Goal: Task Accomplishment & Management: Manage account settings

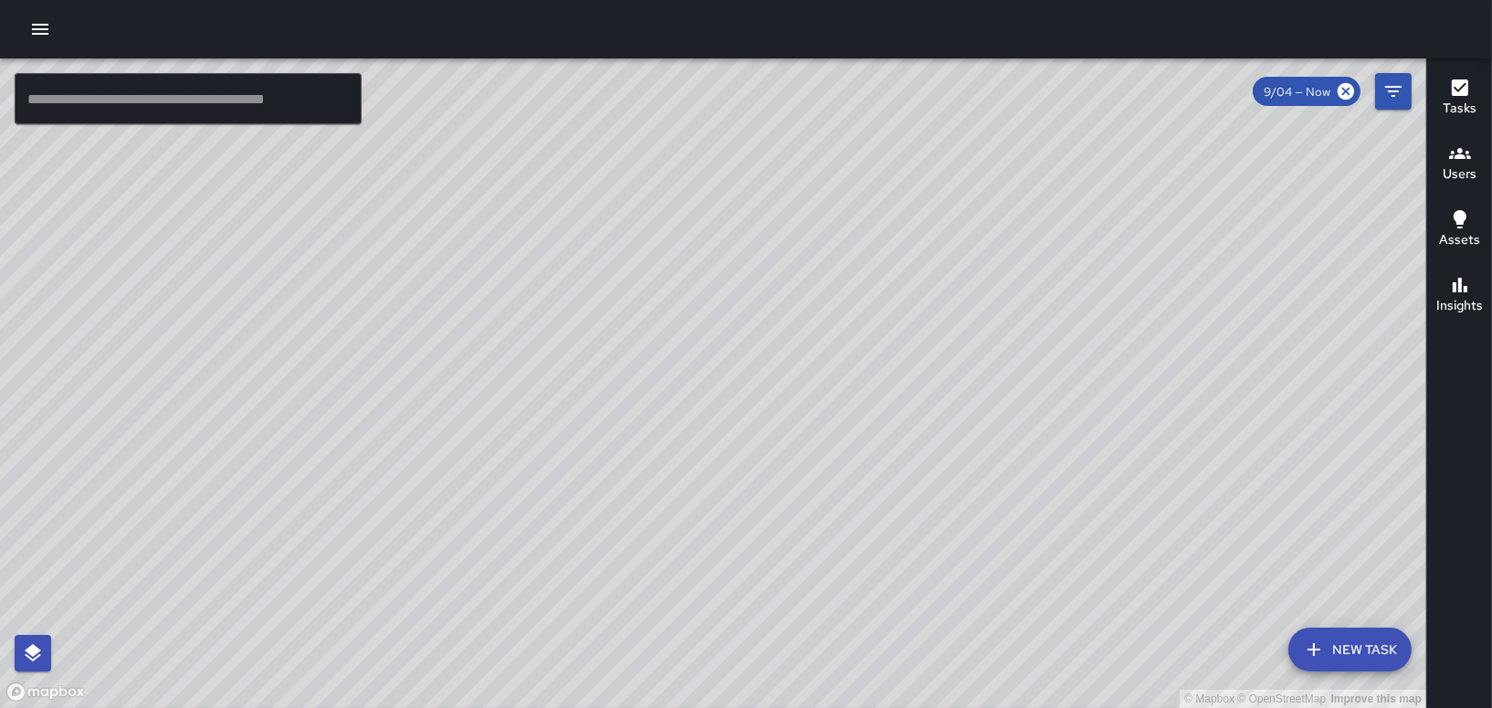
click at [41, 33] on icon "button" at bounding box center [40, 29] width 16 height 11
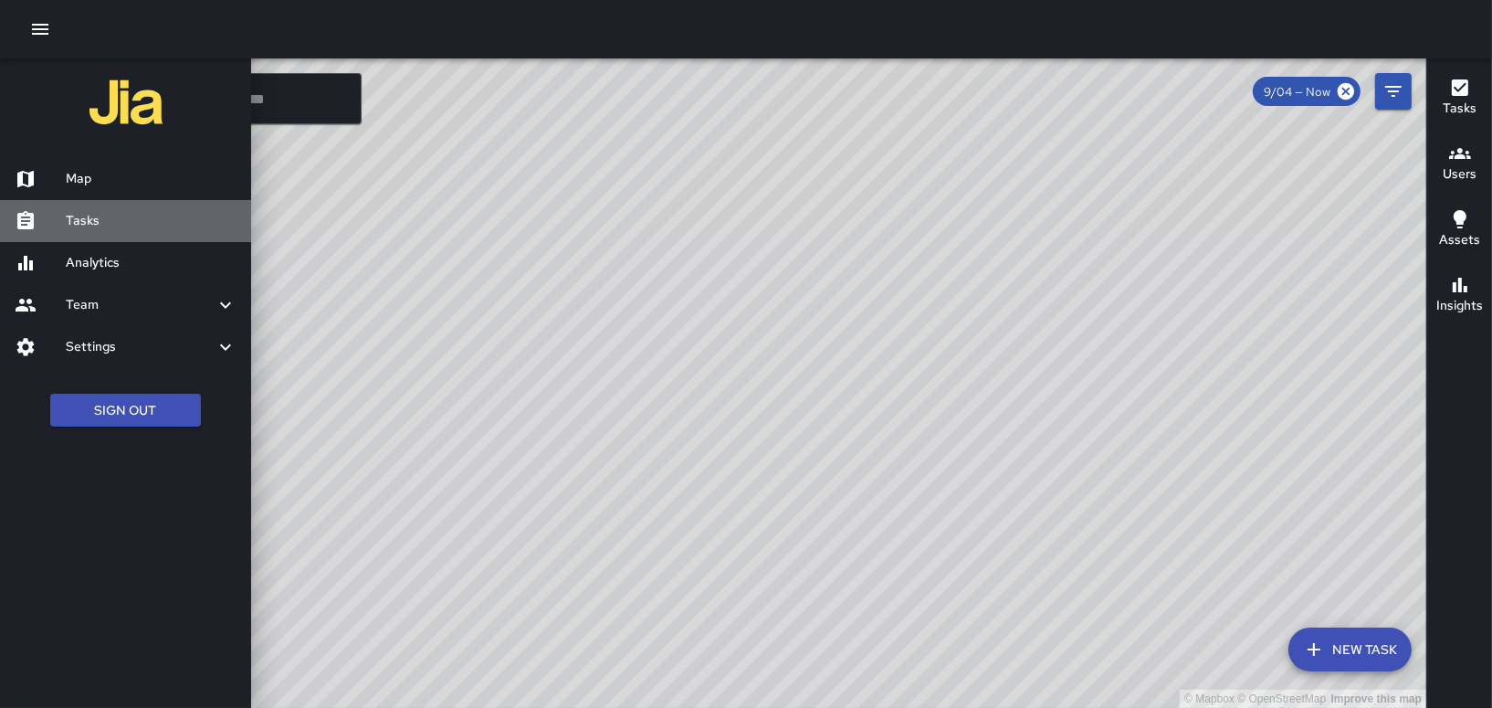
click at [85, 220] on h6 "Tasks" at bounding box center [151, 221] width 171 height 20
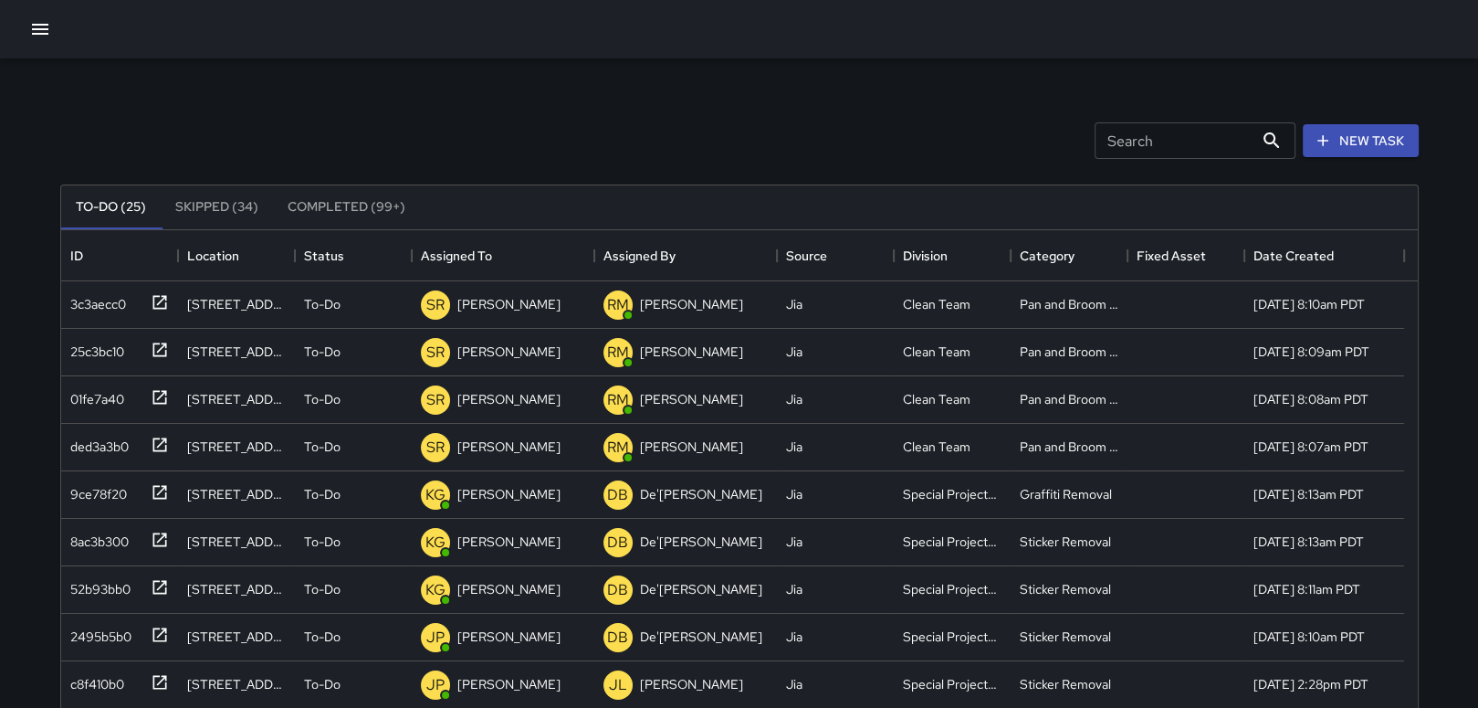
scroll to position [759, 1342]
click at [157, 301] on icon at bounding box center [160, 302] width 18 height 18
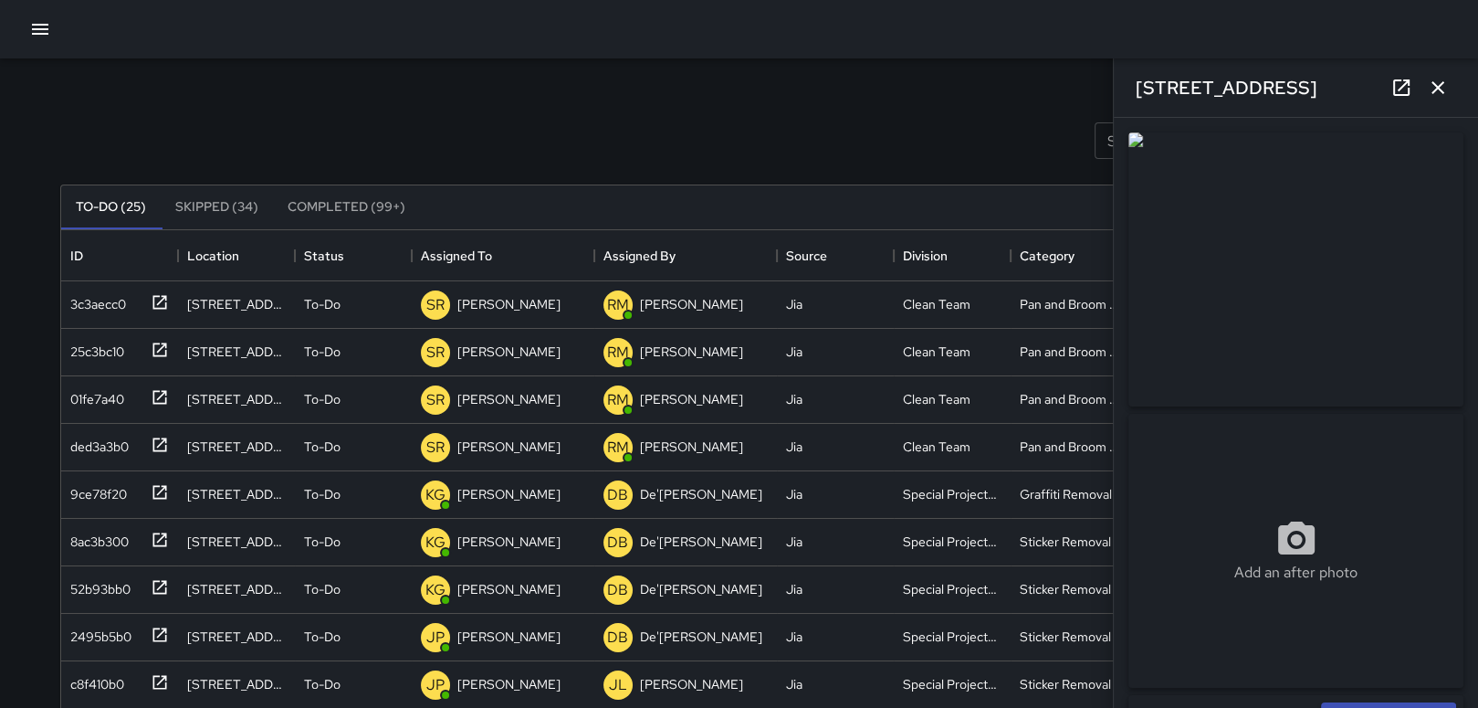
click at [1435, 79] on icon "button" at bounding box center [1438, 88] width 22 height 22
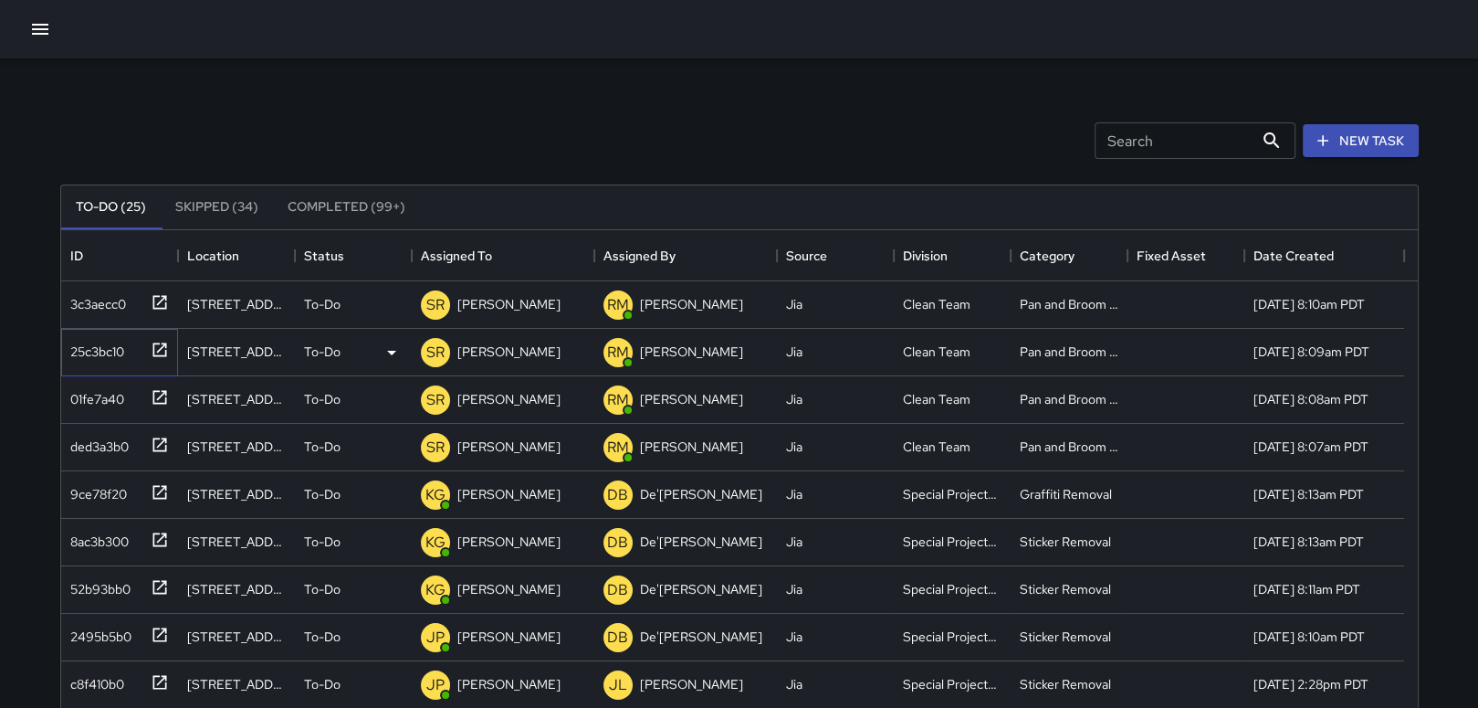
click at [155, 346] on icon at bounding box center [160, 350] width 18 height 18
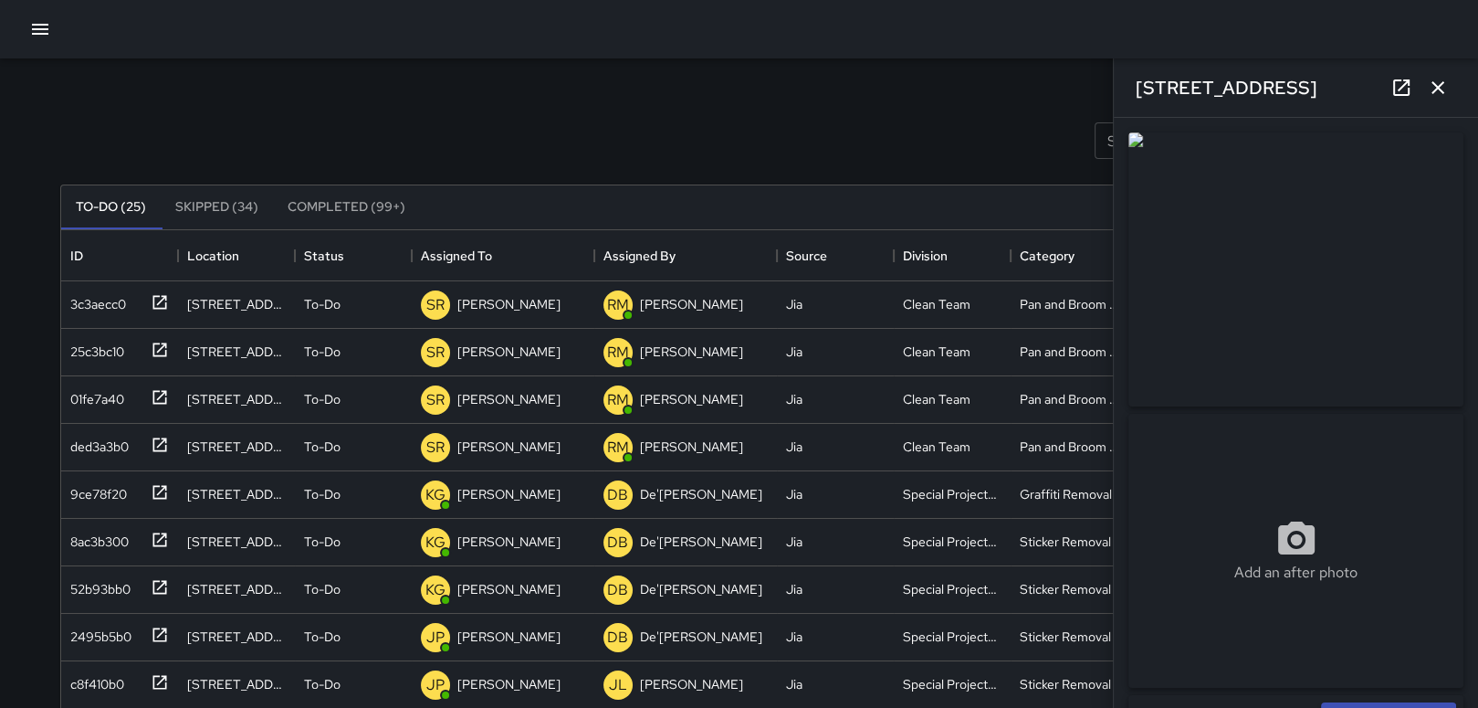
click at [1432, 82] on icon "button" at bounding box center [1438, 87] width 13 height 13
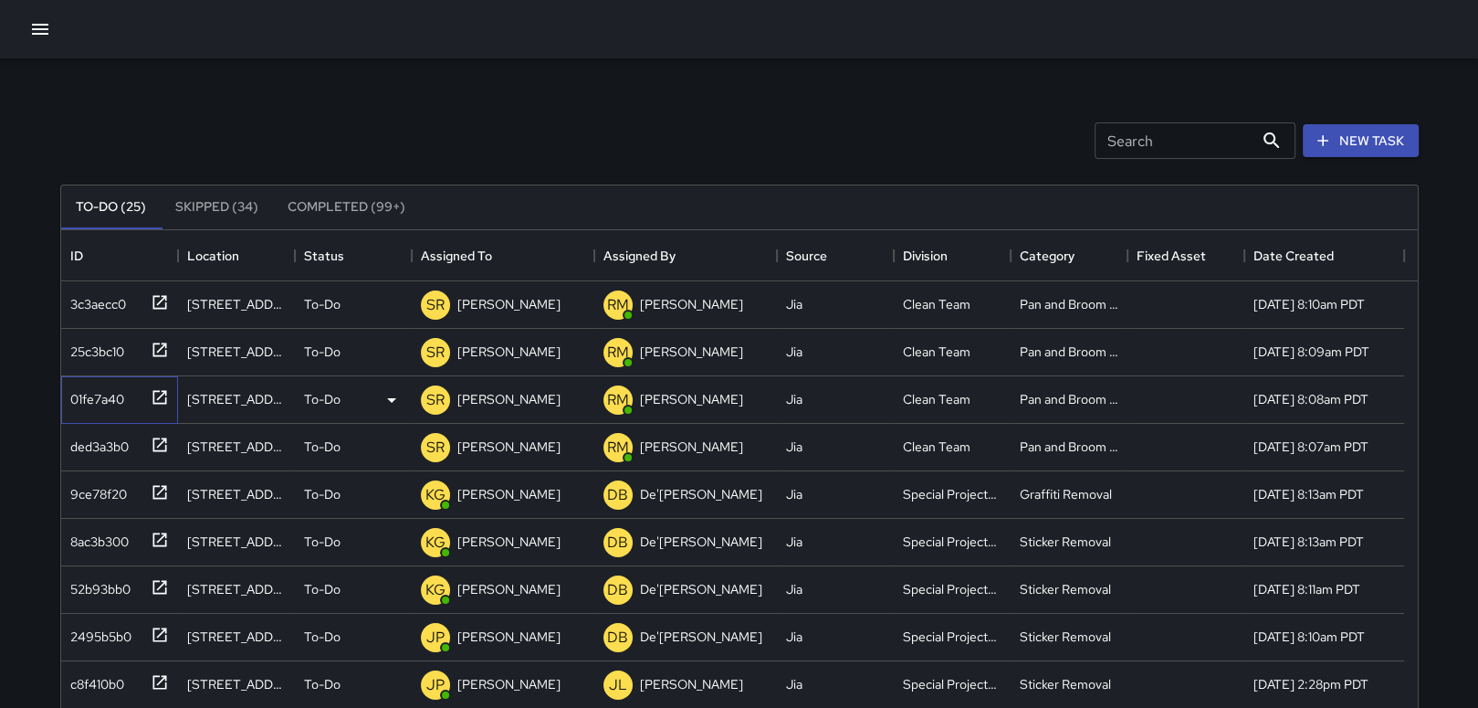
click at [152, 388] on icon at bounding box center [160, 397] width 18 height 18
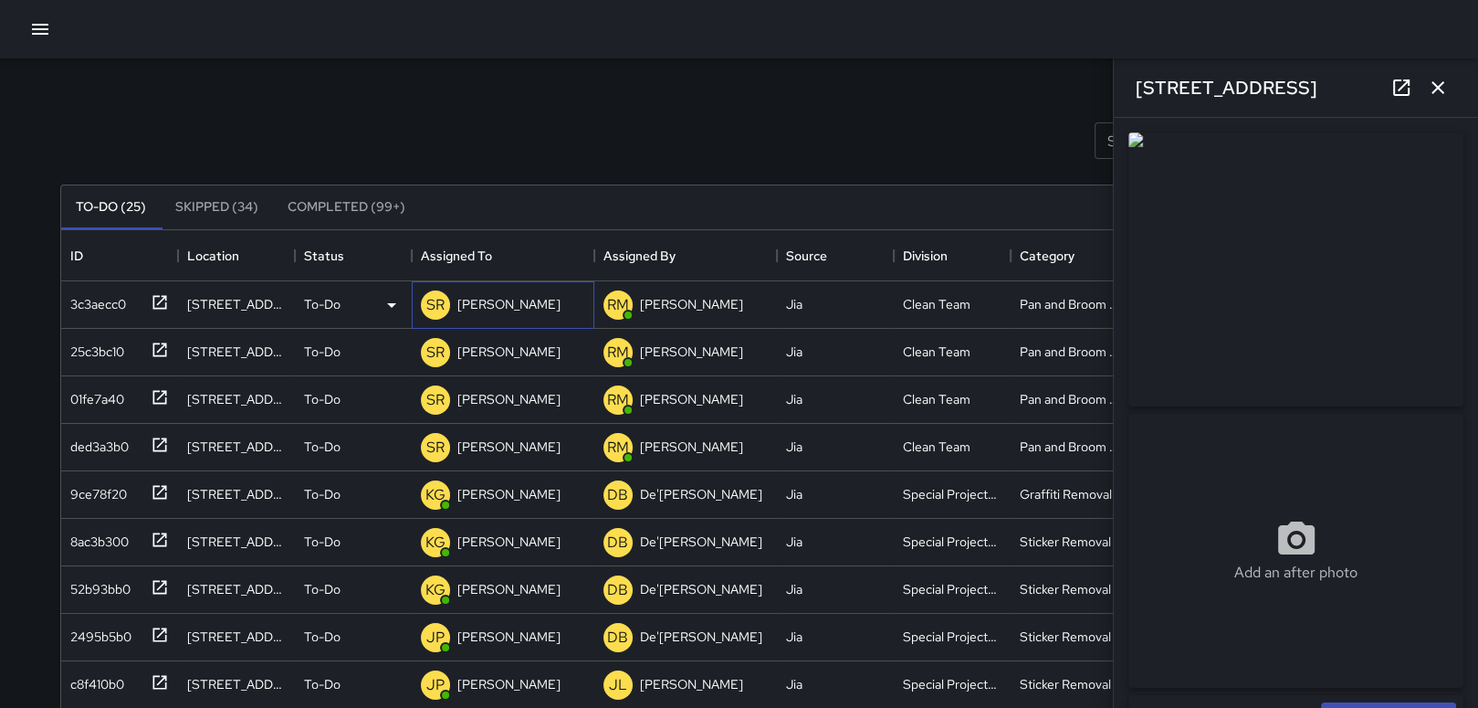
click at [542, 311] on div "SR [PERSON_NAME]" at bounding box center [503, 304] width 183 height 47
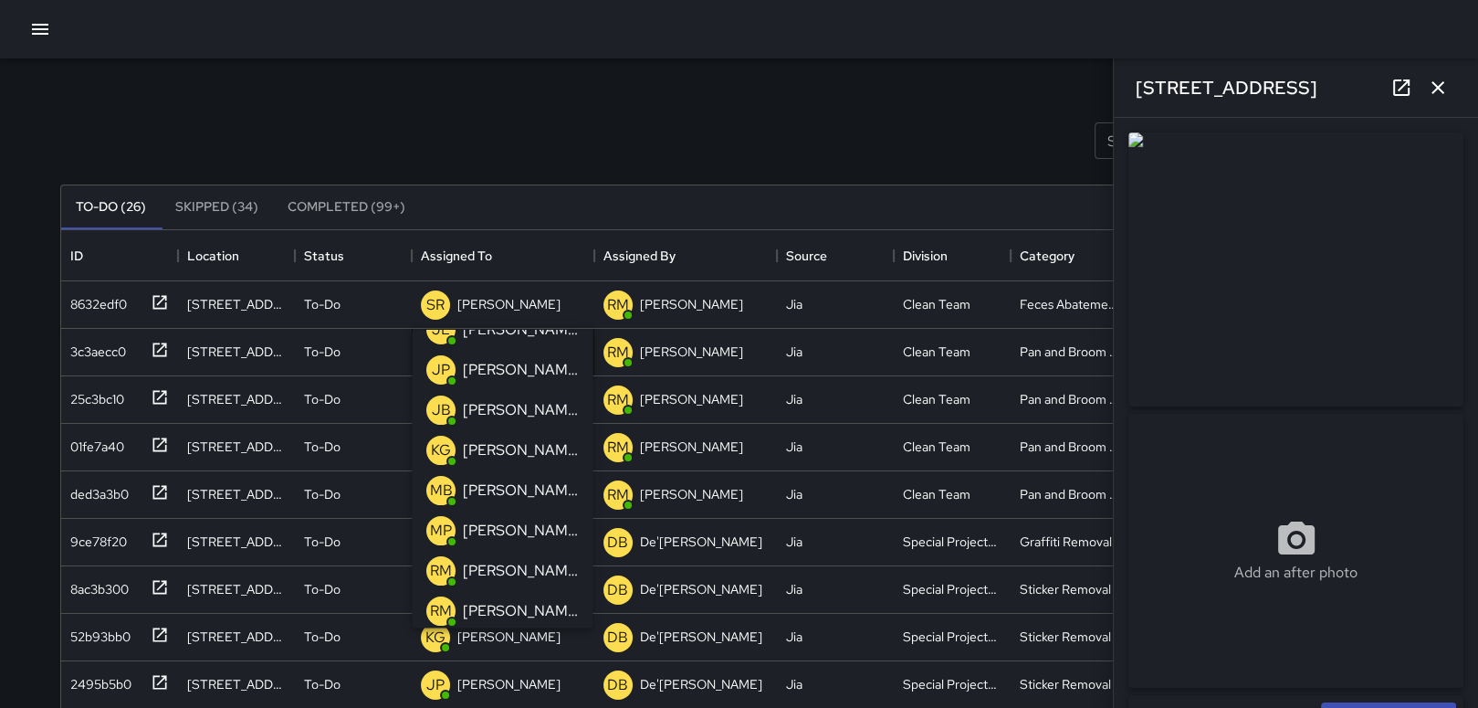
scroll to position [402, 0]
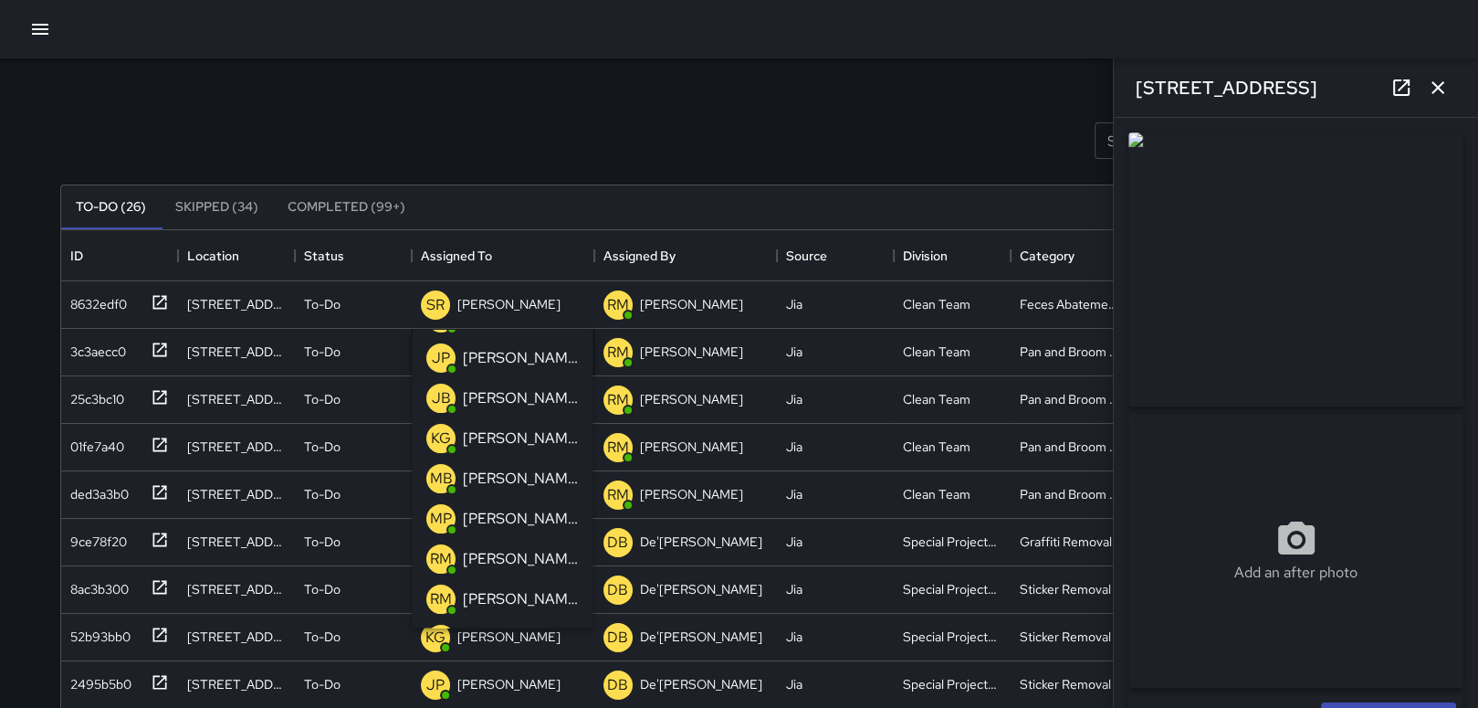
click at [509, 514] on p "[PERSON_NAME]" at bounding box center [520, 519] width 115 height 22
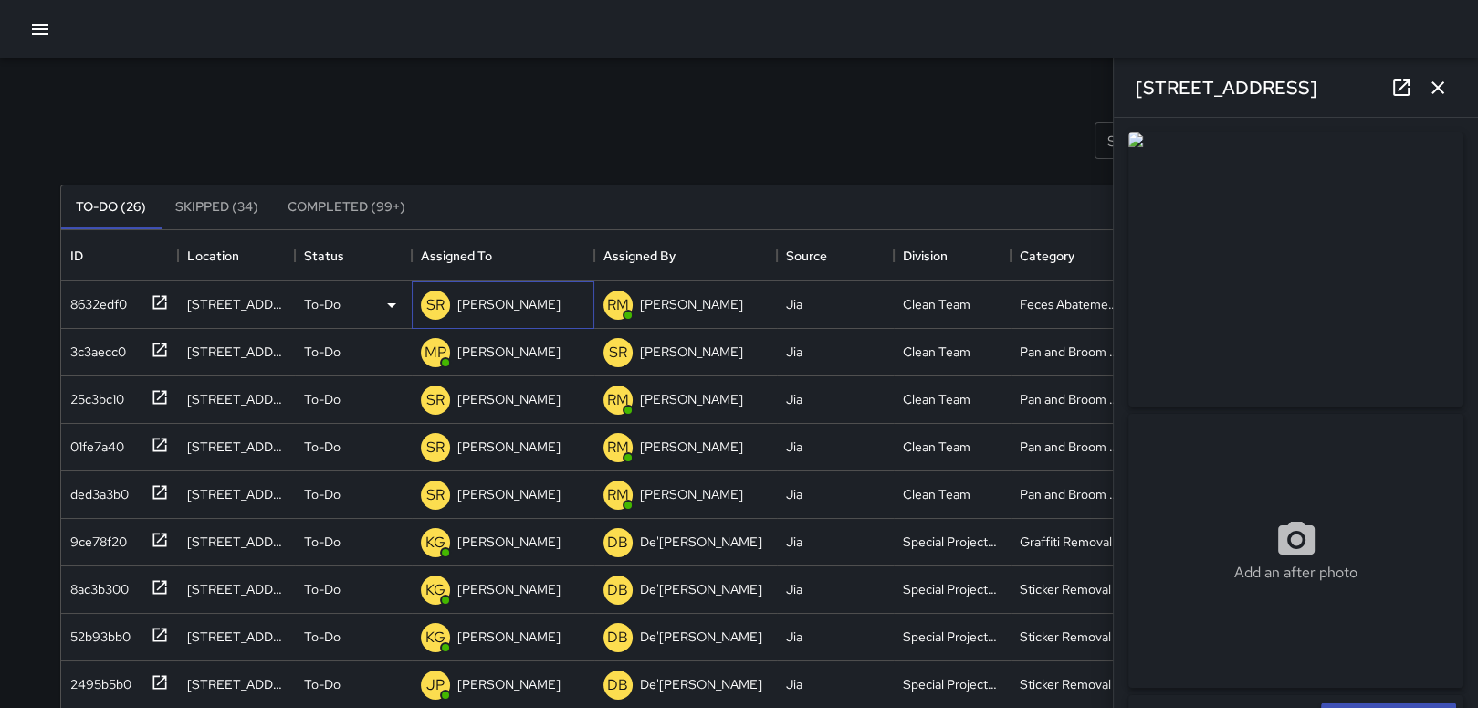
click at [497, 307] on p "[PERSON_NAME]" at bounding box center [508, 304] width 103 height 18
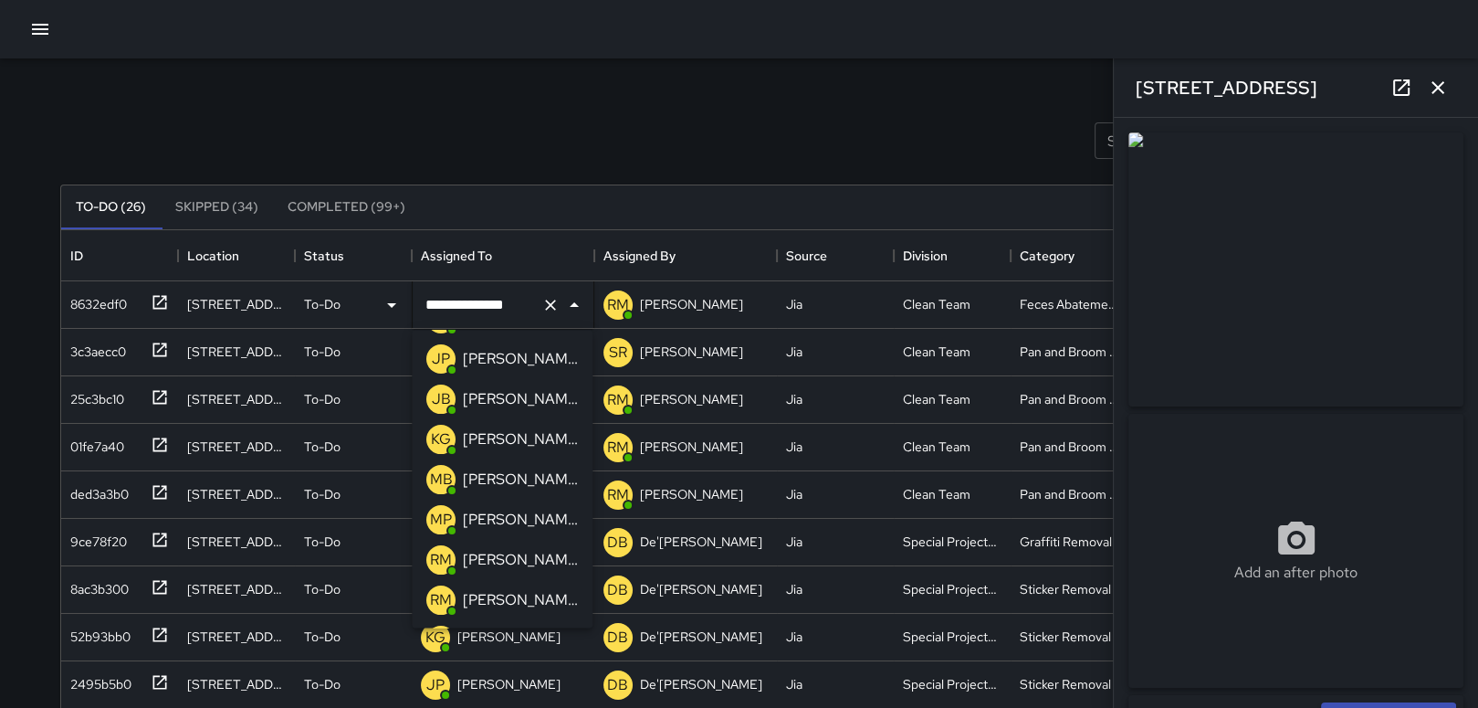
scroll to position [413, 0]
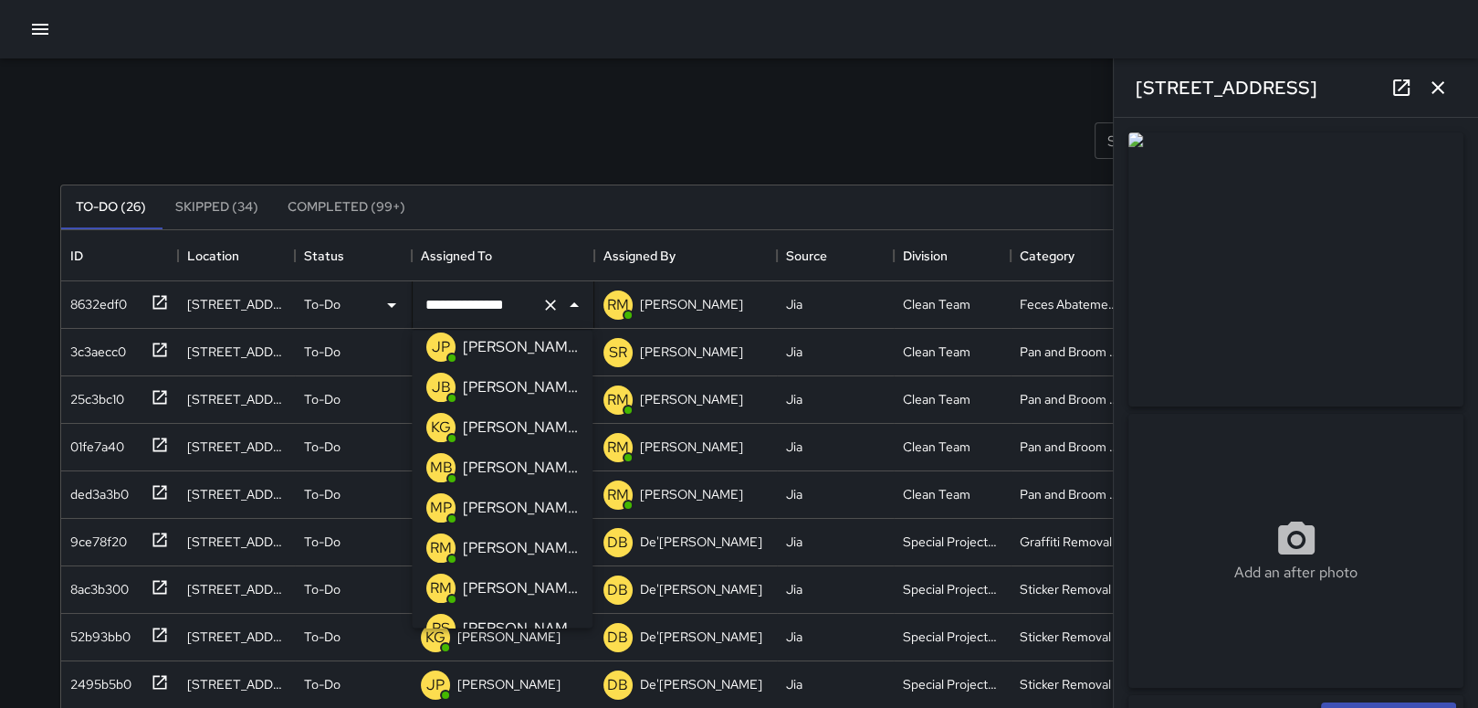
click at [516, 509] on p "[PERSON_NAME]" at bounding box center [520, 508] width 115 height 22
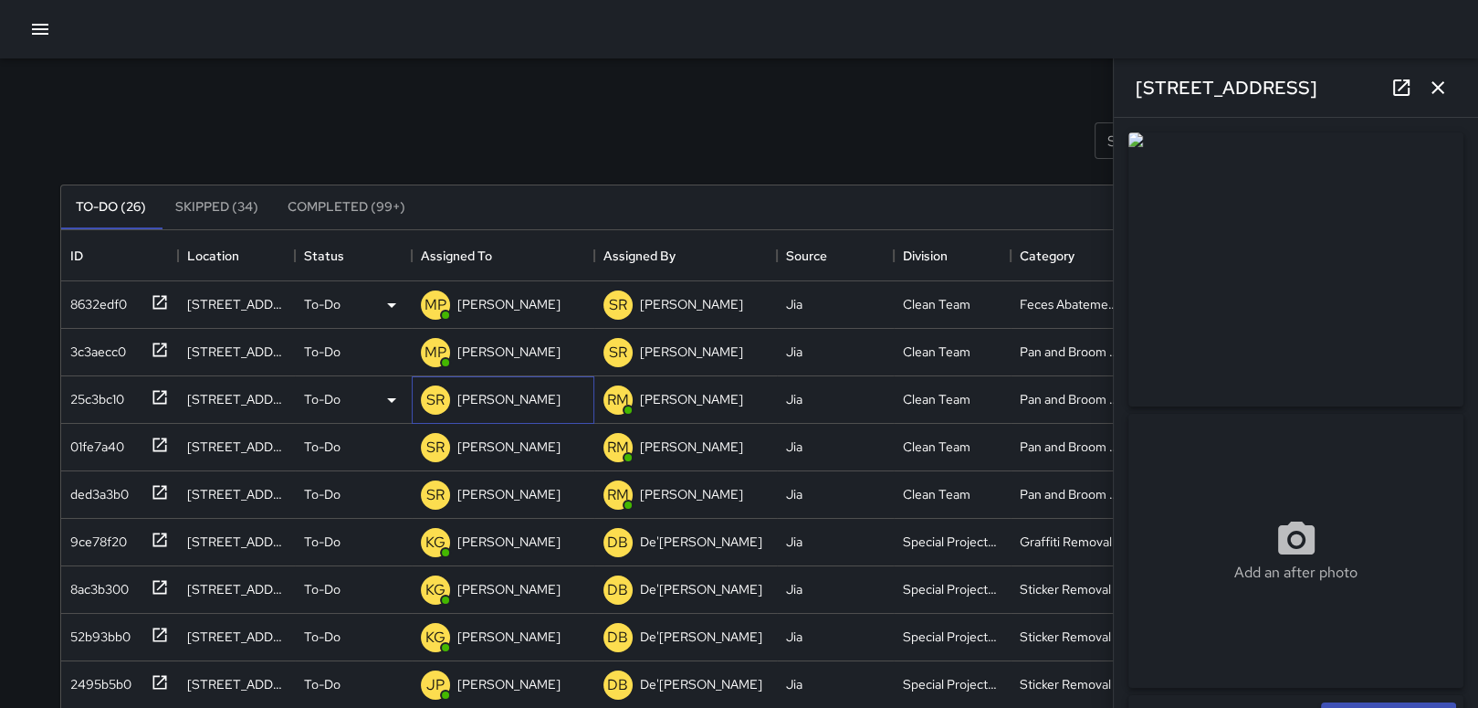
click at [547, 404] on div "SR [PERSON_NAME]" at bounding box center [503, 399] width 183 height 47
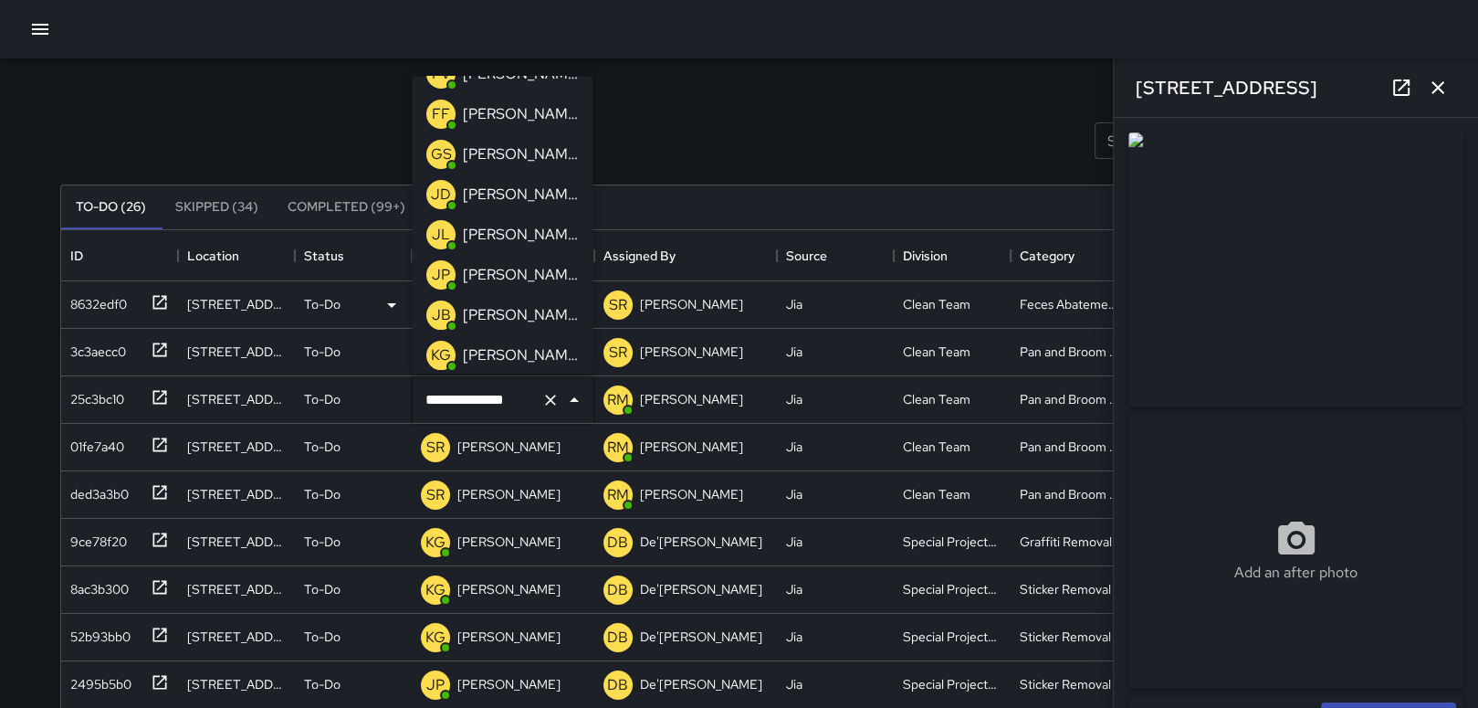
scroll to position [304, 0]
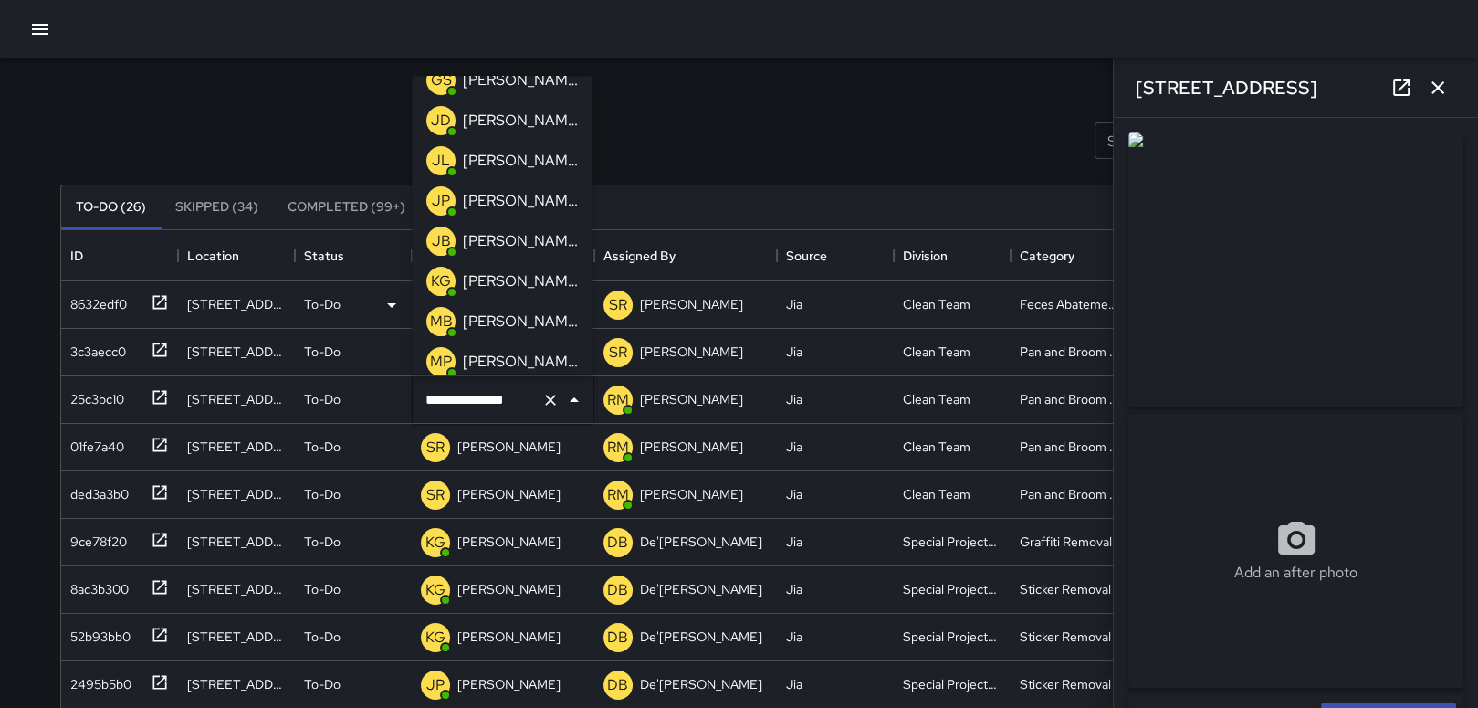
click at [524, 351] on p "[PERSON_NAME]" at bounding box center [520, 362] width 115 height 22
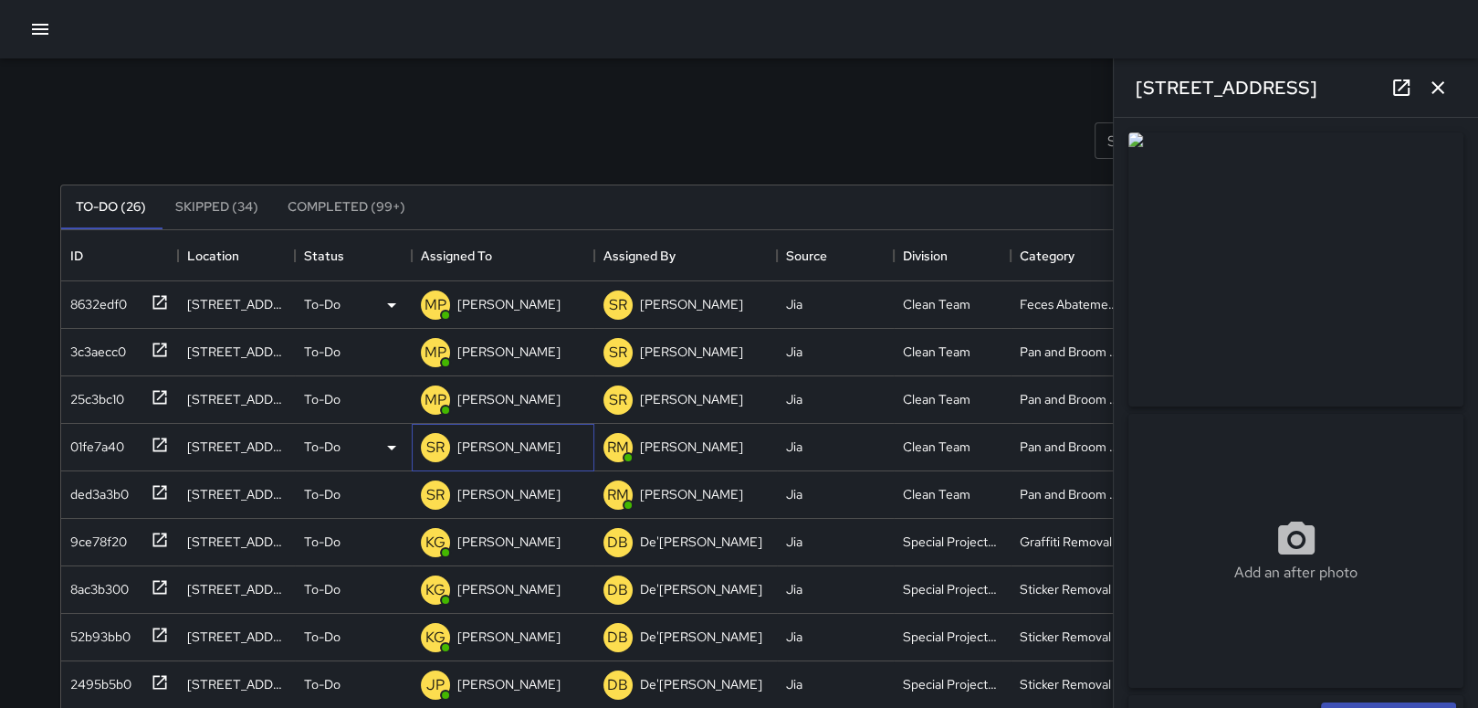
click at [503, 435] on div "[PERSON_NAME]" at bounding box center [509, 447] width 110 height 26
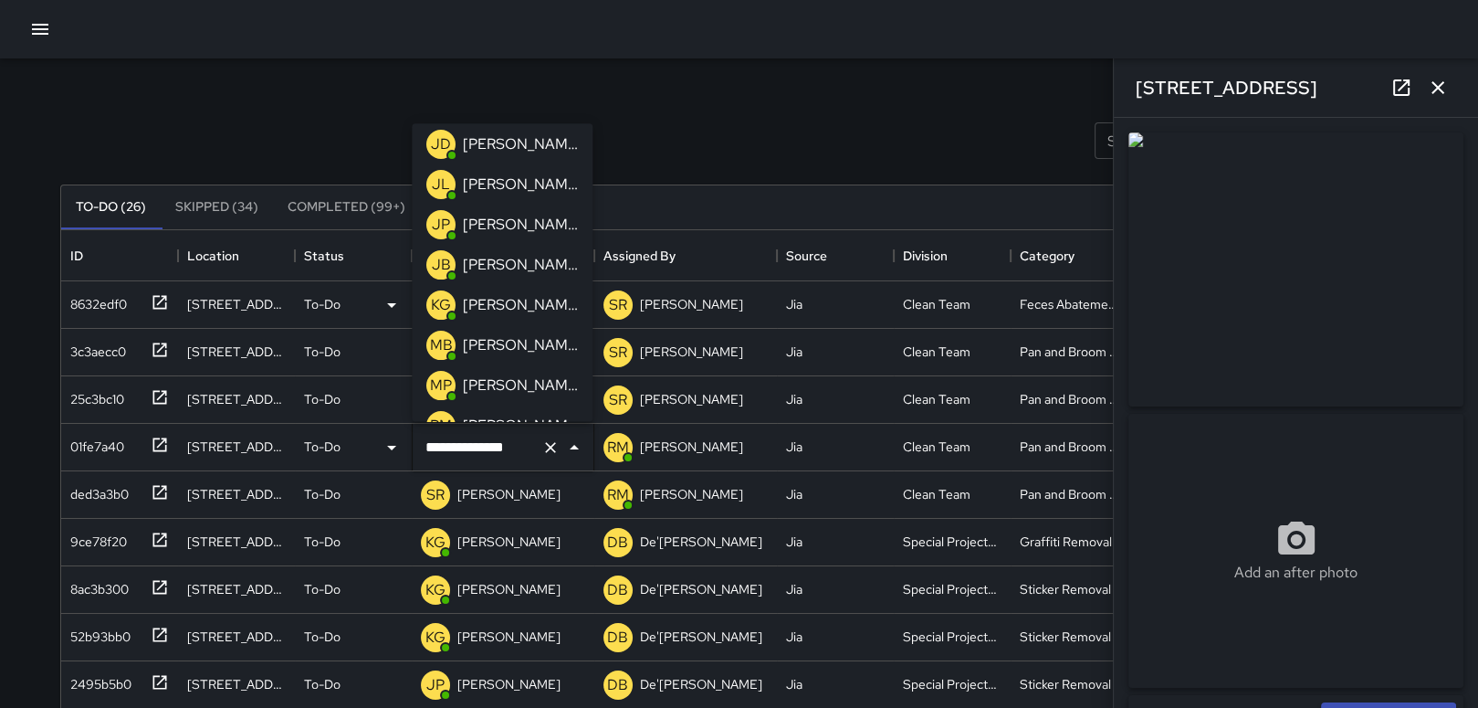
scroll to position [364, 0]
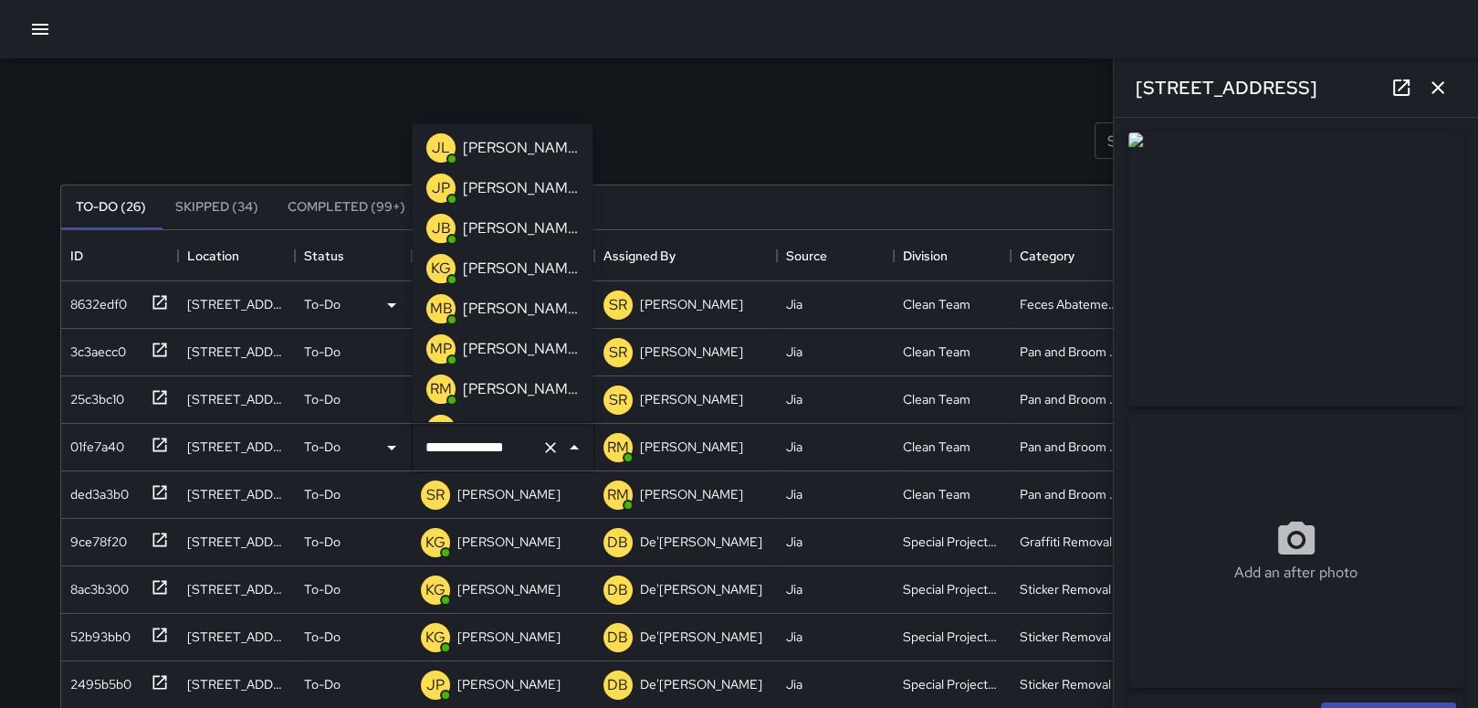
click at [520, 340] on p "[PERSON_NAME]" at bounding box center [520, 349] width 115 height 22
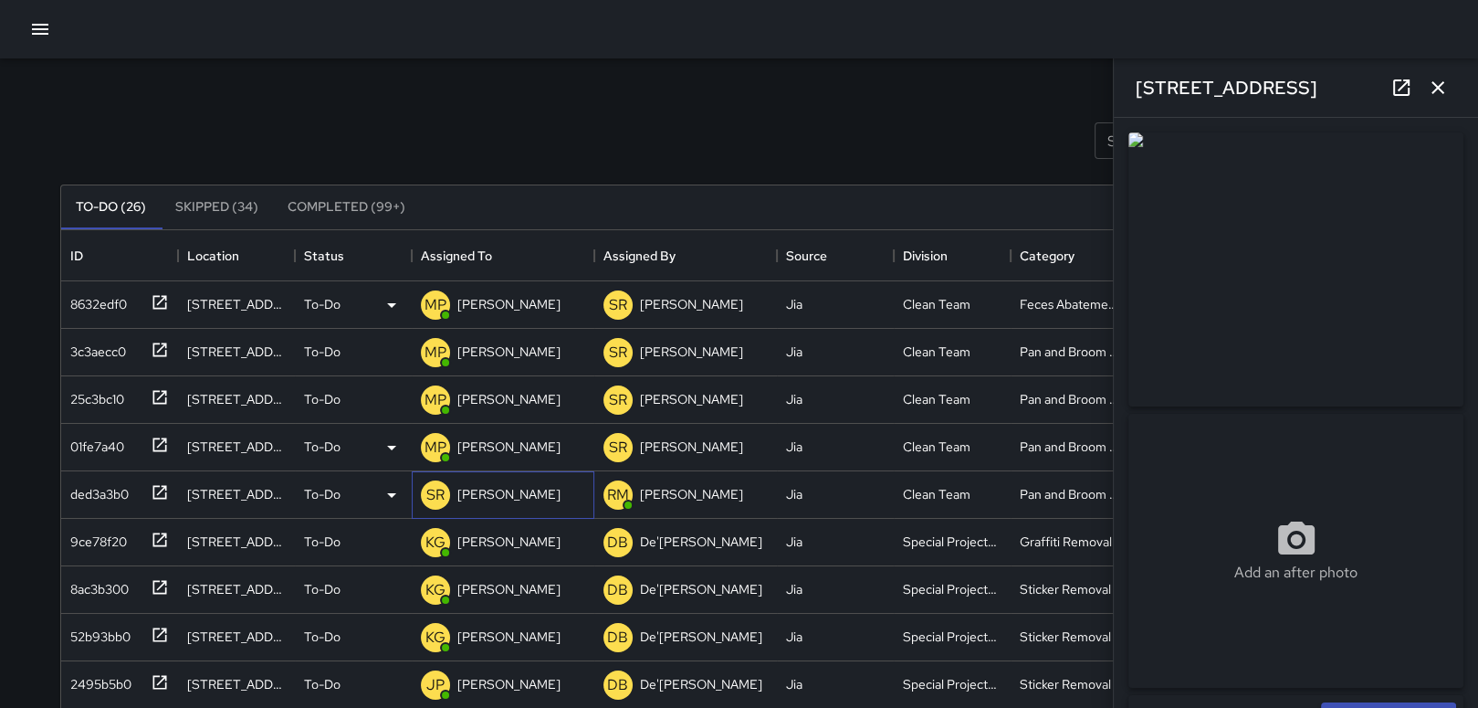
click at [513, 490] on p "[PERSON_NAME]" at bounding box center [508, 494] width 103 height 18
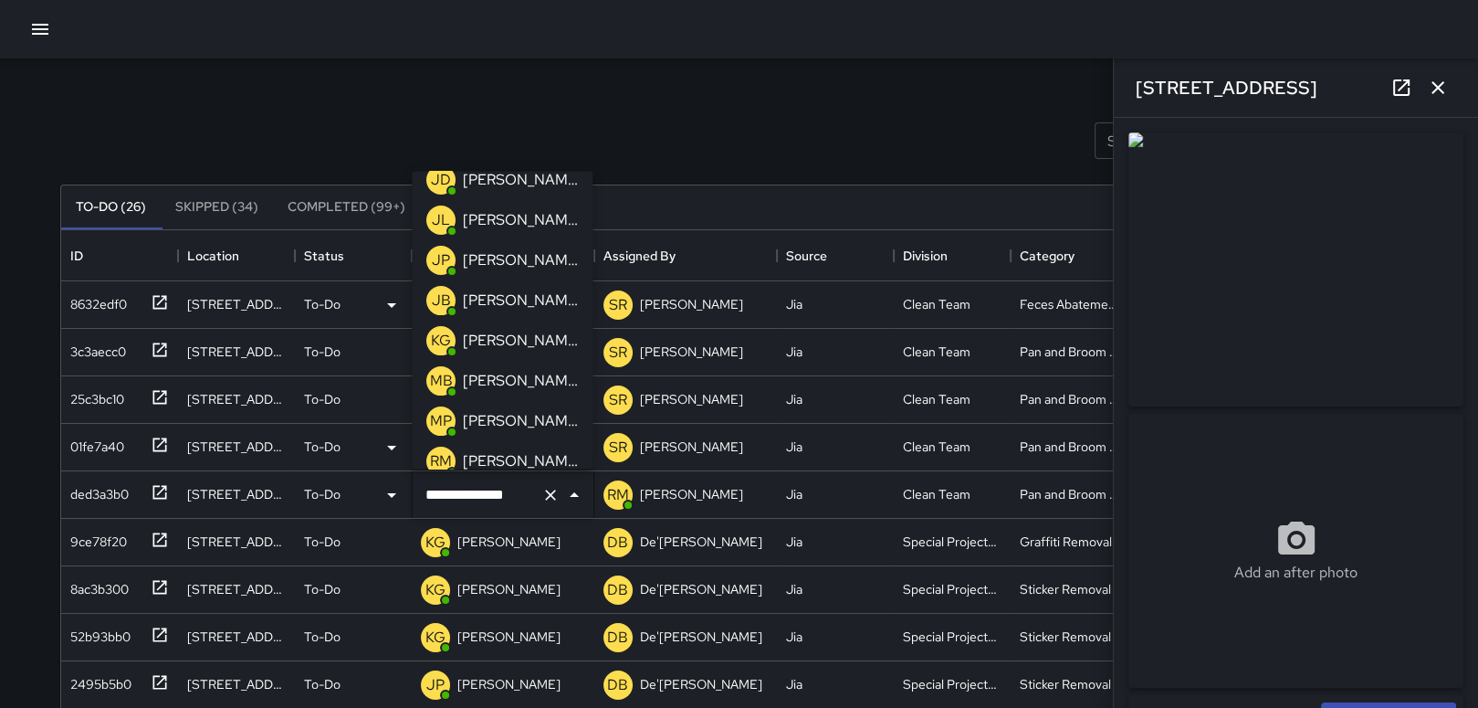
scroll to position [376, 0]
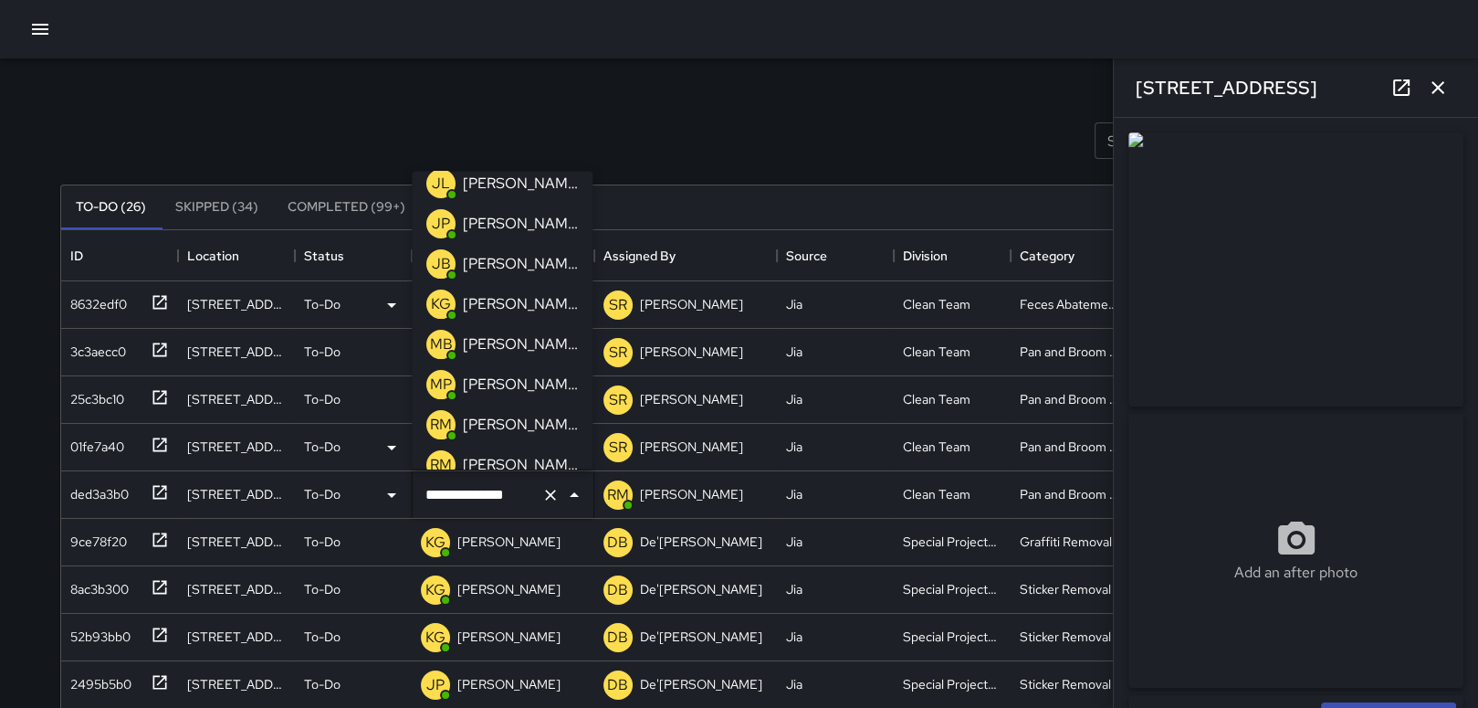
click at [514, 384] on p "[PERSON_NAME]" at bounding box center [520, 384] width 115 height 22
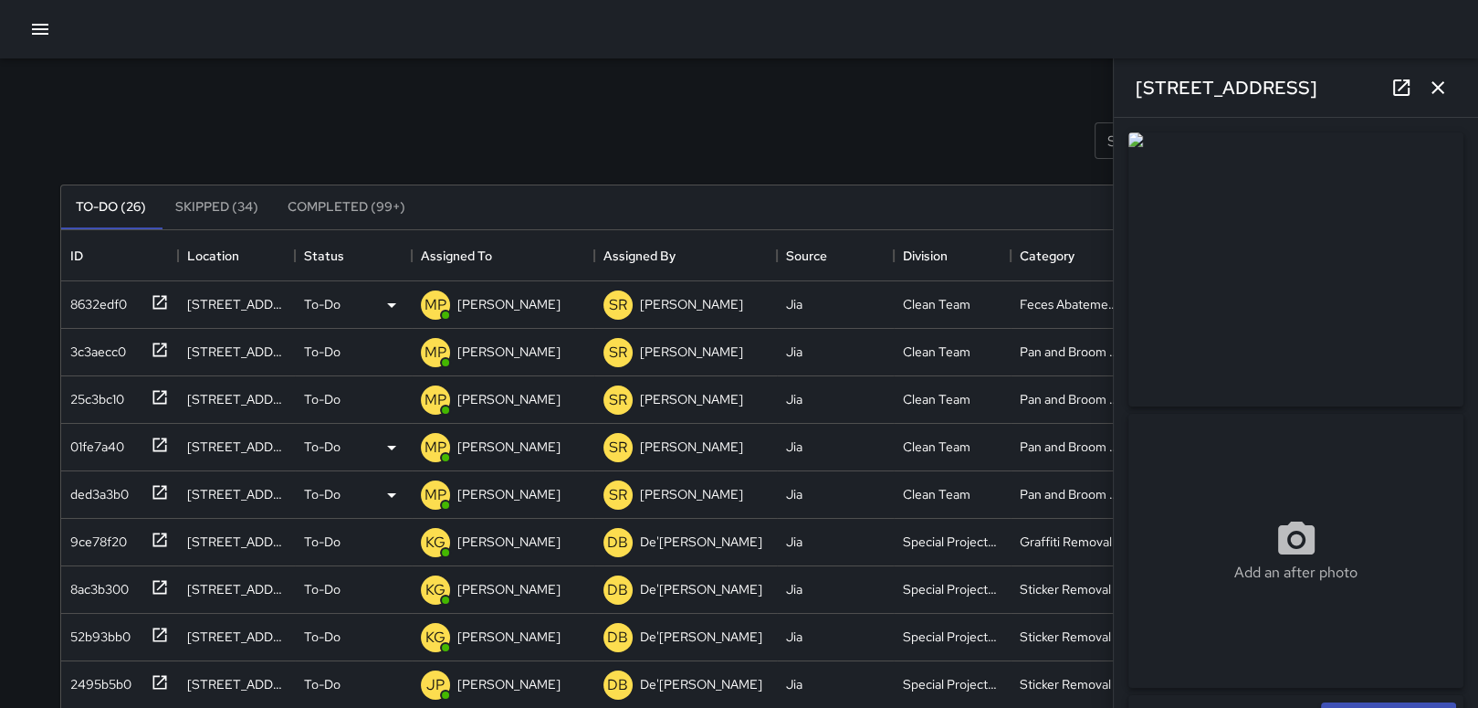
click at [1434, 79] on icon "button" at bounding box center [1438, 88] width 22 height 22
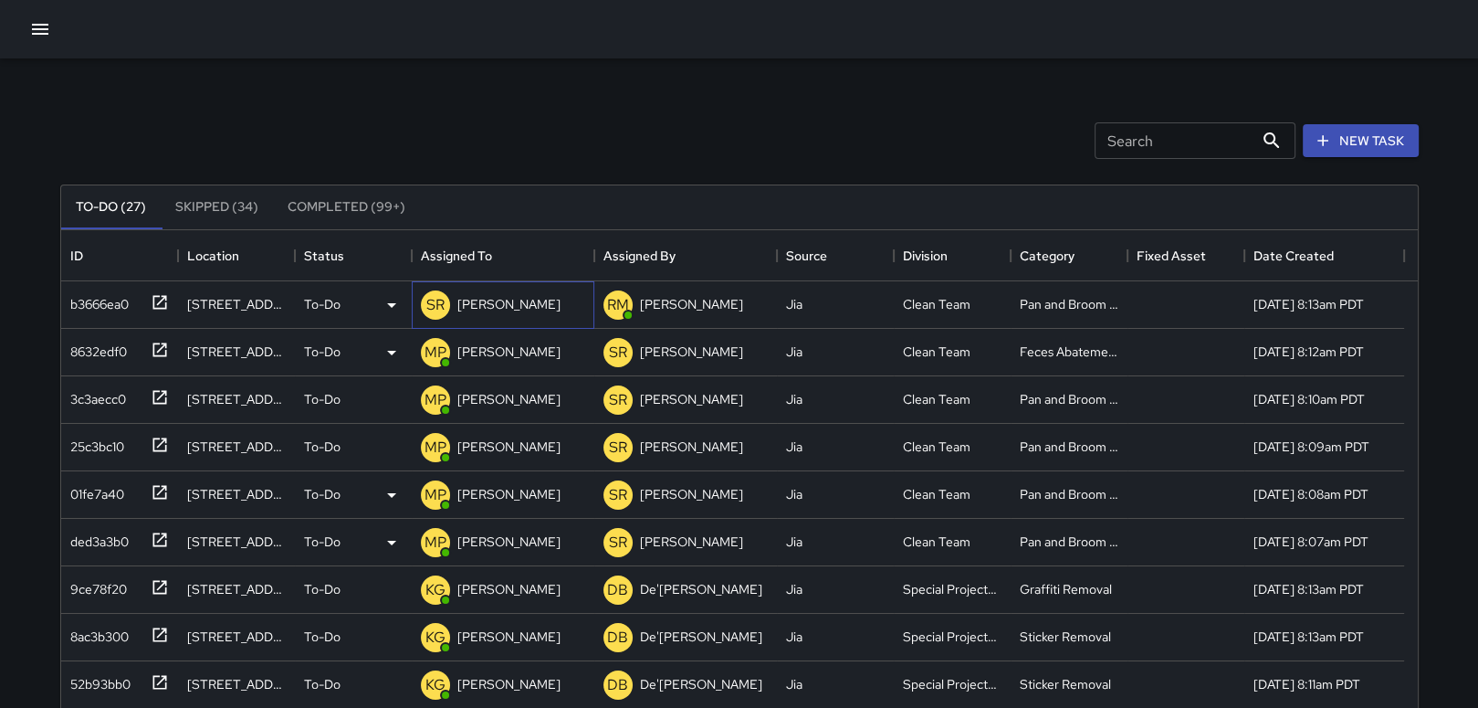
click at [485, 302] on p "[PERSON_NAME]" at bounding box center [508, 304] width 103 height 18
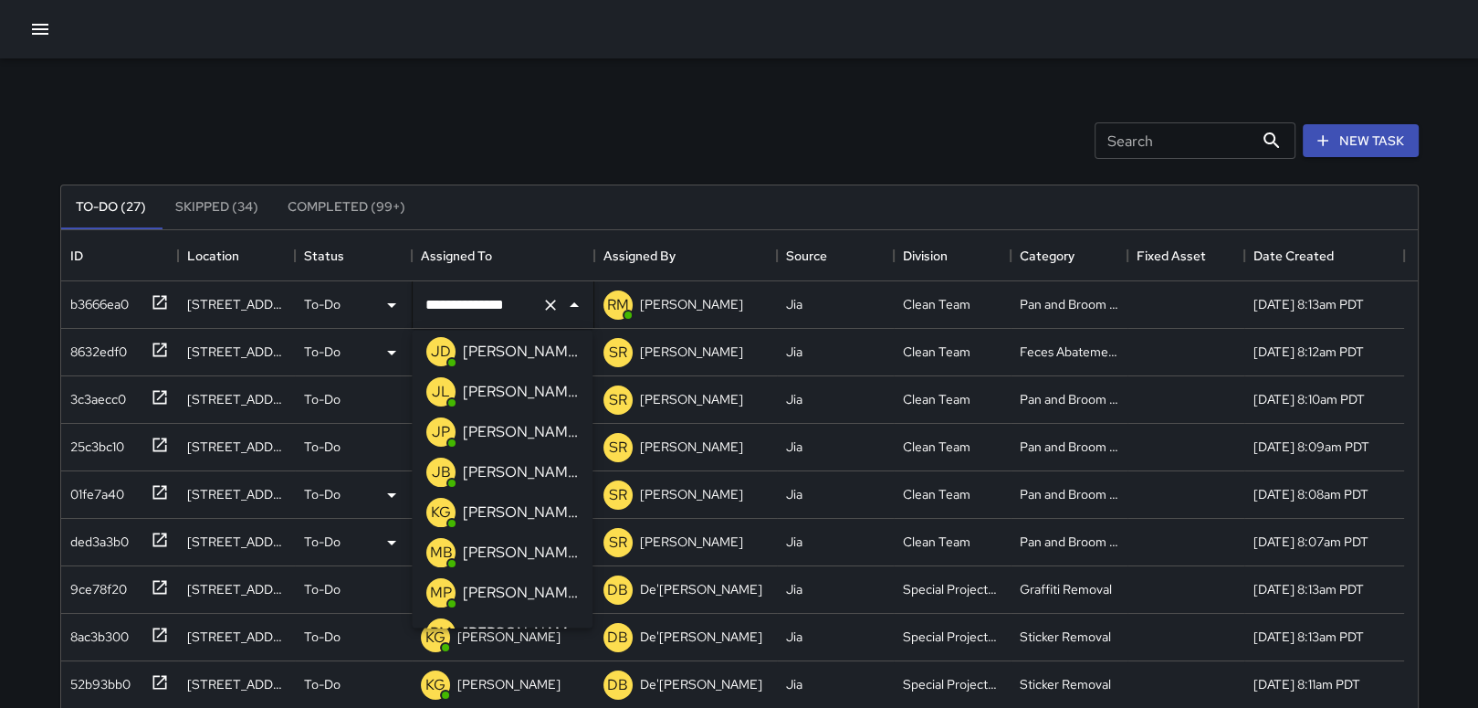
scroll to position [365, 0]
click at [529, 551] on p "[PERSON_NAME]" at bounding box center [520, 555] width 115 height 22
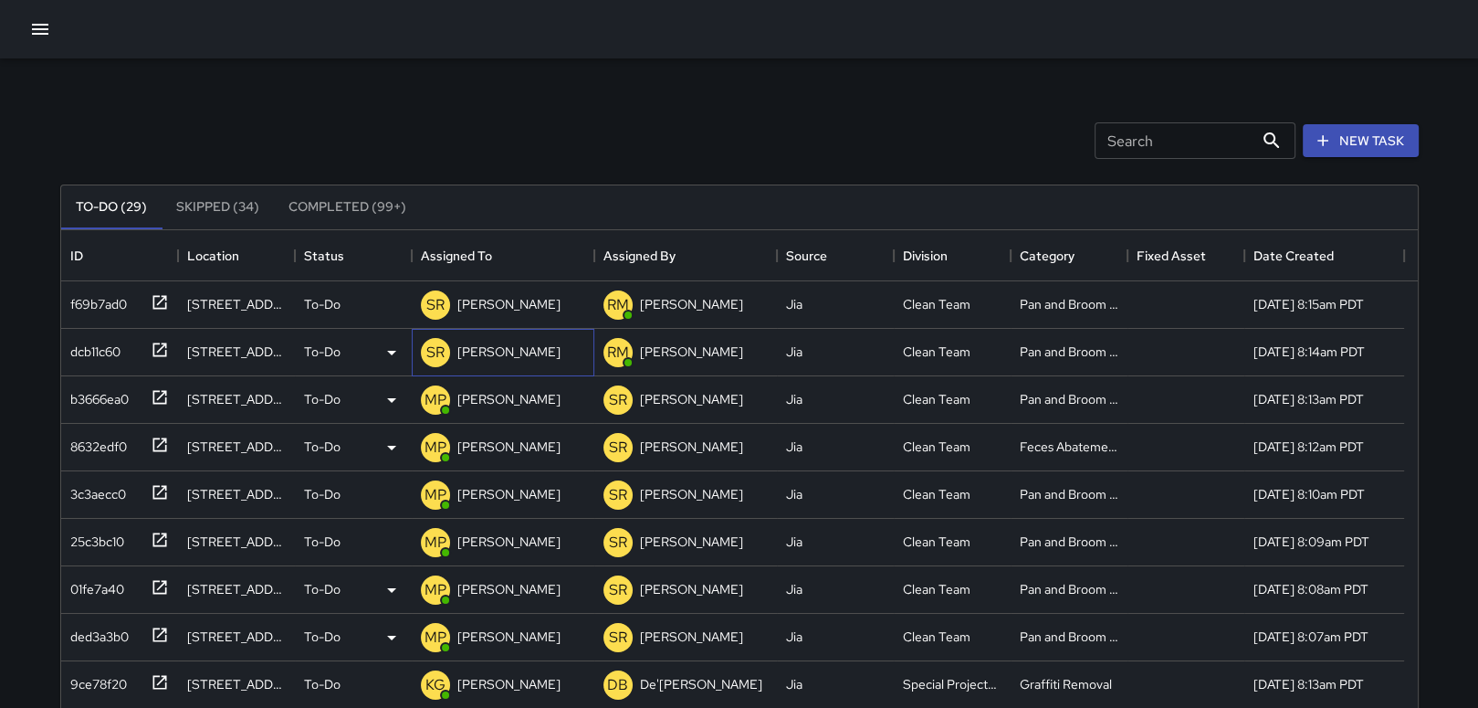
click at [482, 351] on p "[PERSON_NAME]" at bounding box center [508, 351] width 103 height 18
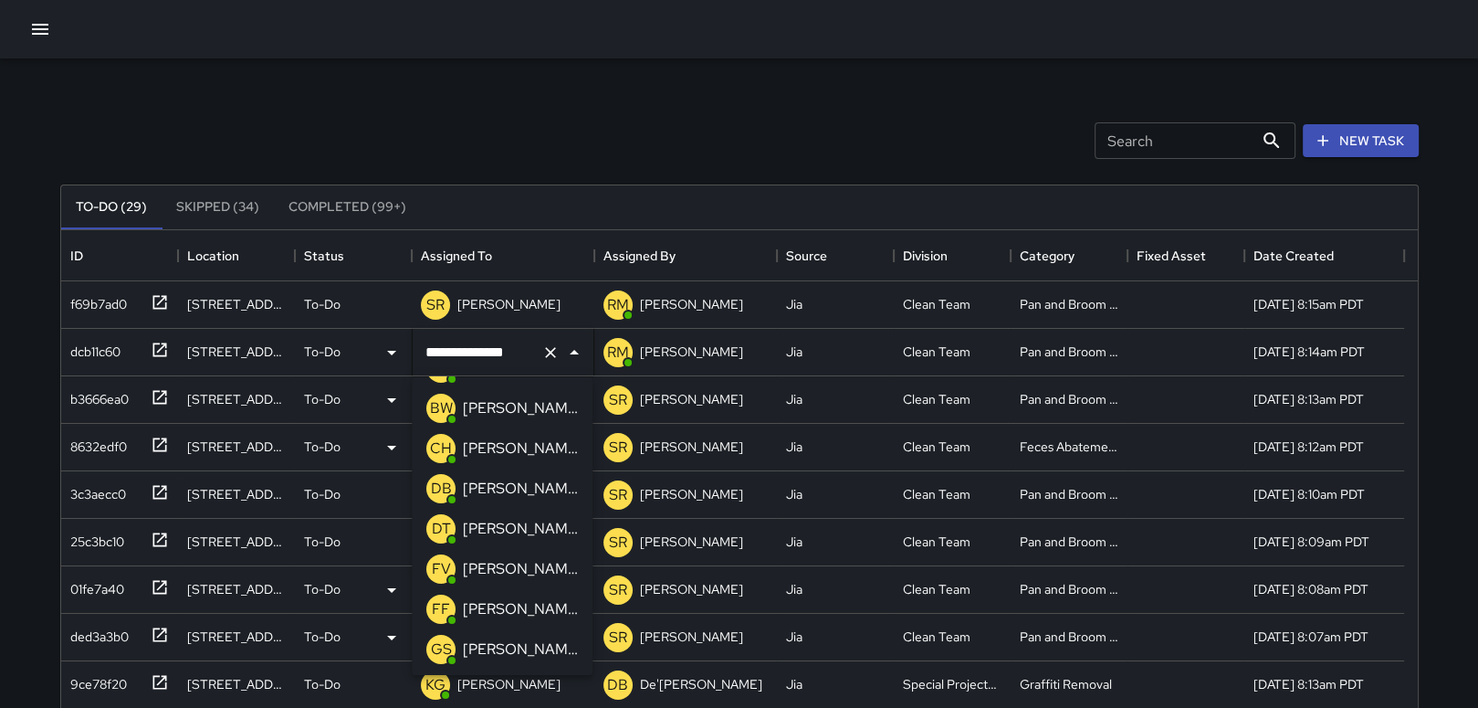
scroll to position [0, 0]
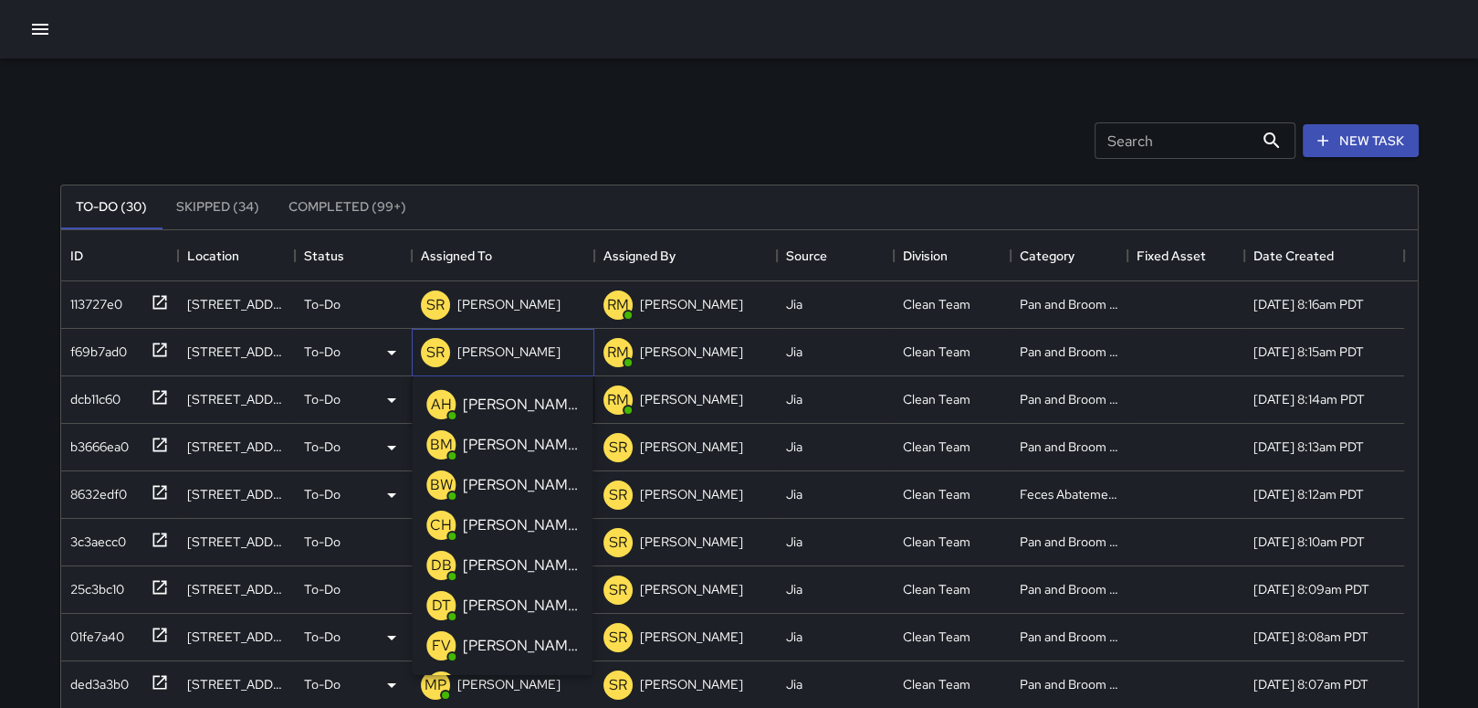
click at [500, 354] on p "[PERSON_NAME]" at bounding box center [508, 351] width 103 height 18
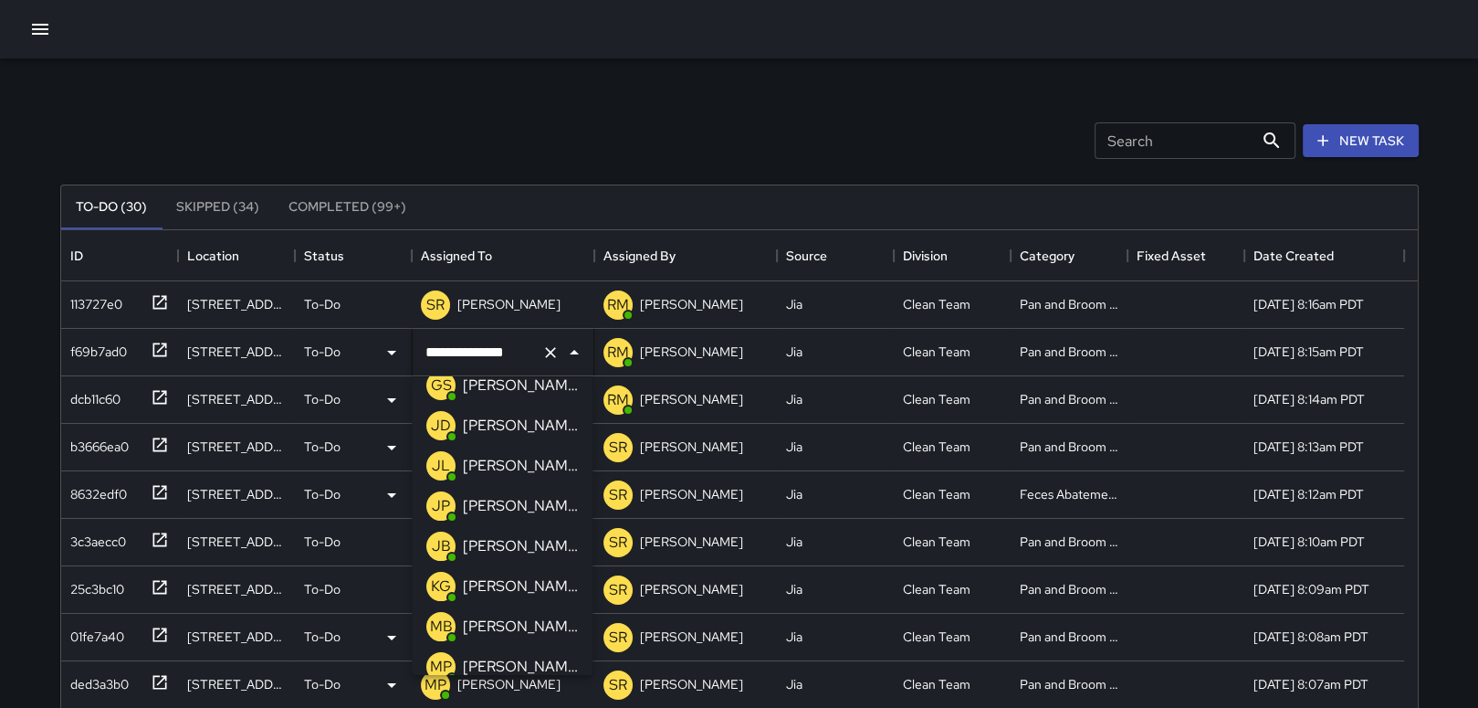
click at [531, 662] on p "[PERSON_NAME]" at bounding box center [520, 667] width 115 height 22
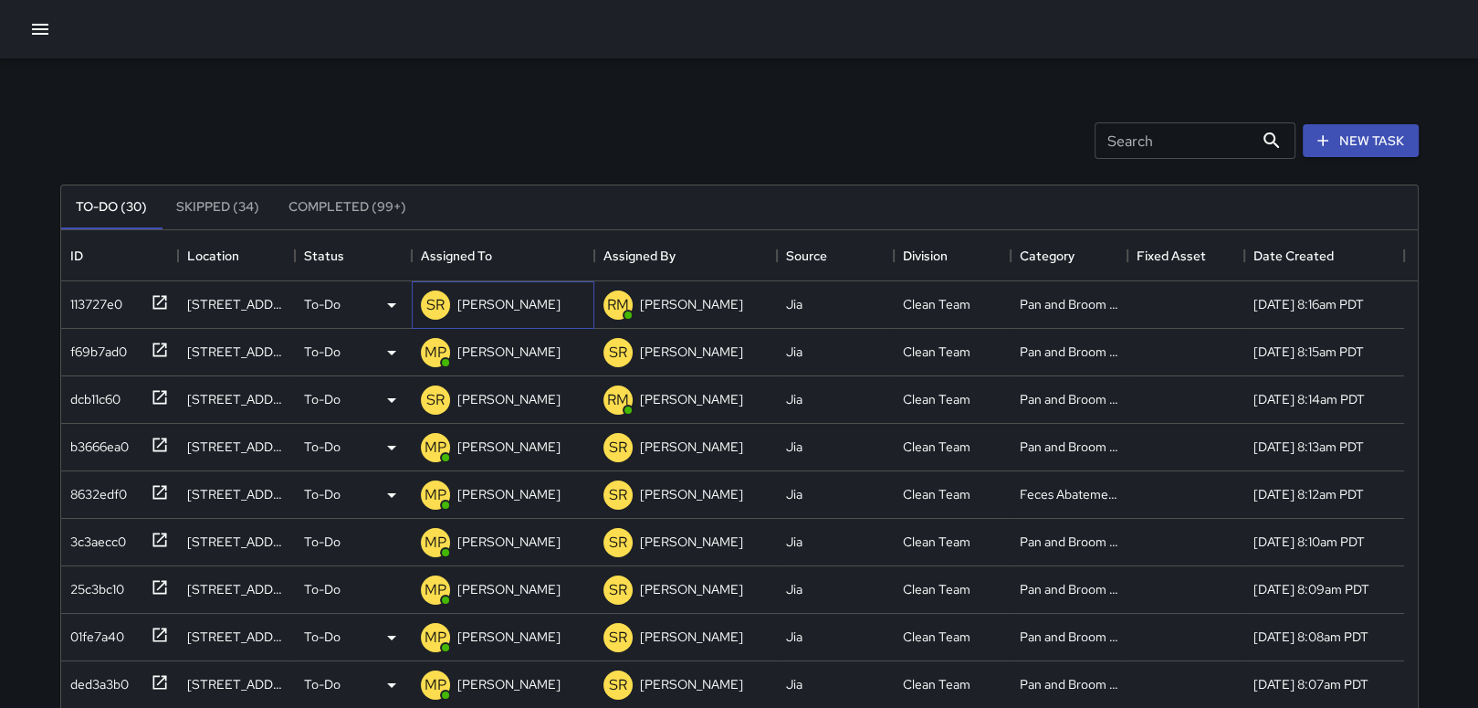
click at [482, 299] on p "[PERSON_NAME]" at bounding box center [508, 304] width 103 height 18
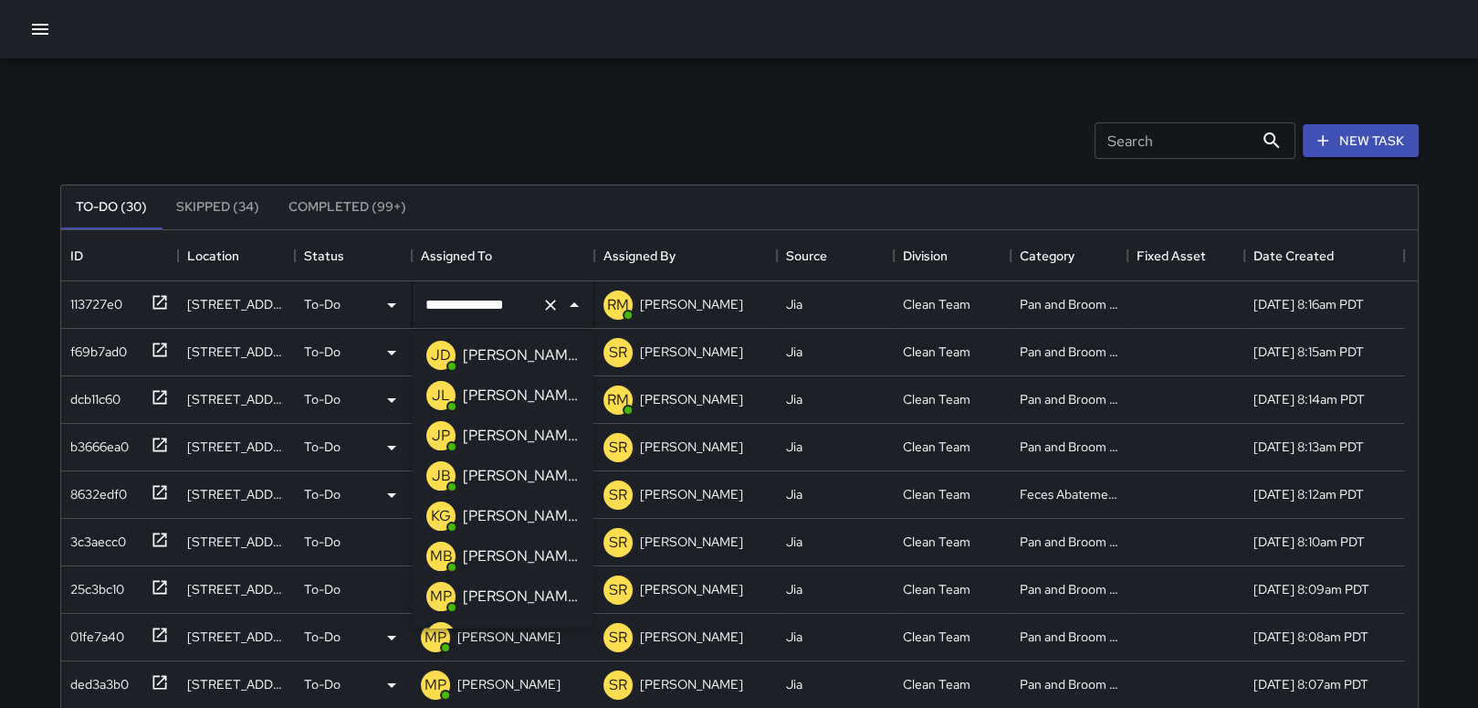
scroll to position [401, 0]
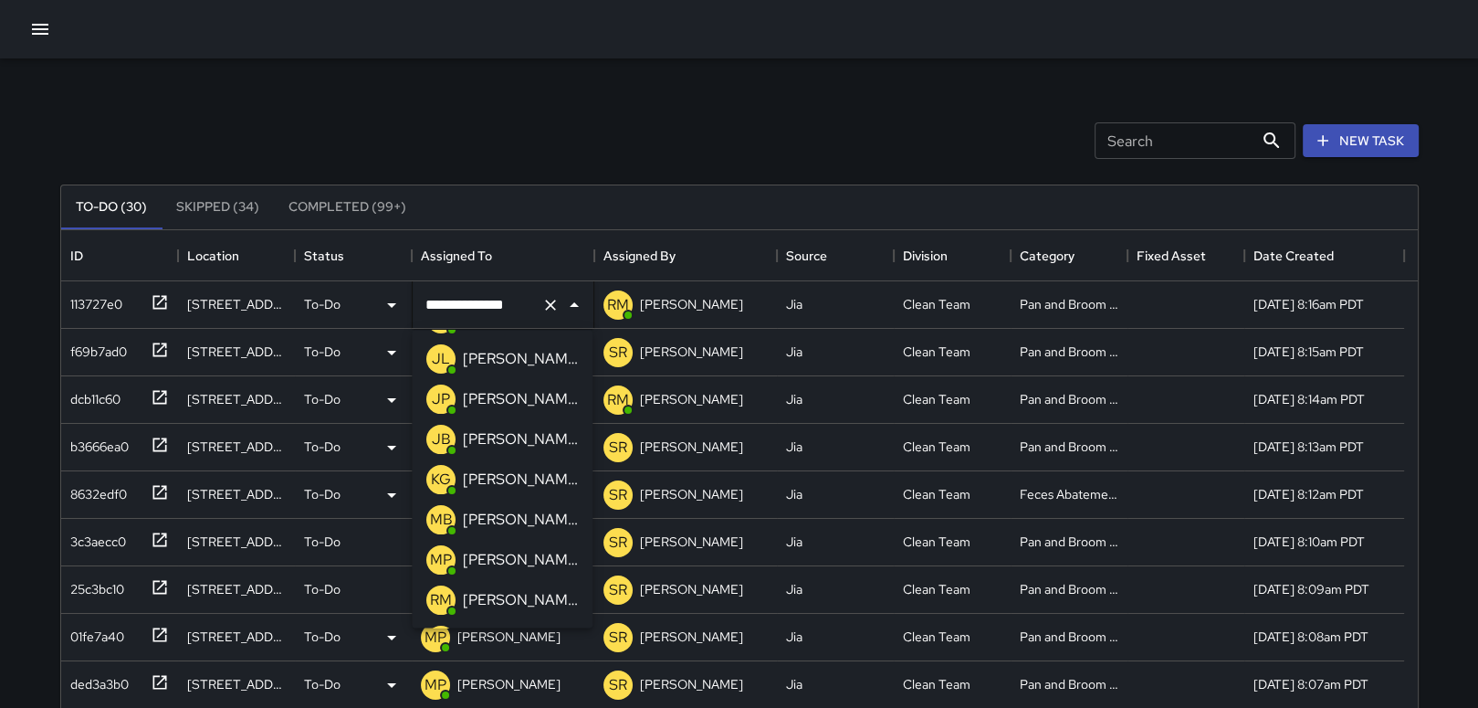
click at [505, 562] on p "[PERSON_NAME]" at bounding box center [520, 560] width 115 height 22
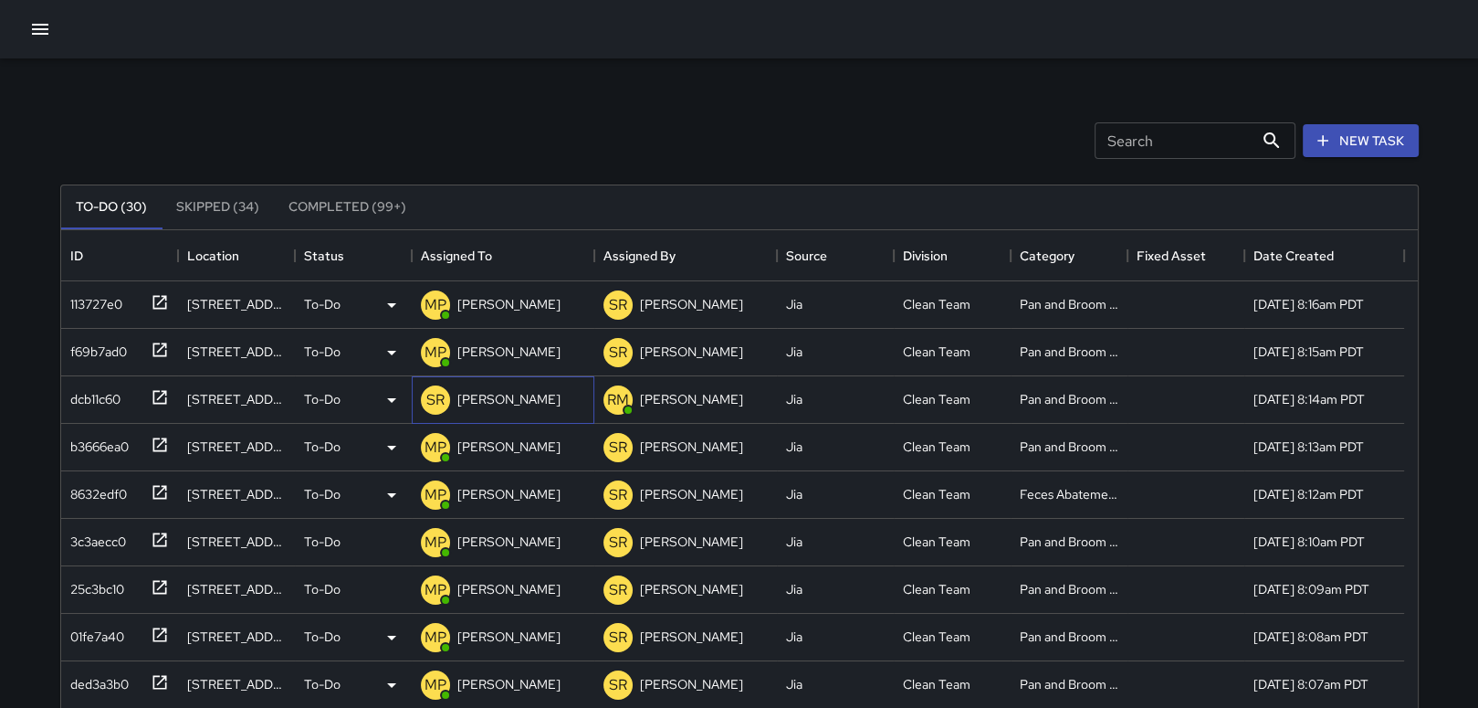
click at [506, 402] on p "[PERSON_NAME]" at bounding box center [508, 399] width 103 height 18
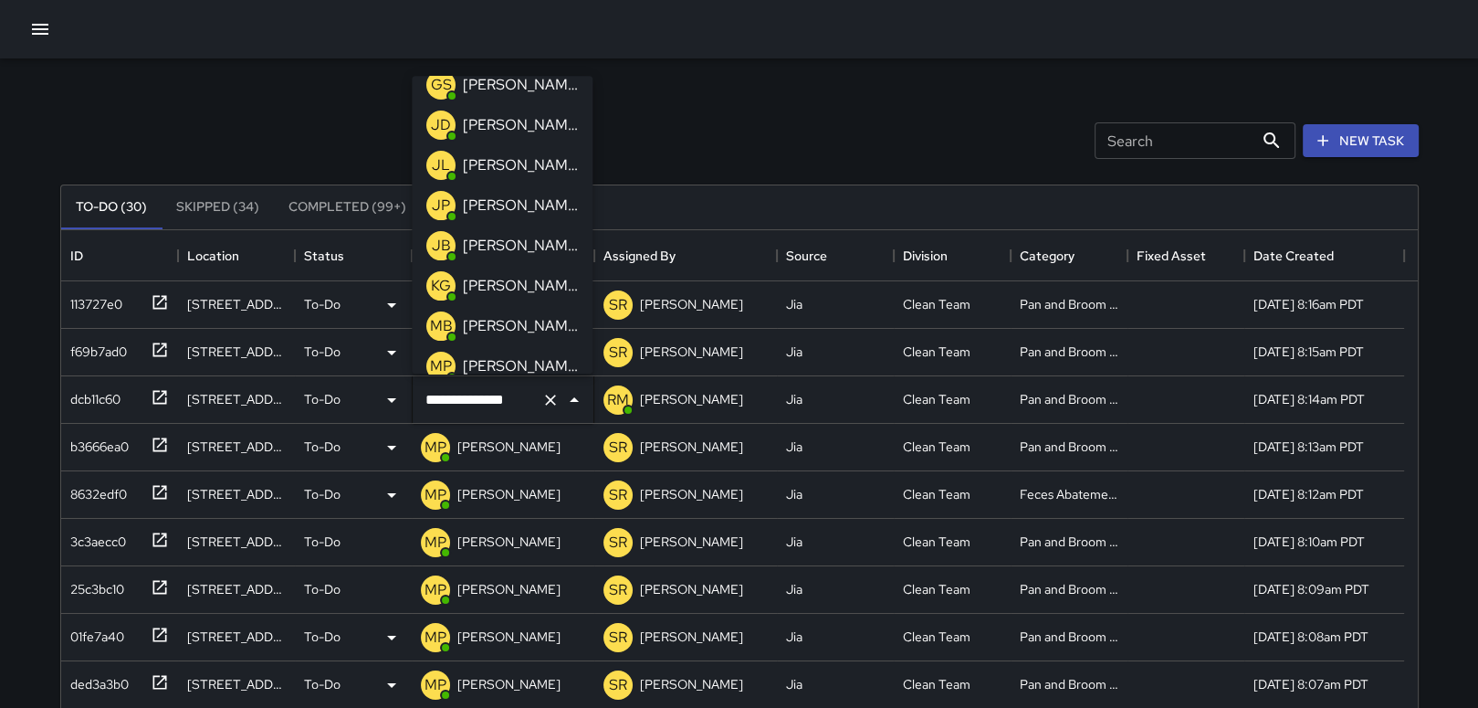
scroll to position [365, 0]
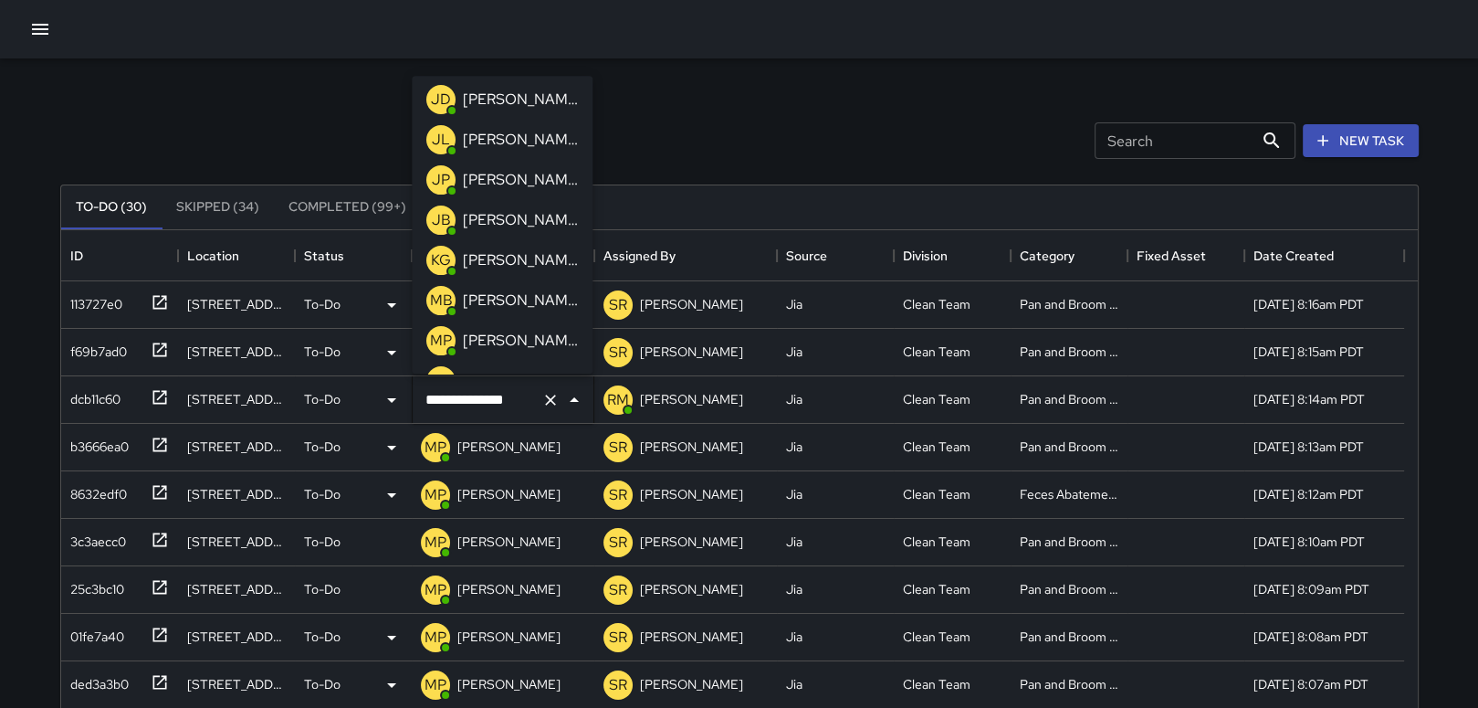
click at [507, 345] on p "[PERSON_NAME]" at bounding box center [520, 341] width 115 height 22
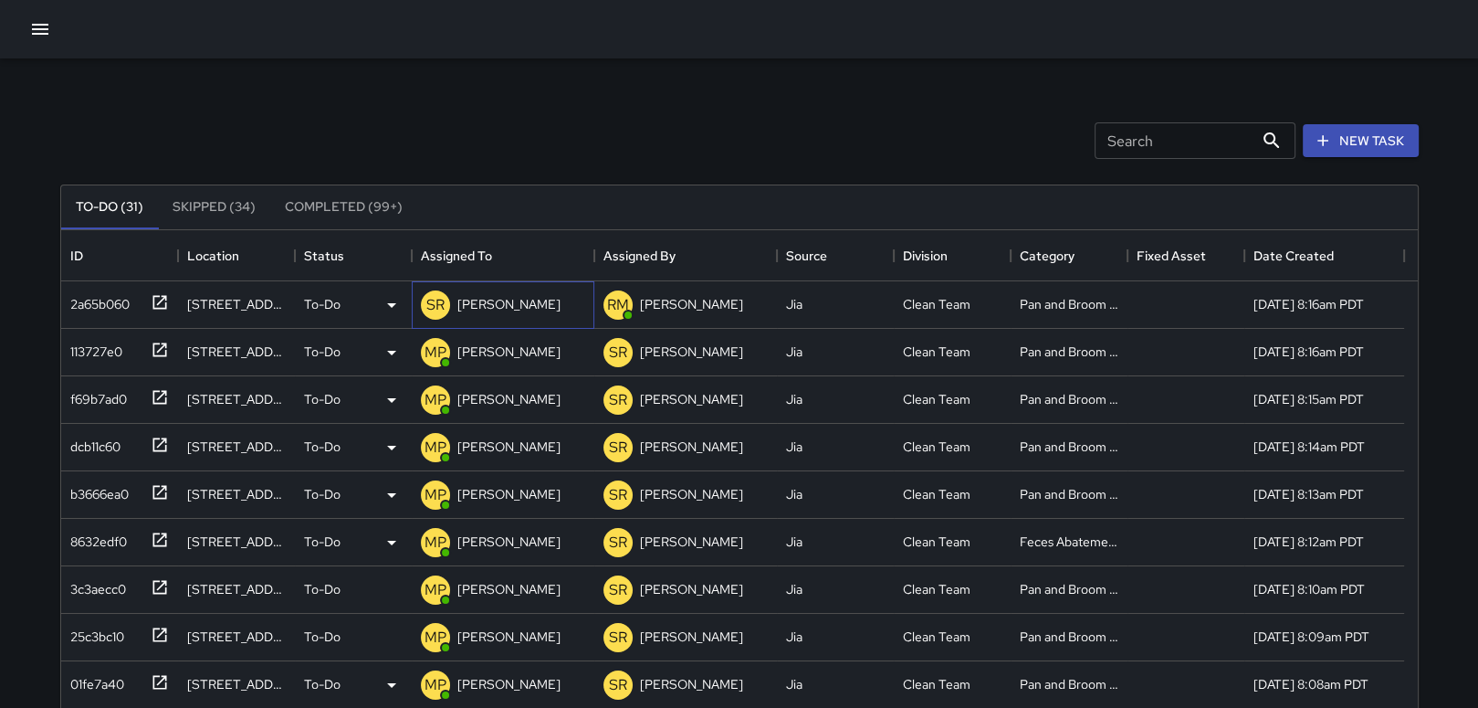
click at [500, 299] on p "[PERSON_NAME]" at bounding box center [508, 304] width 103 height 18
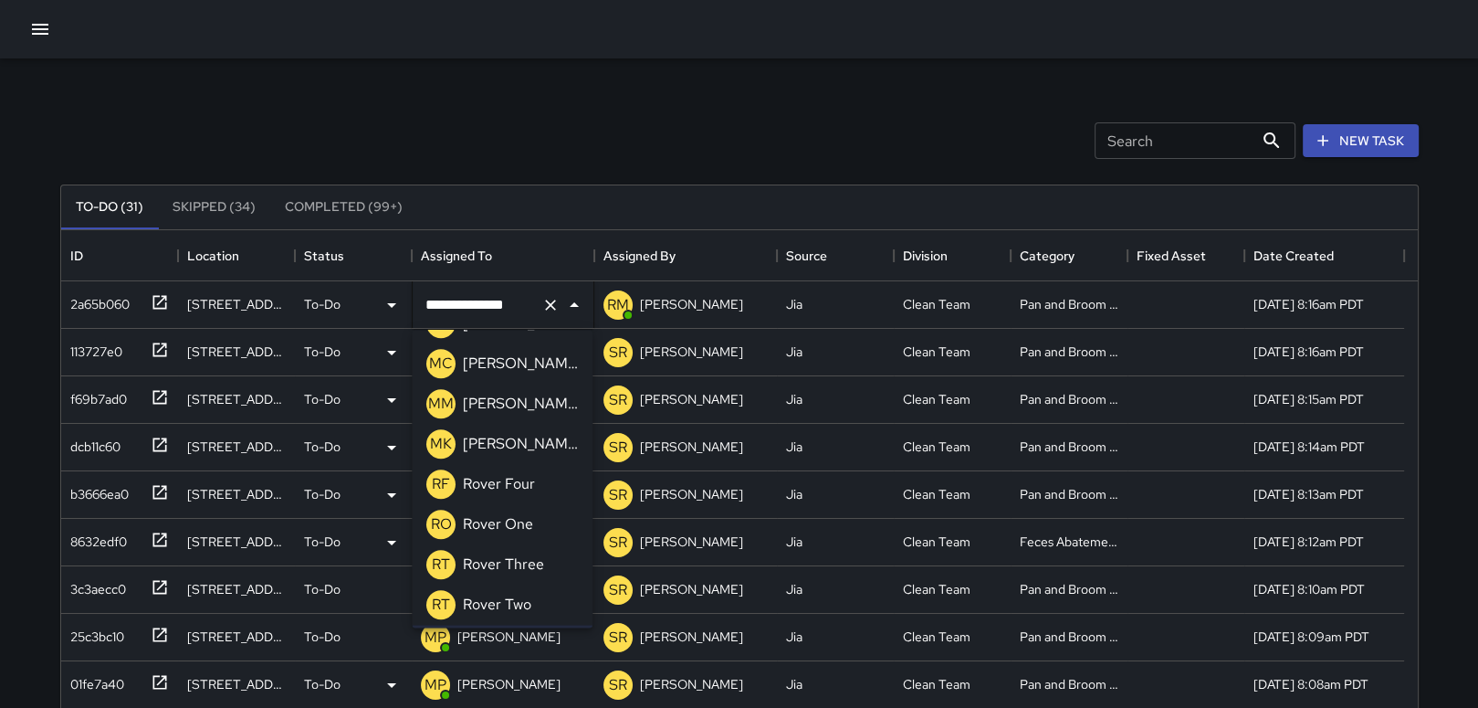
scroll to position [1319, 0]
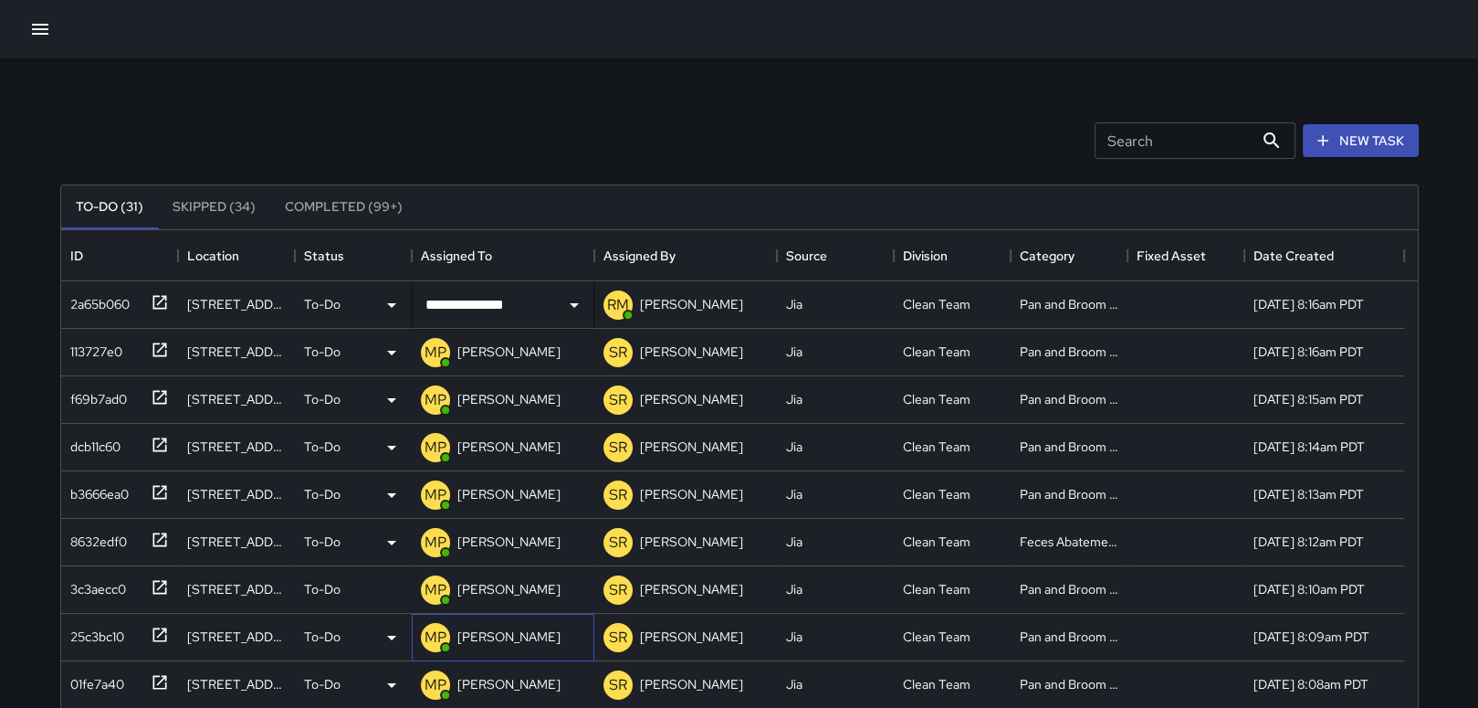
click at [522, 635] on p "[PERSON_NAME]" at bounding box center [508, 636] width 103 height 18
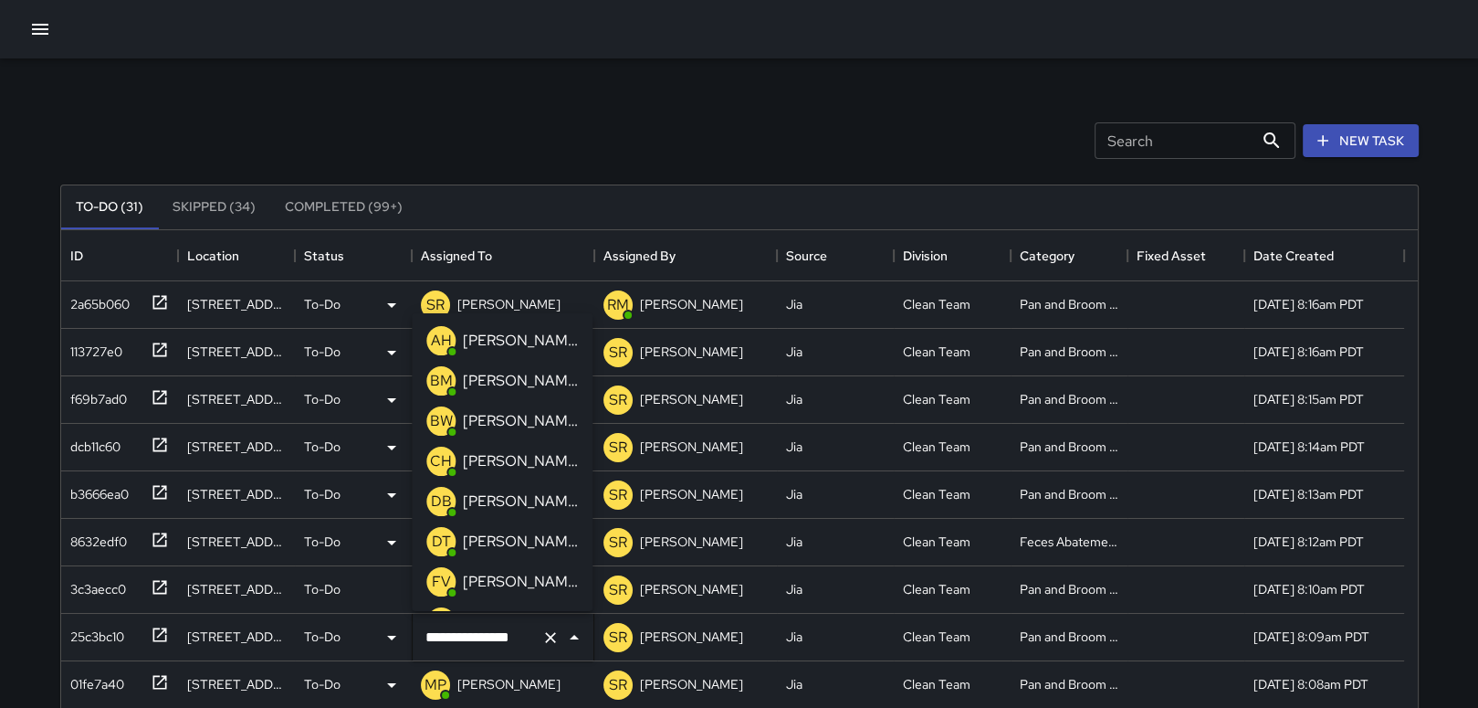
scroll to position [352, 0]
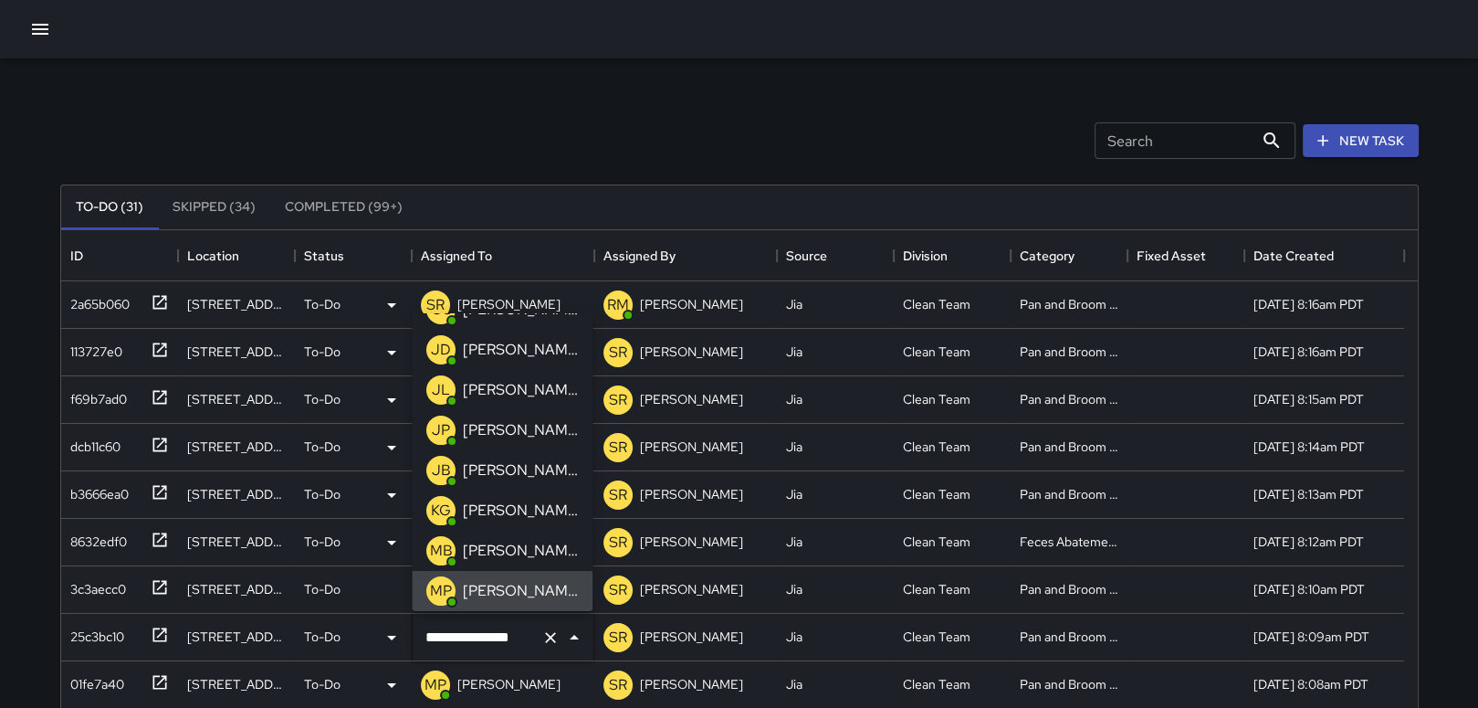
click at [520, 591] on p "[PERSON_NAME]" at bounding box center [520, 591] width 115 height 22
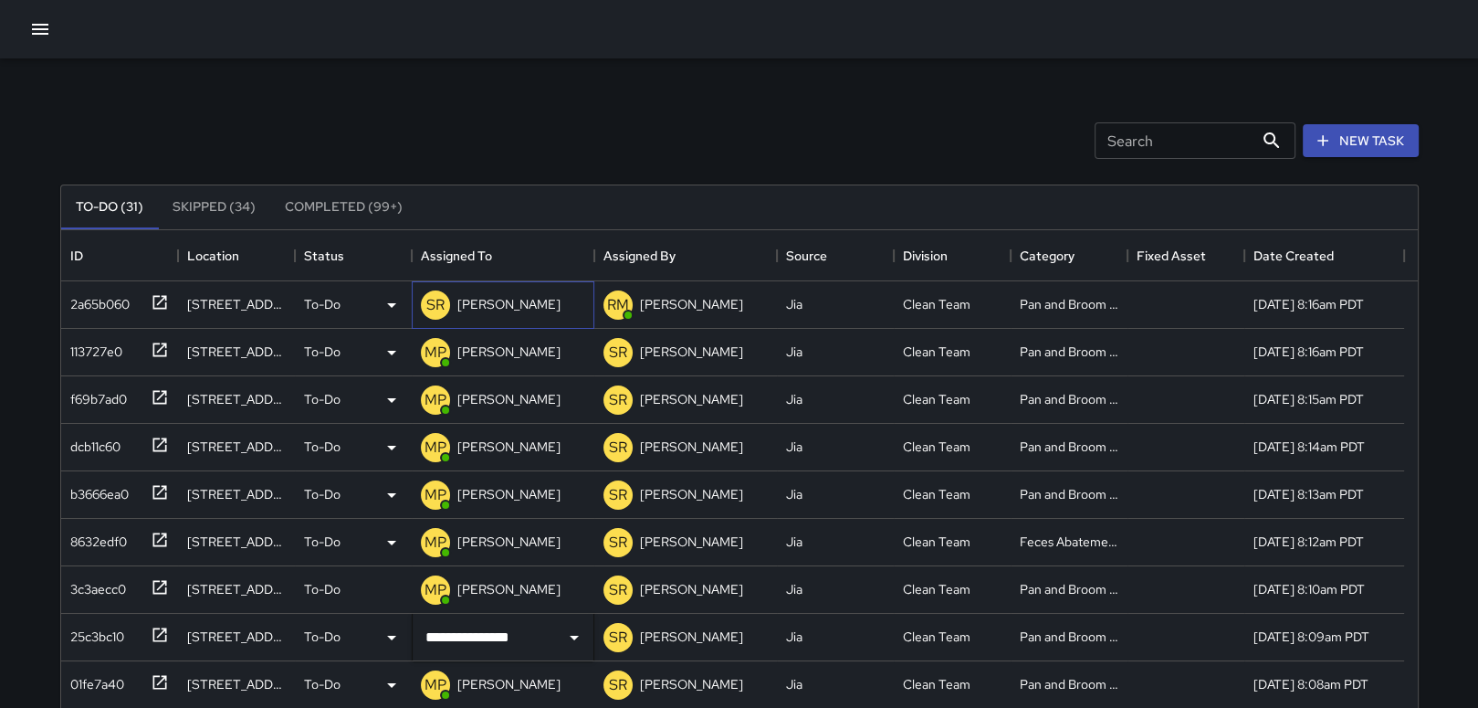
click at [519, 304] on p "[PERSON_NAME]" at bounding box center [508, 304] width 103 height 18
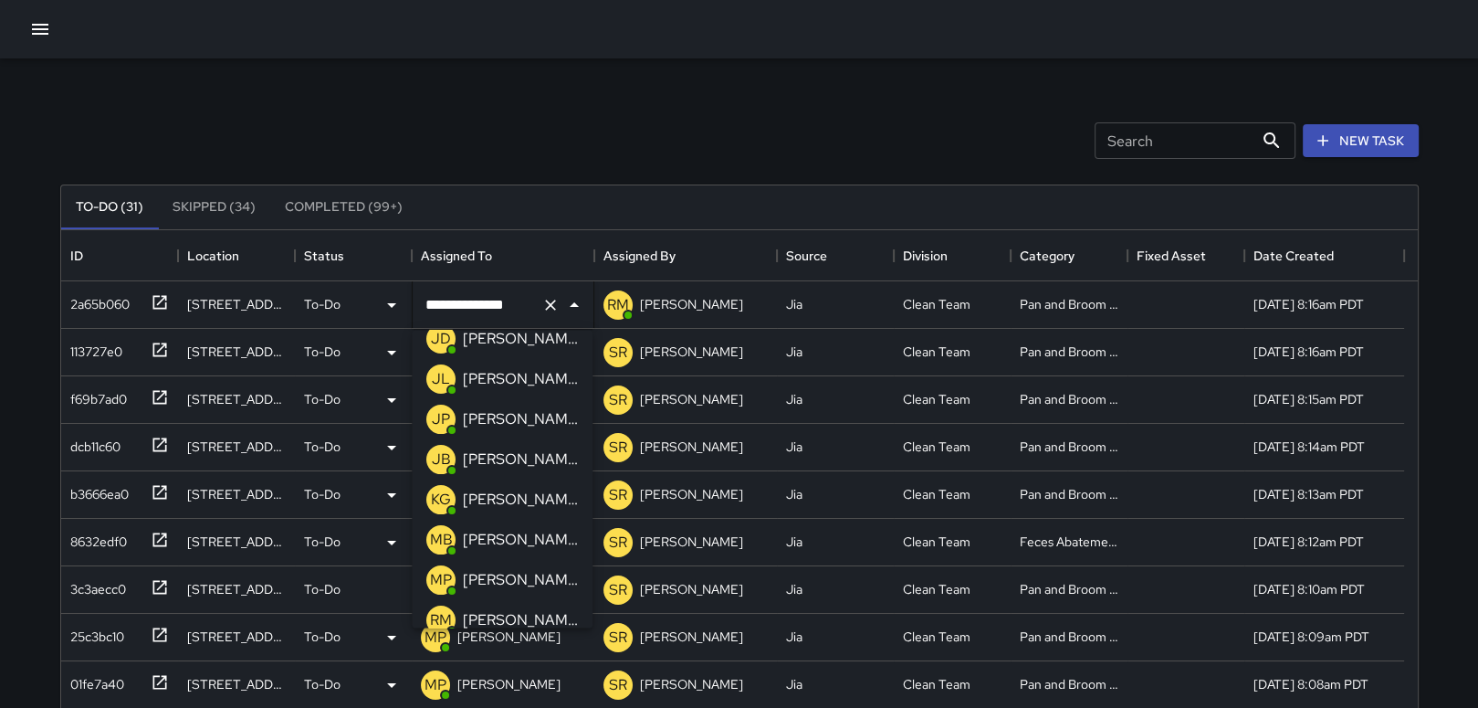
scroll to position [388, 0]
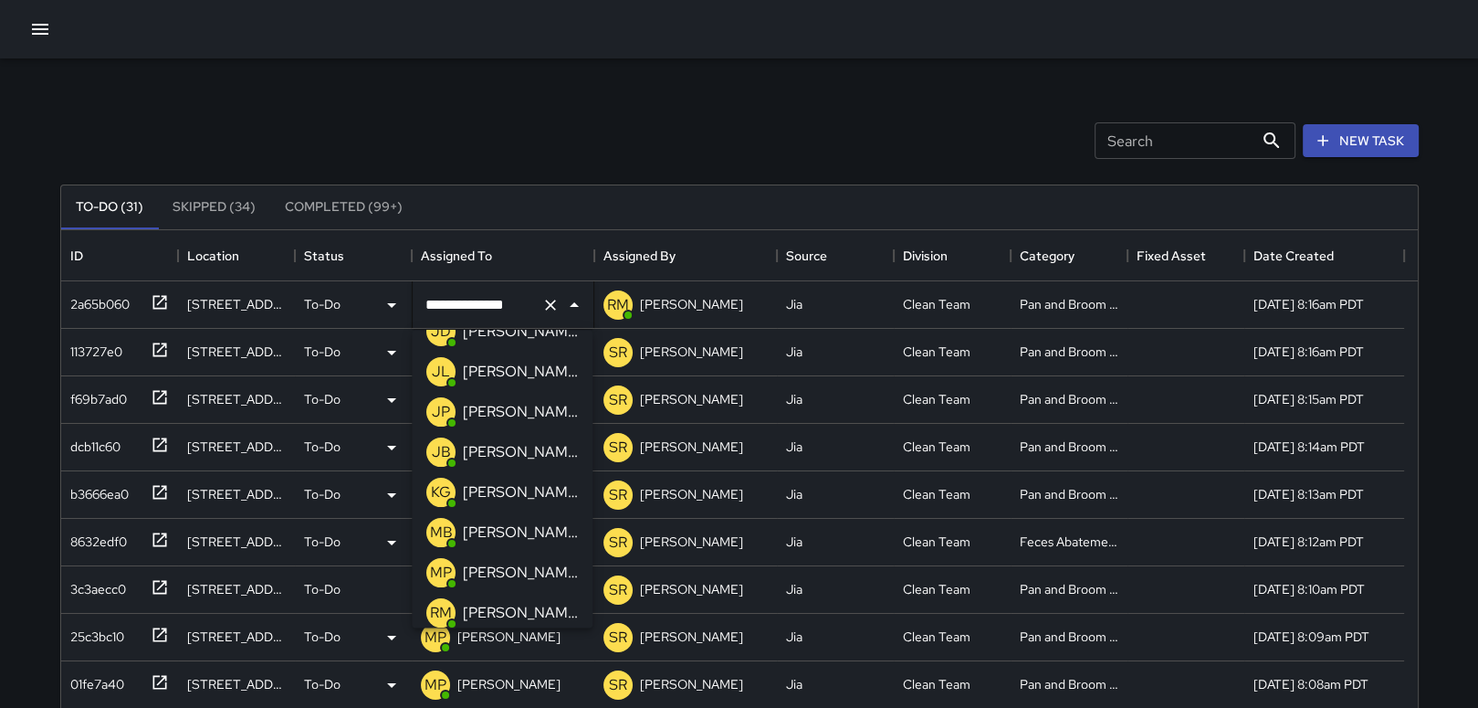
click at [522, 571] on p "[PERSON_NAME]" at bounding box center [520, 572] width 115 height 22
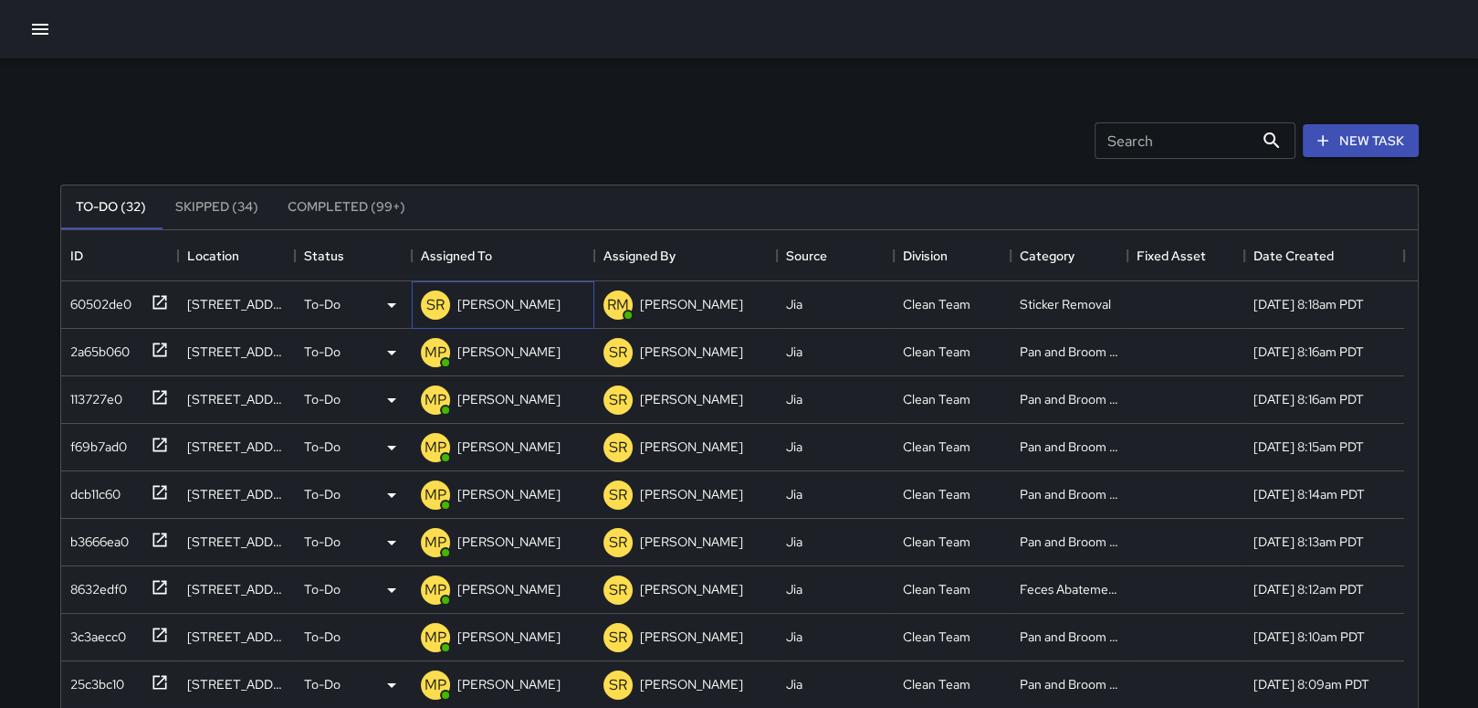
click at [529, 299] on p "[PERSON_NAME]" at bounding box center [508, 304] width 103 height 18
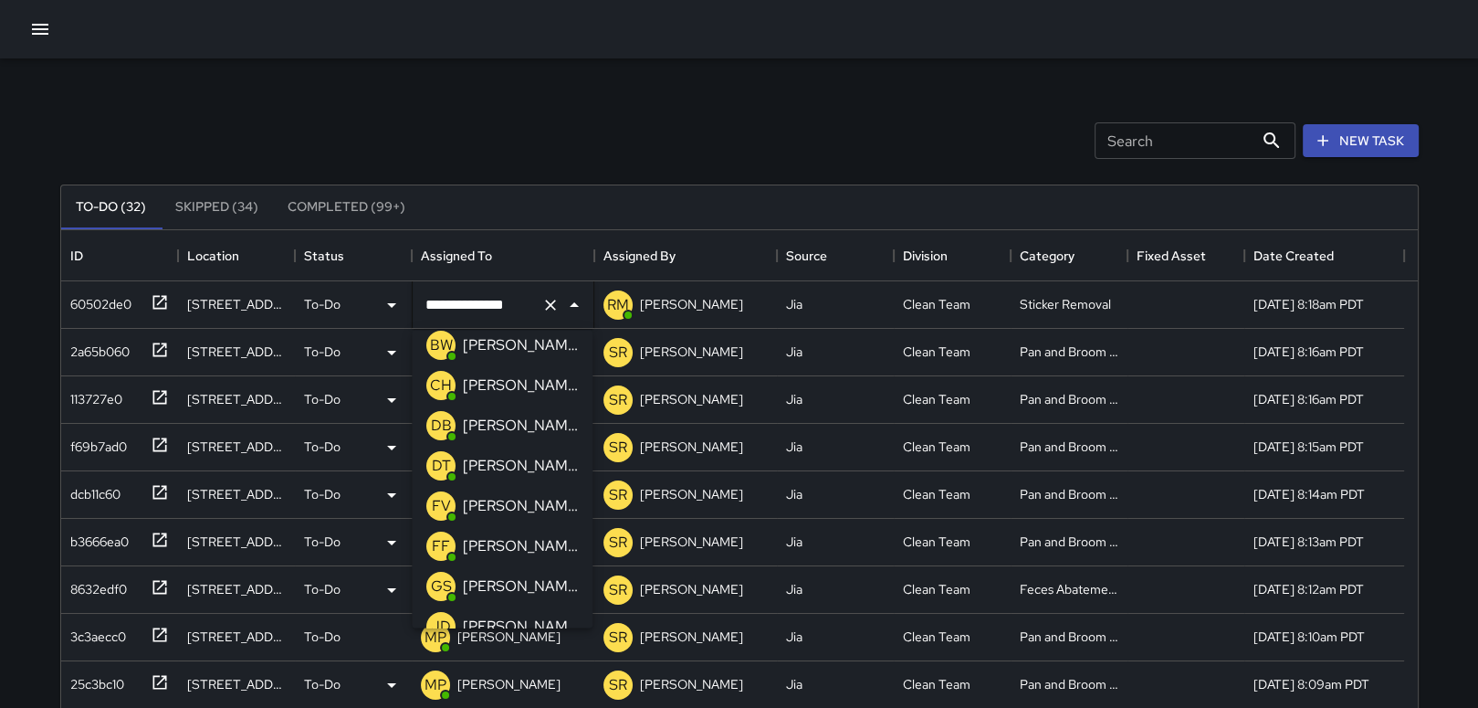
scroll to position [0, 0]
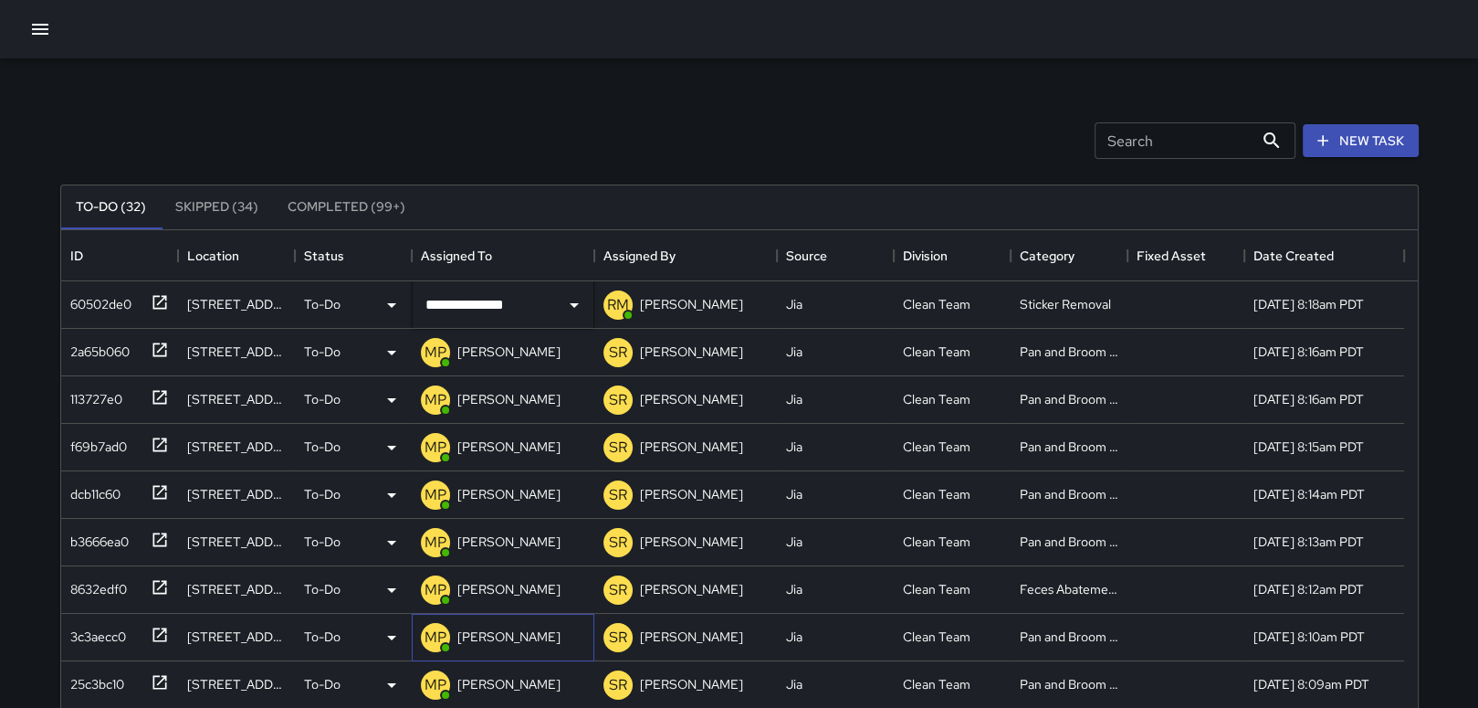
click at [483, 637] on p "[PERSON_NAME]" at bounding box center [508, 636] width 103 height 18
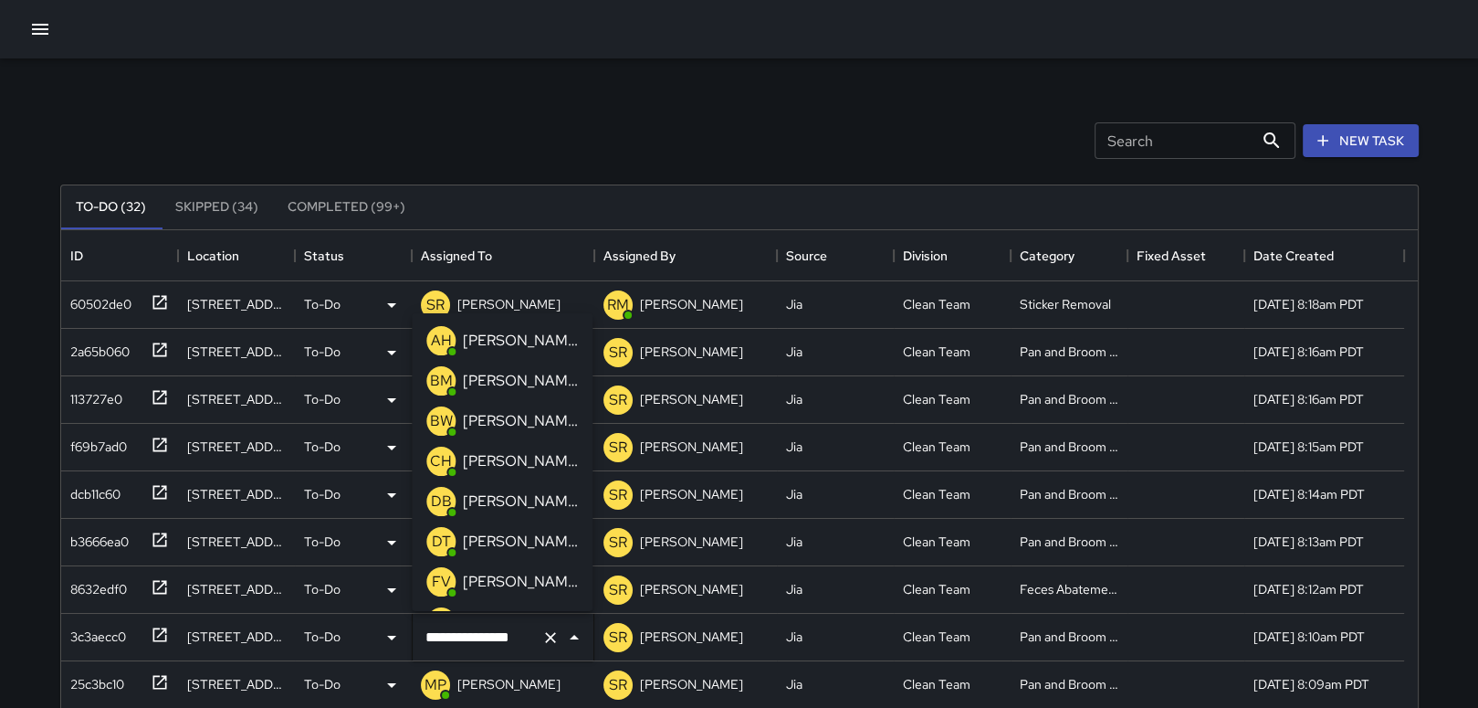
scroll to position [352, 0]
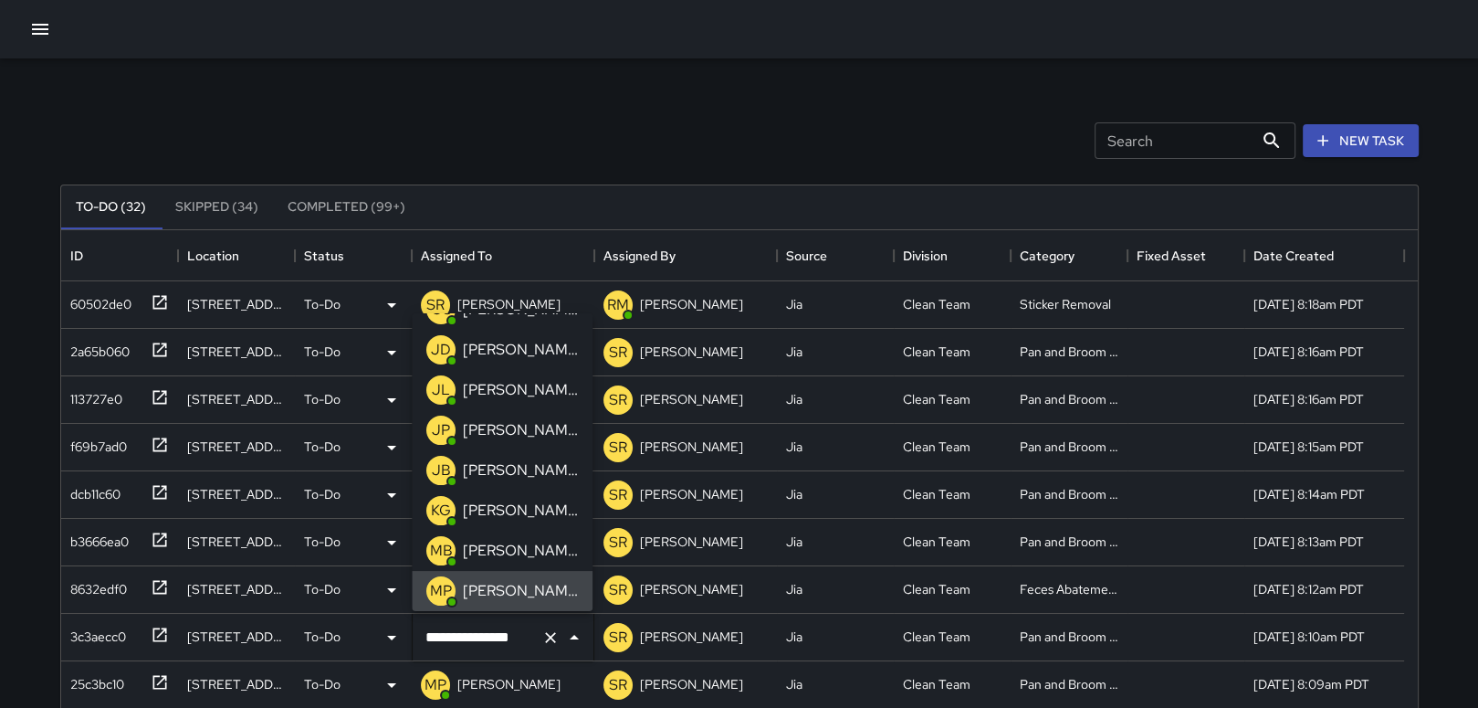
click at [533, 585] on p "[PERSON_NAME]" at bounding box center [520, 591] width 115 height 22
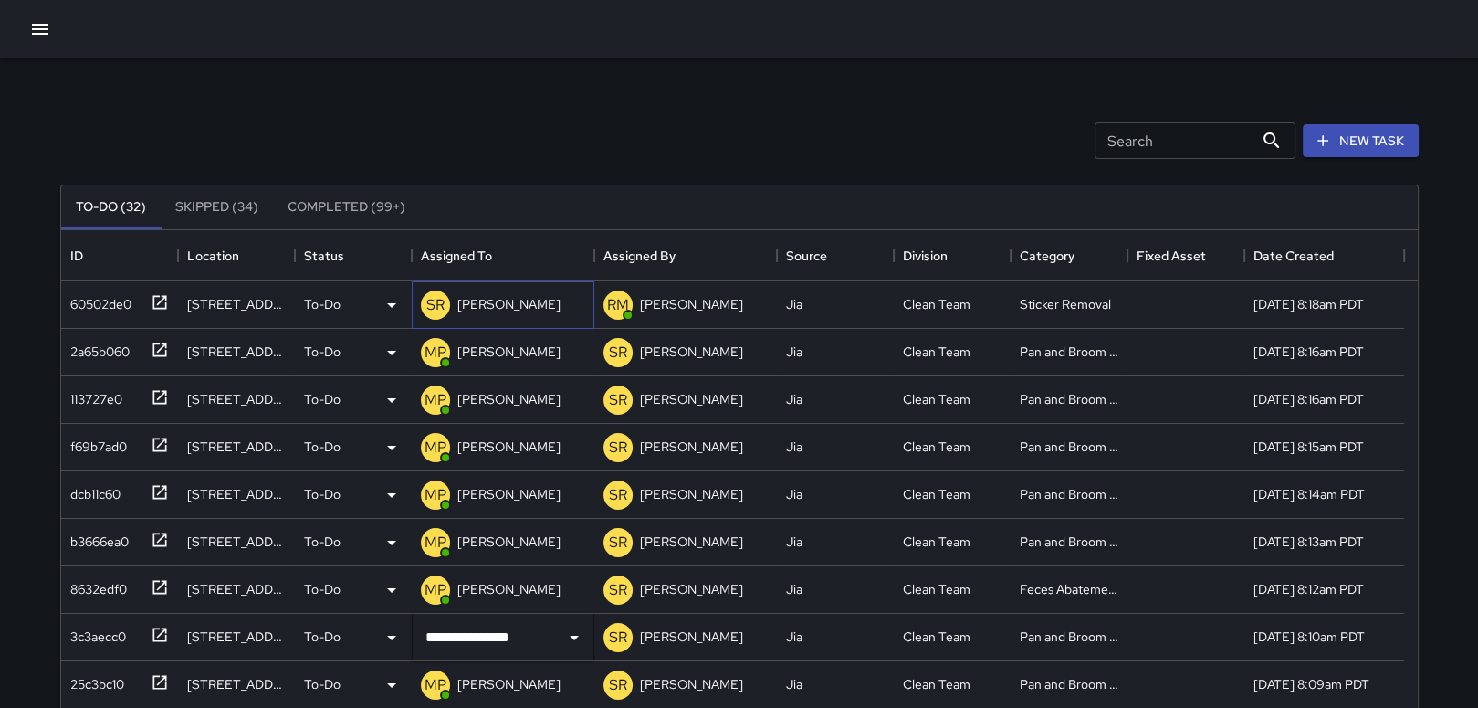
click at [505, 309] on p "[PERSON_NAME]" at bounding box center [508, 304] width 103 height 18
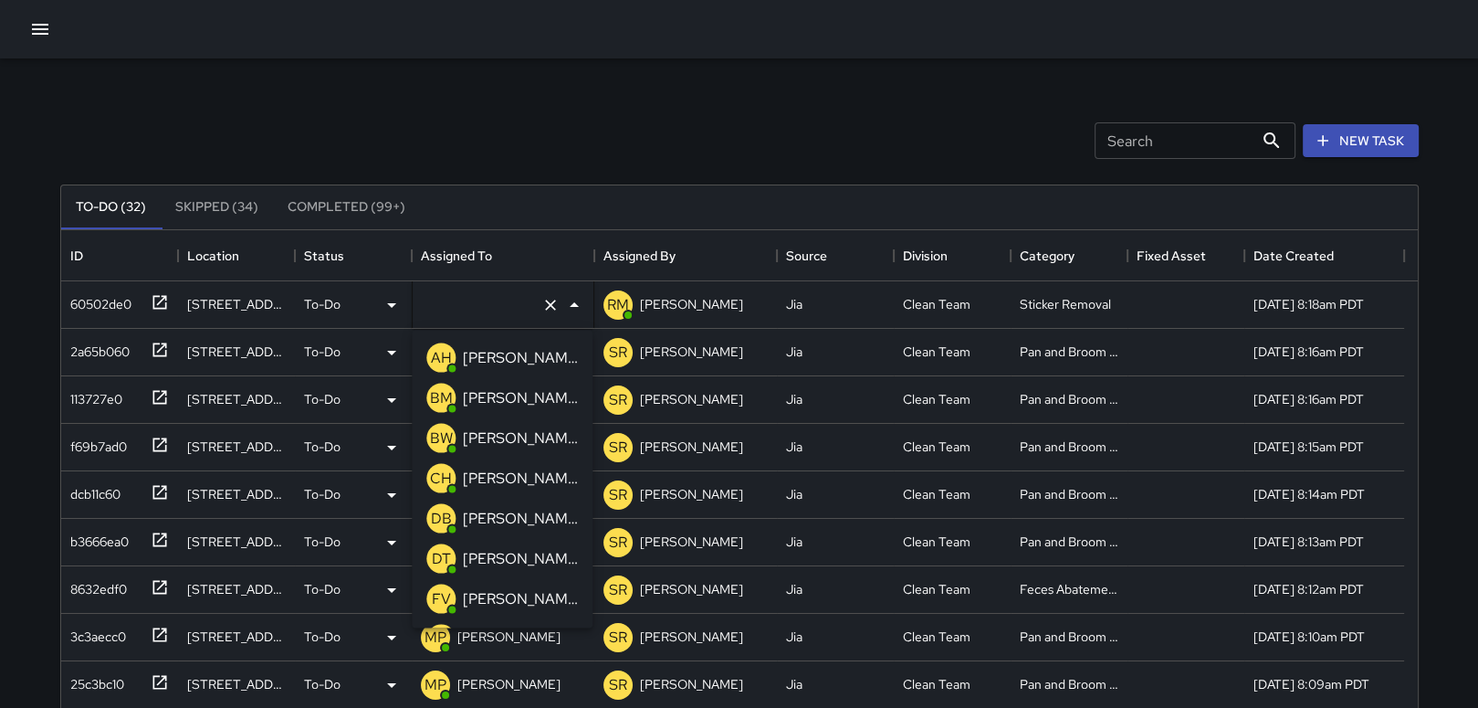
type input "**********"
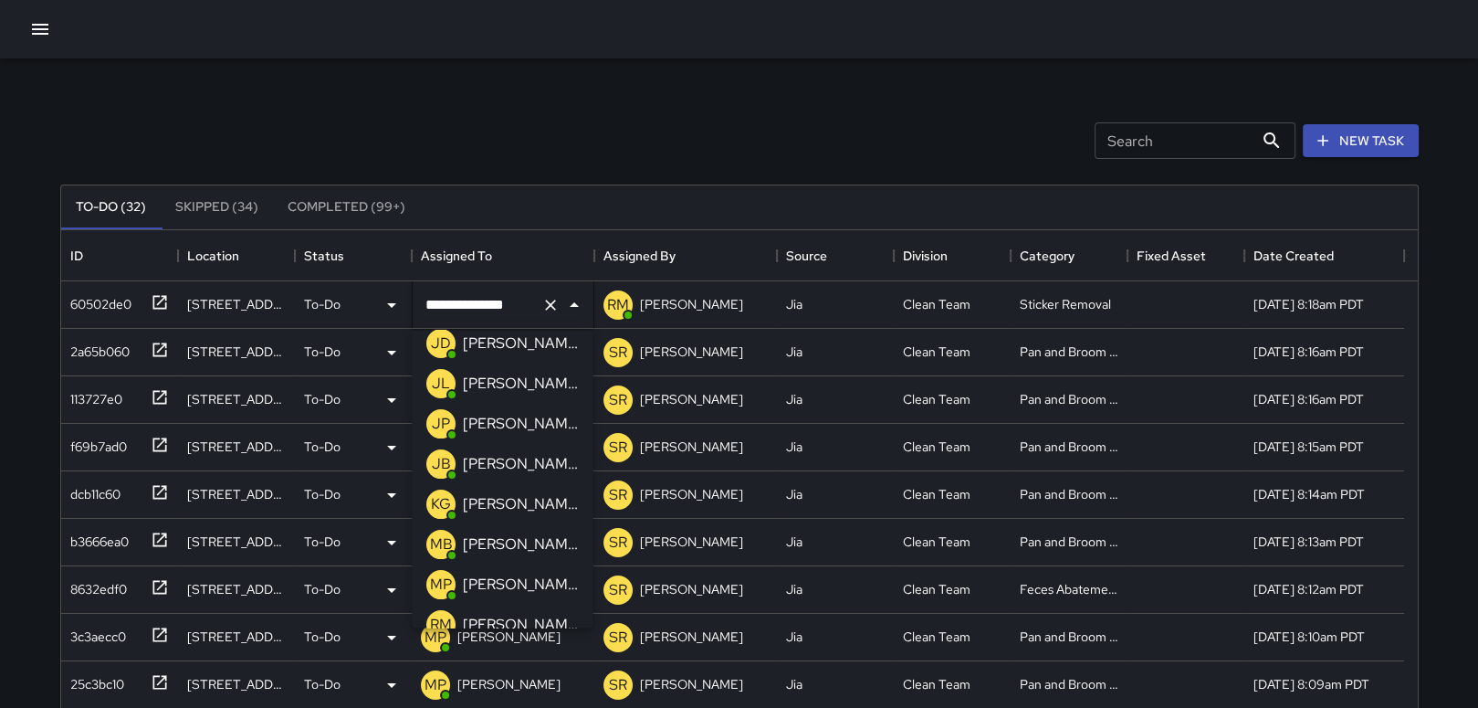
scroll to position [413, 0]
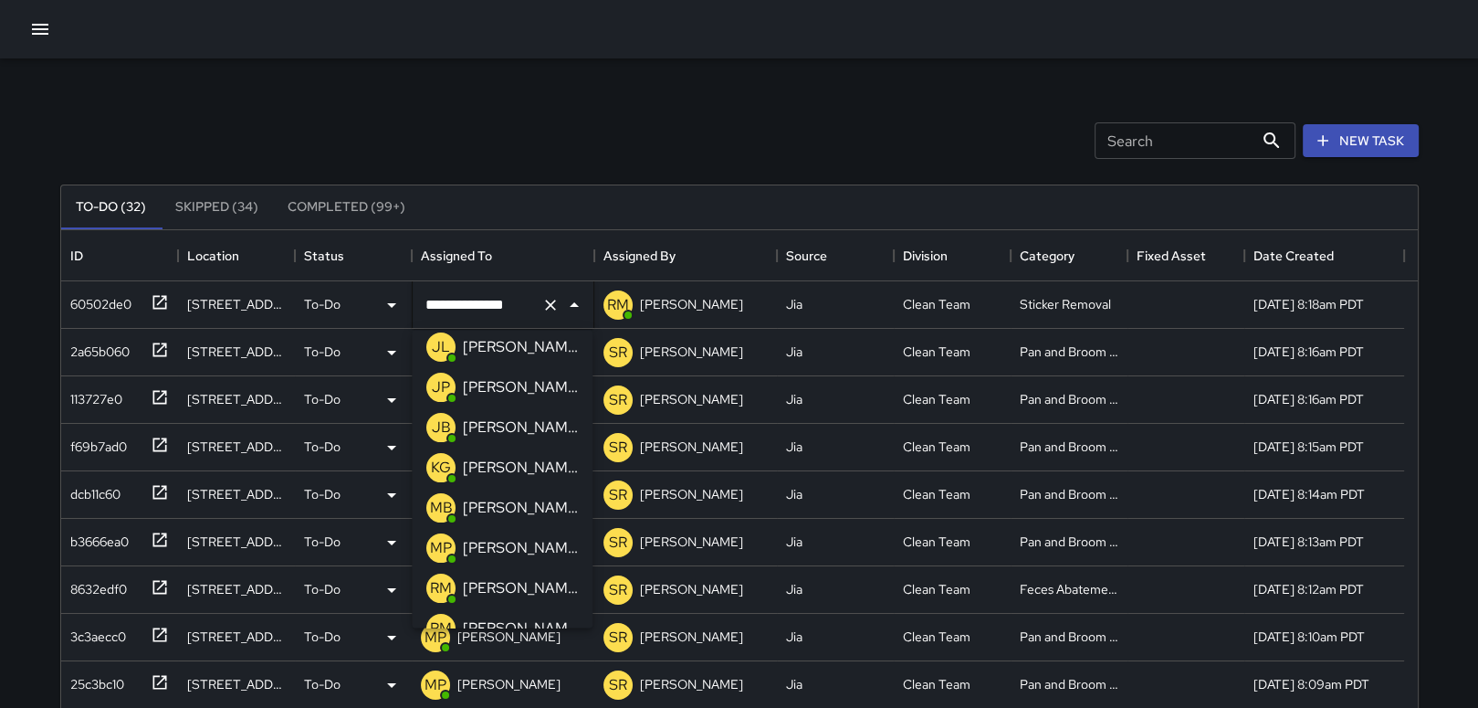
click at [517, 543] on p "[PERSON_NAME]" at bounding box center [520, 548] width 115 height 22
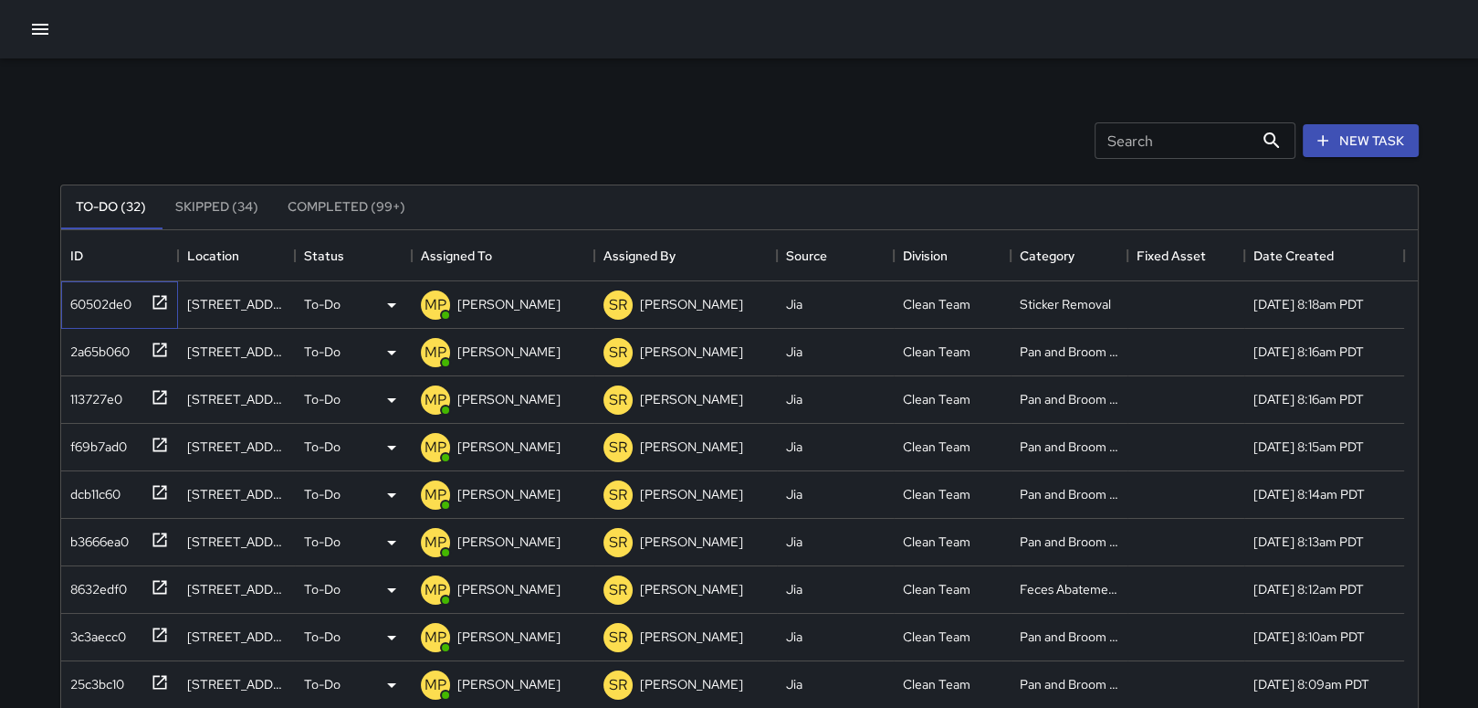
click at [153, 298] on icon at bounding box center [160, 302] width 18 height 18
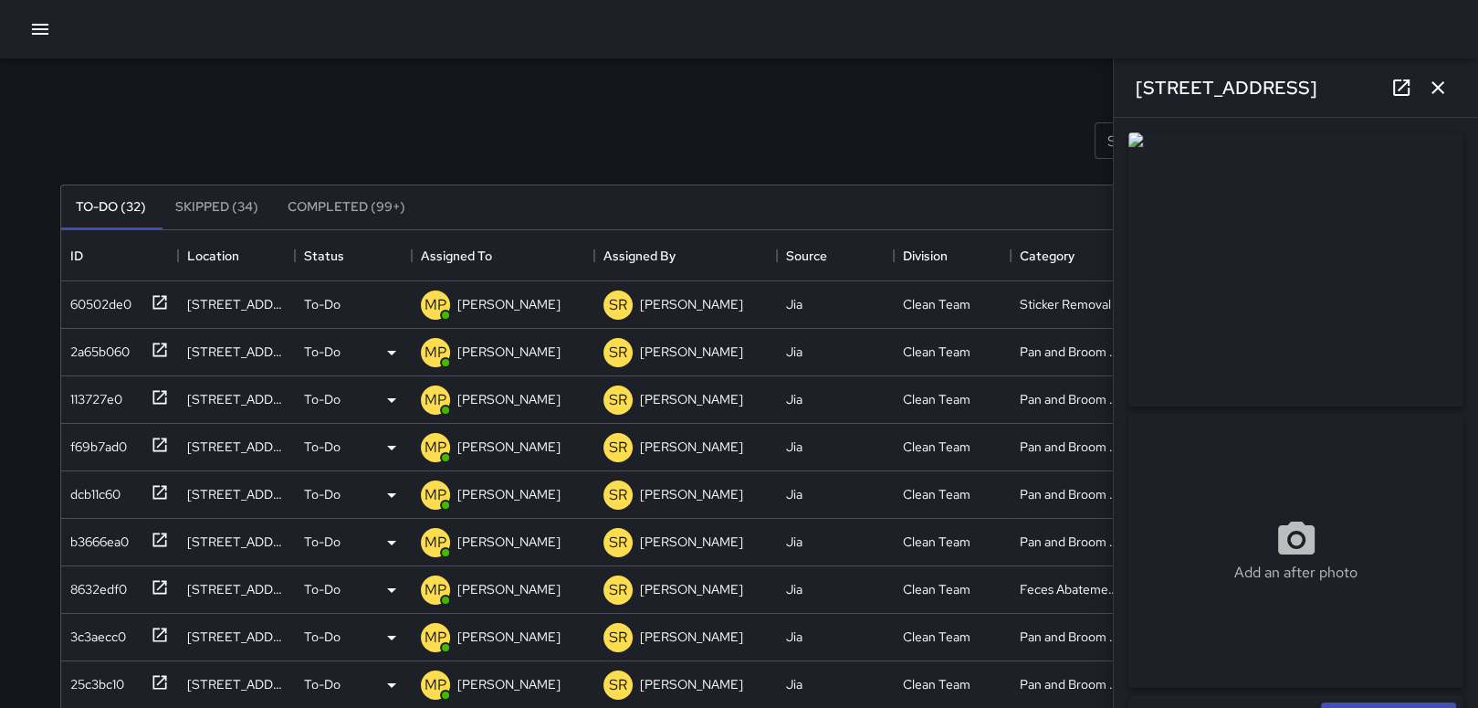
click at [1442, 84] on icon "button" at bounding box center [1438, 88] width 22 height 22
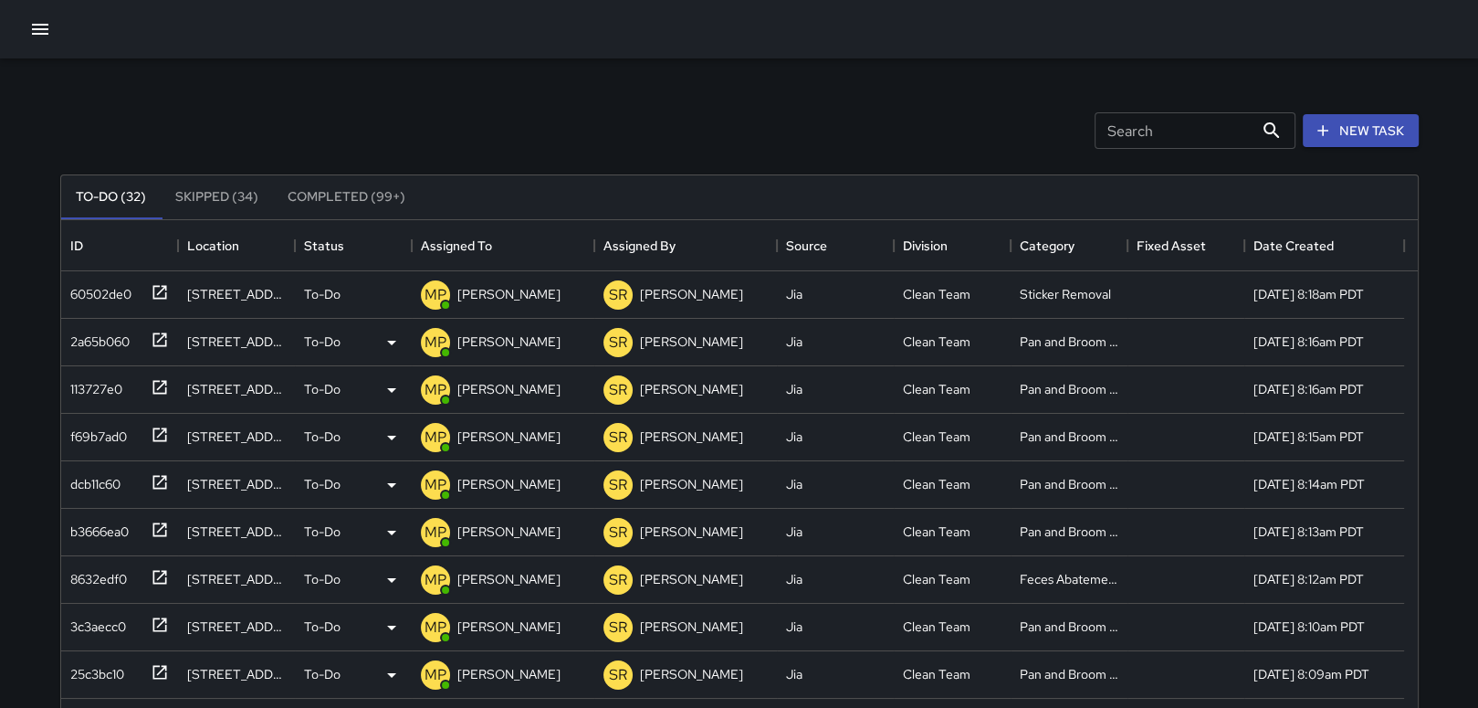
scroll to position [0, 0]
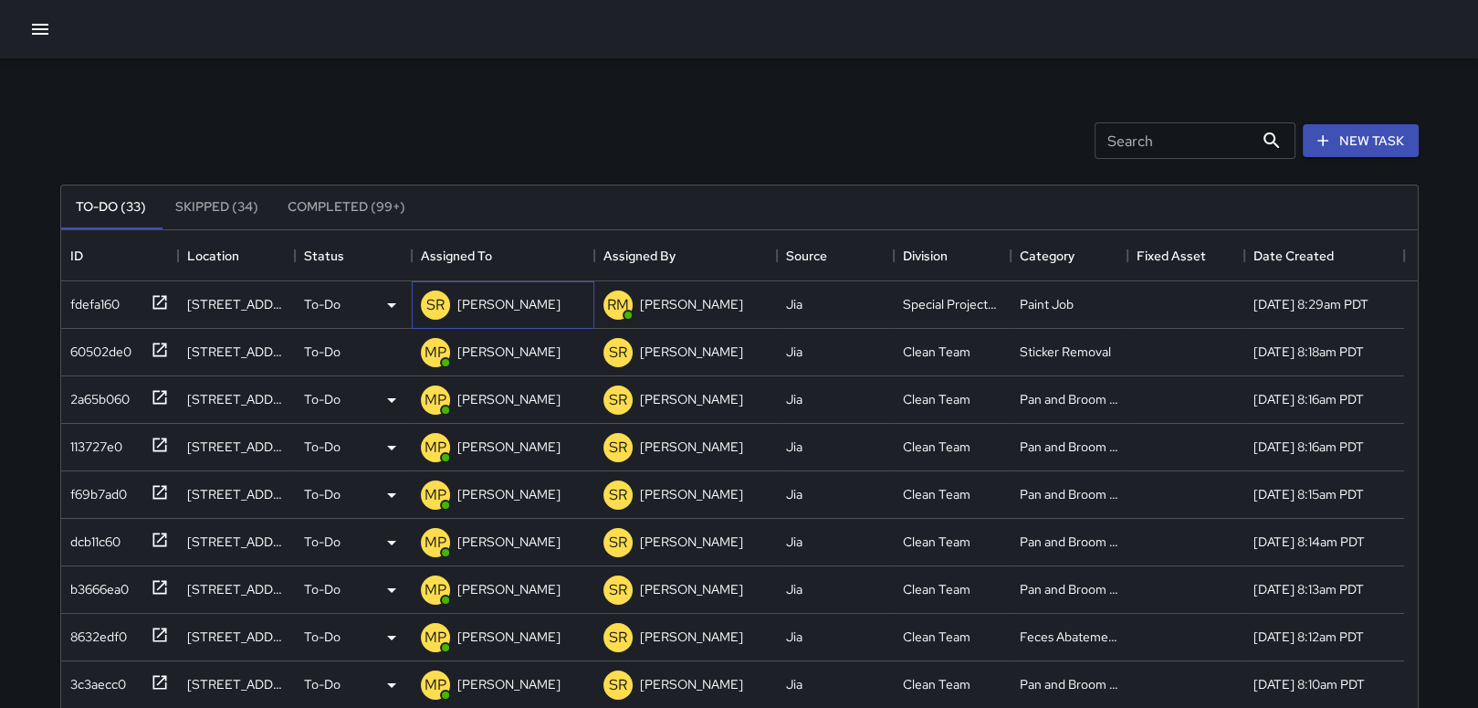
click at [489, 298] on p "[PERSON_NAME]" at bounding box center [508, 304] width 103 height 18
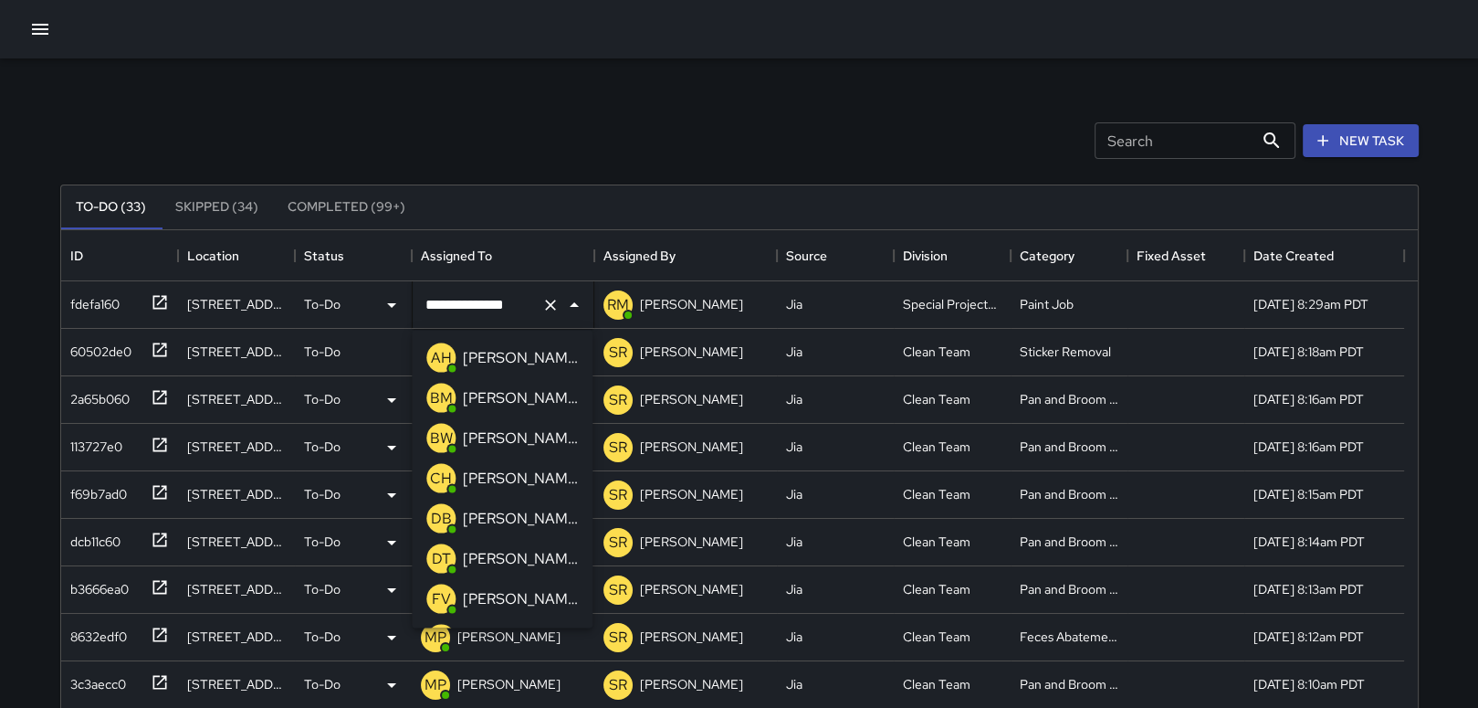
scroll to position [1476, 0]
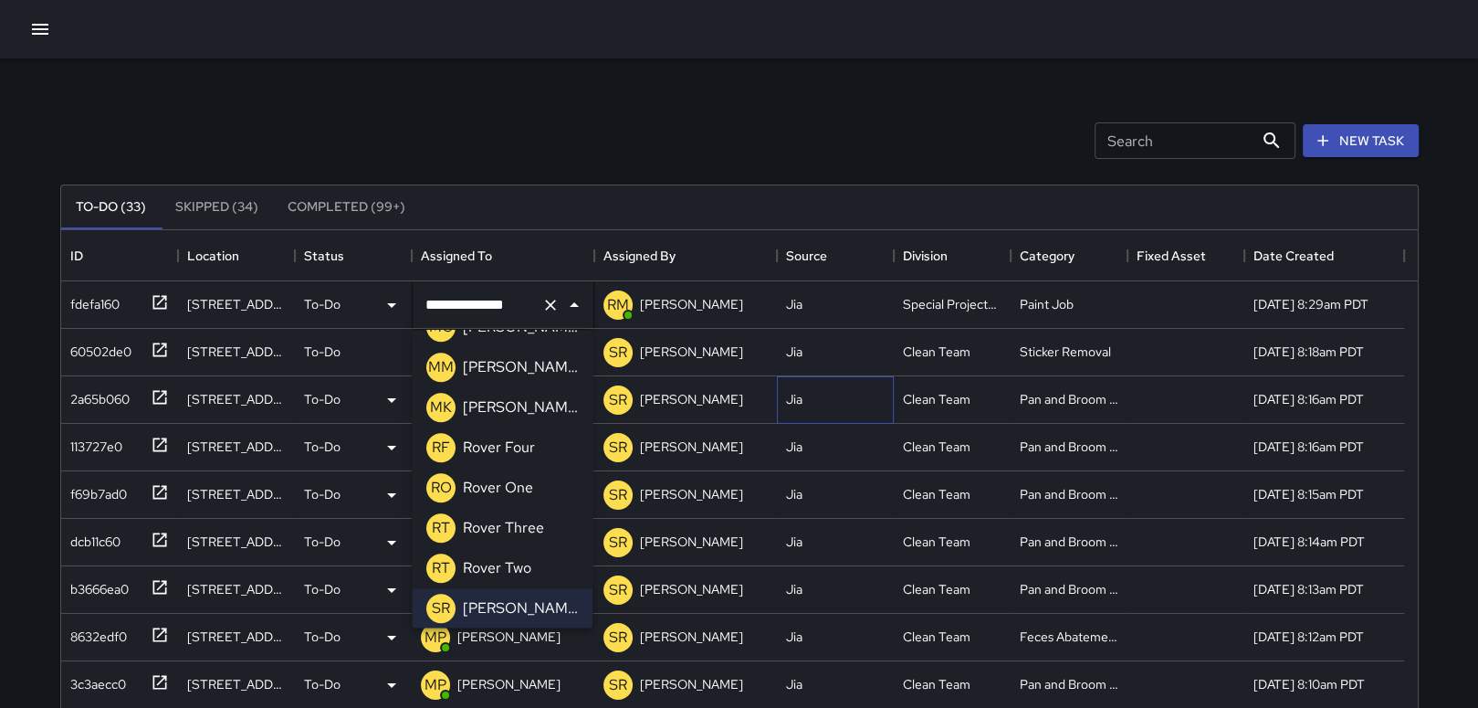
click at [851, 404] on div "Jia" at bounding box center [835, 399] width 117 height 47
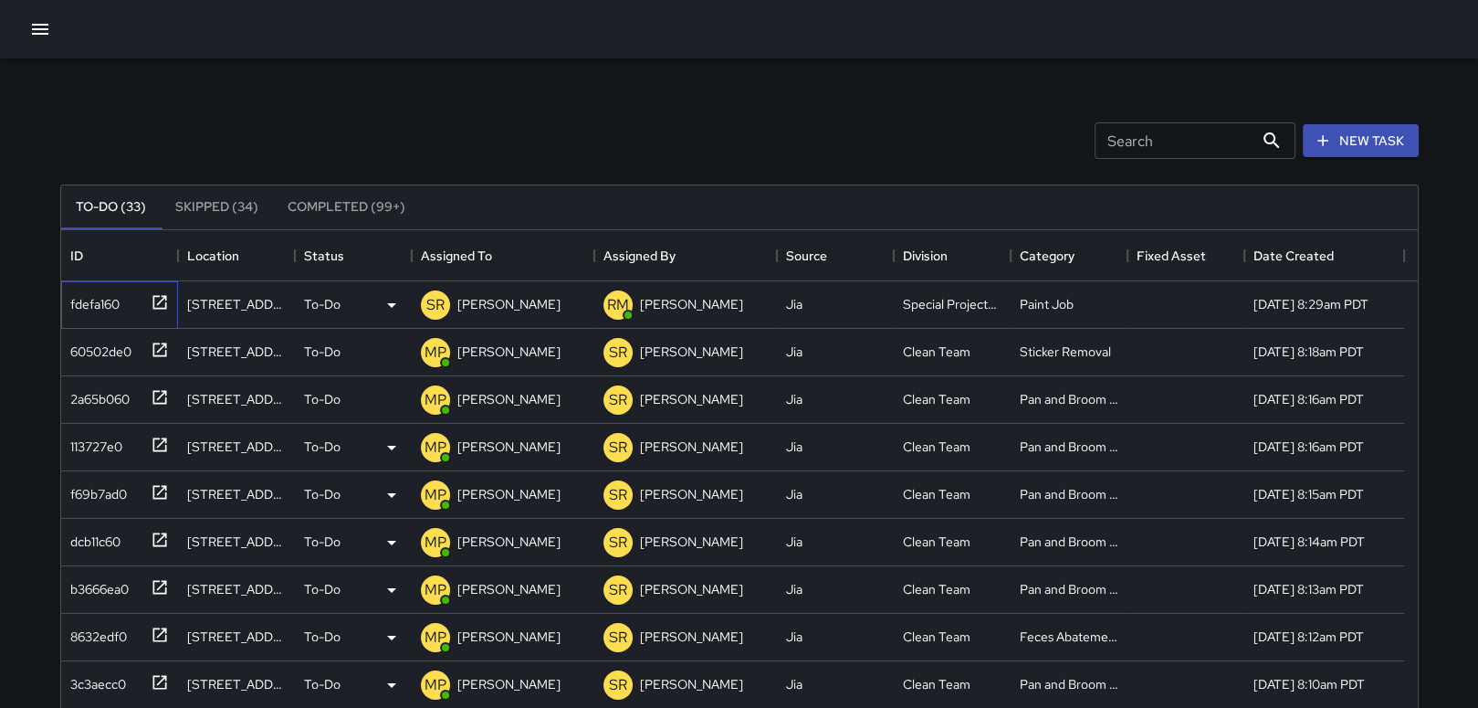
click at [159, 299] on icon at bounding box center [160, 302] width 18 height 18
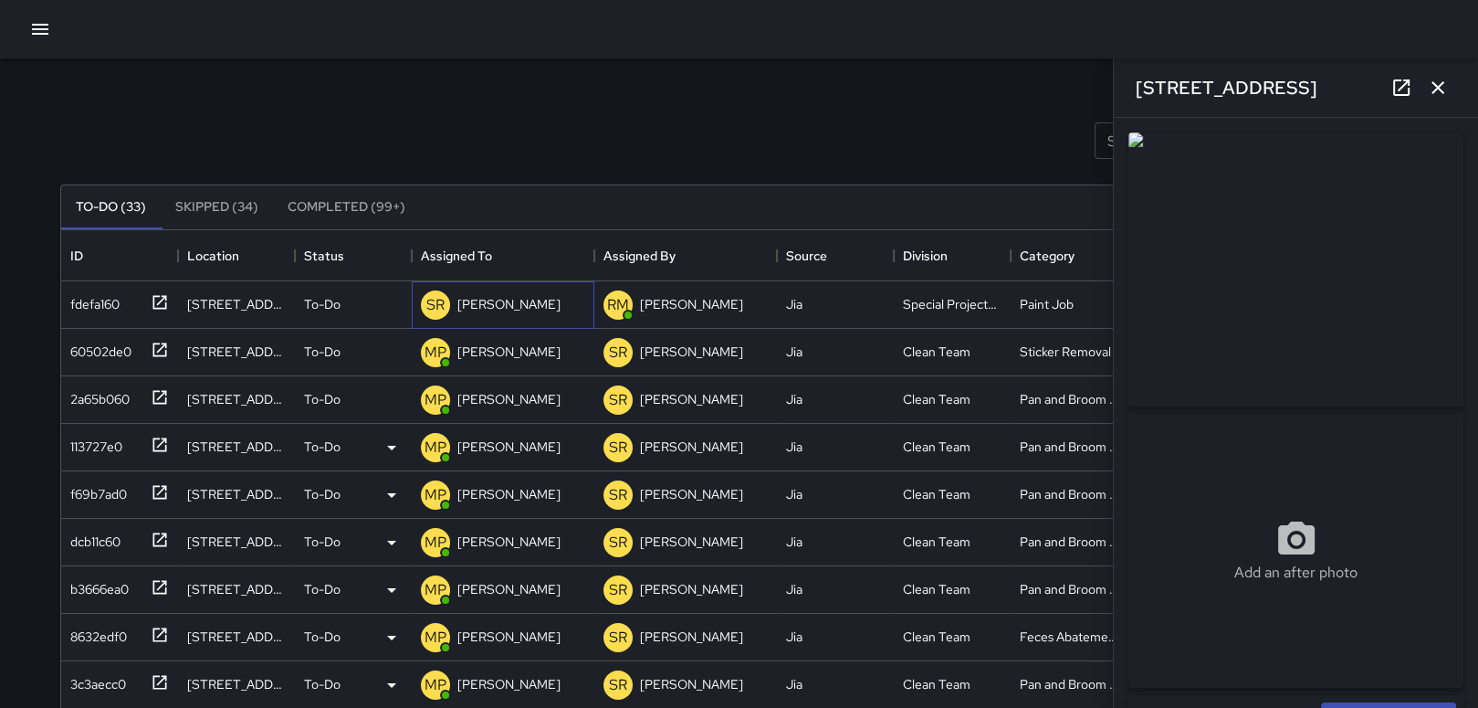
click at [461, 299] on p "[PERSON_NAME]" at bounding box center [508, 304] width 103 height 18
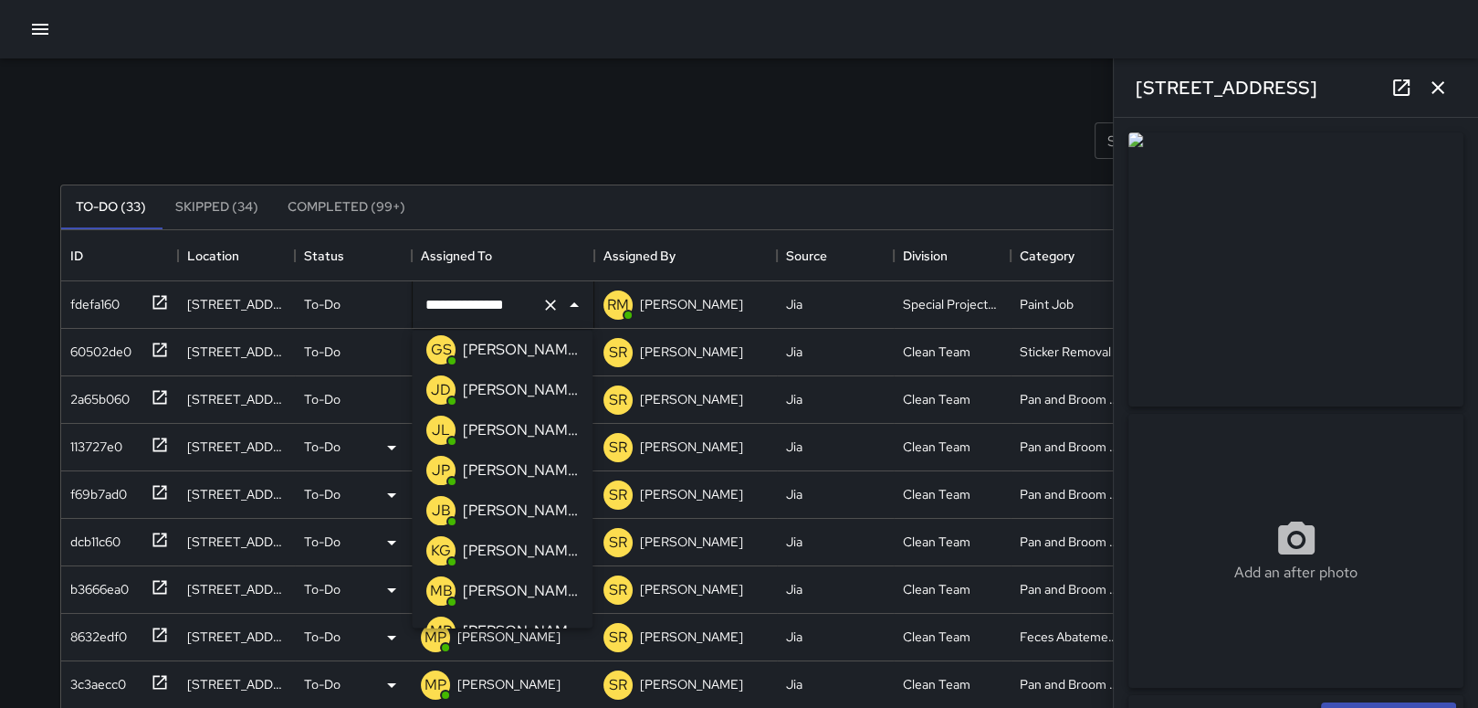
scroll to position [341, 0]
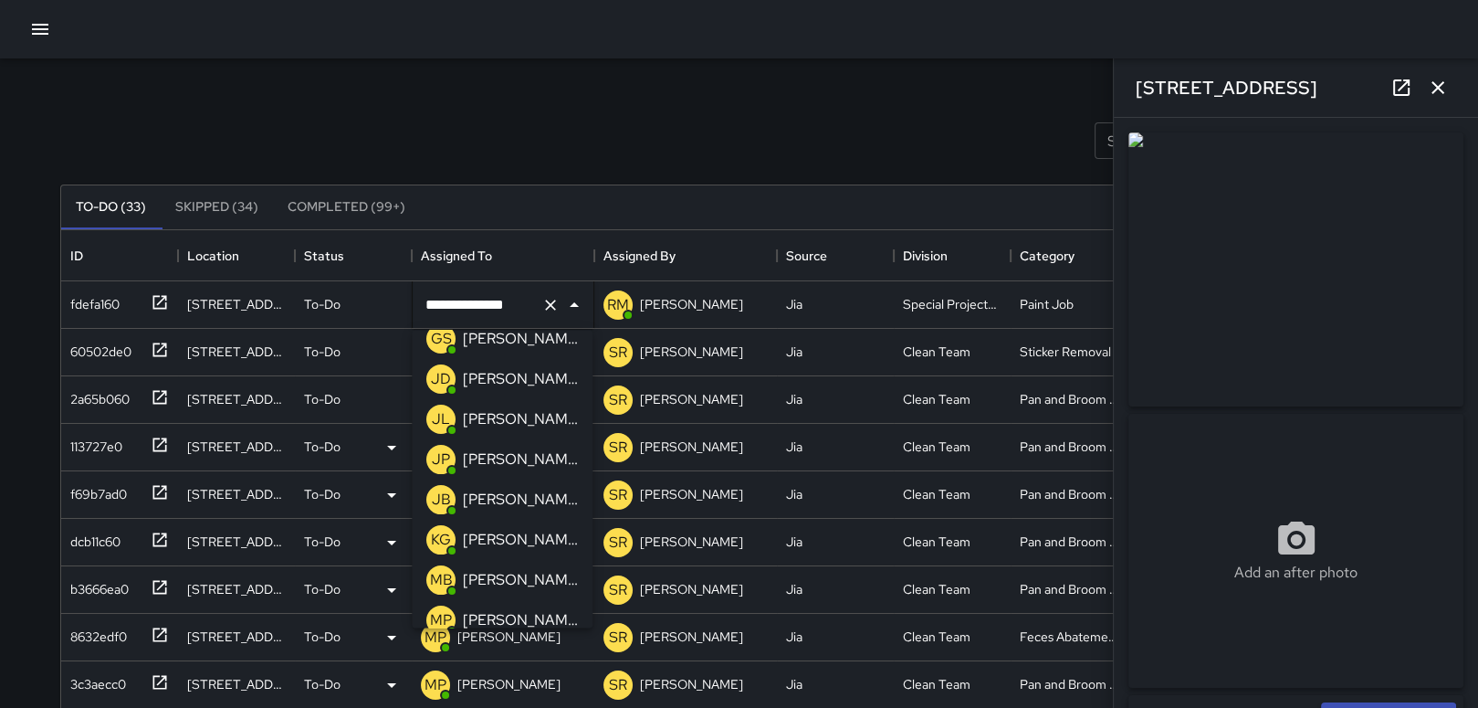
click at [477, 540] on p "[PERSON_NAME]" at bounding box center [520, 540] width 115 height 22
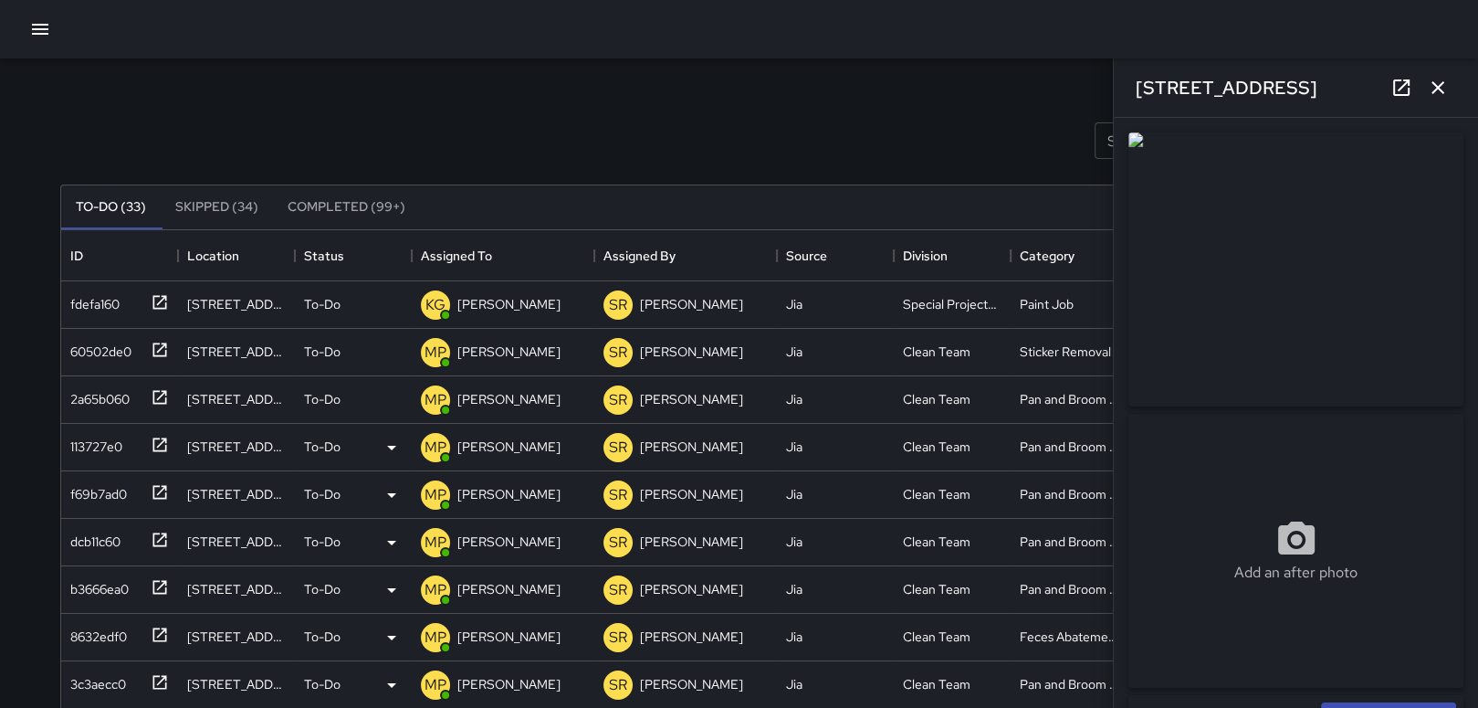
click at [1437, 77] on icon "button" at bounding box center [1438, 88] width 22 height 22
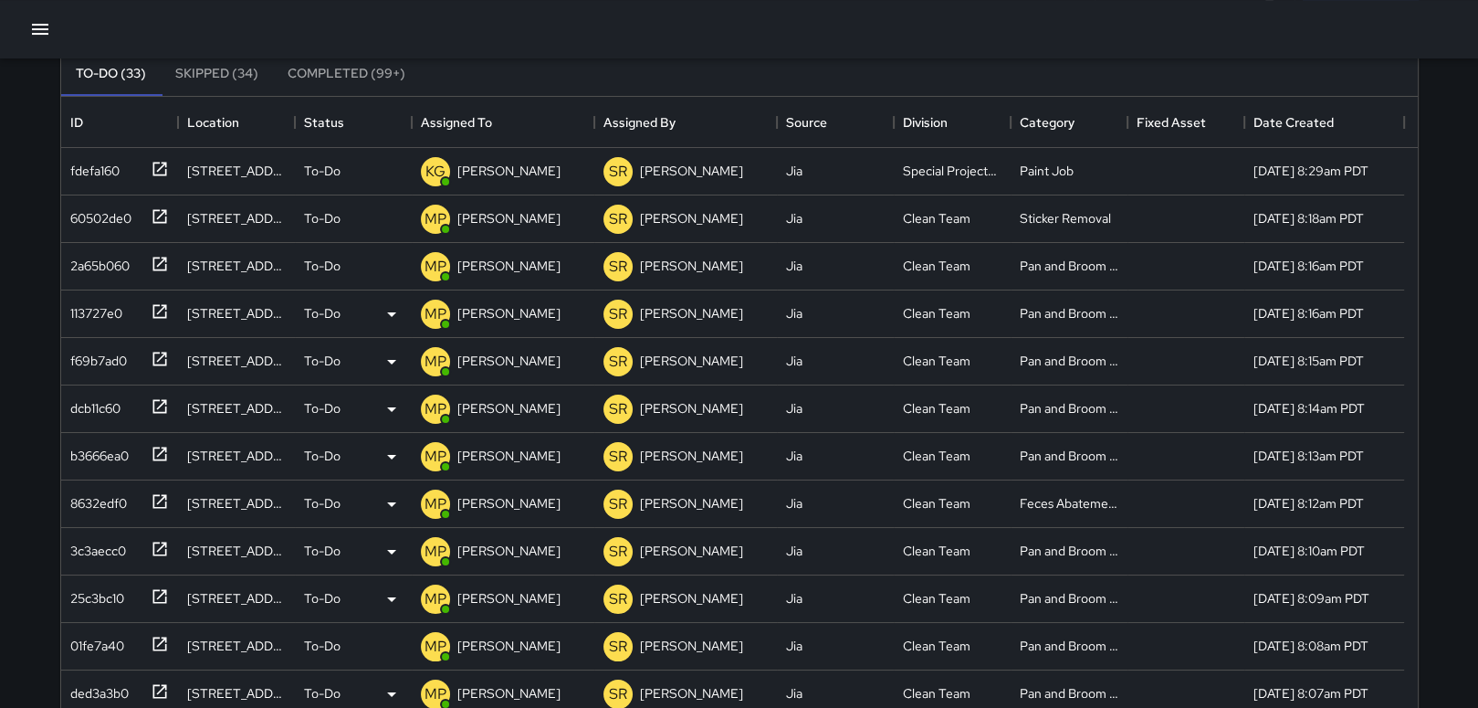
scroll to position [38, 0]
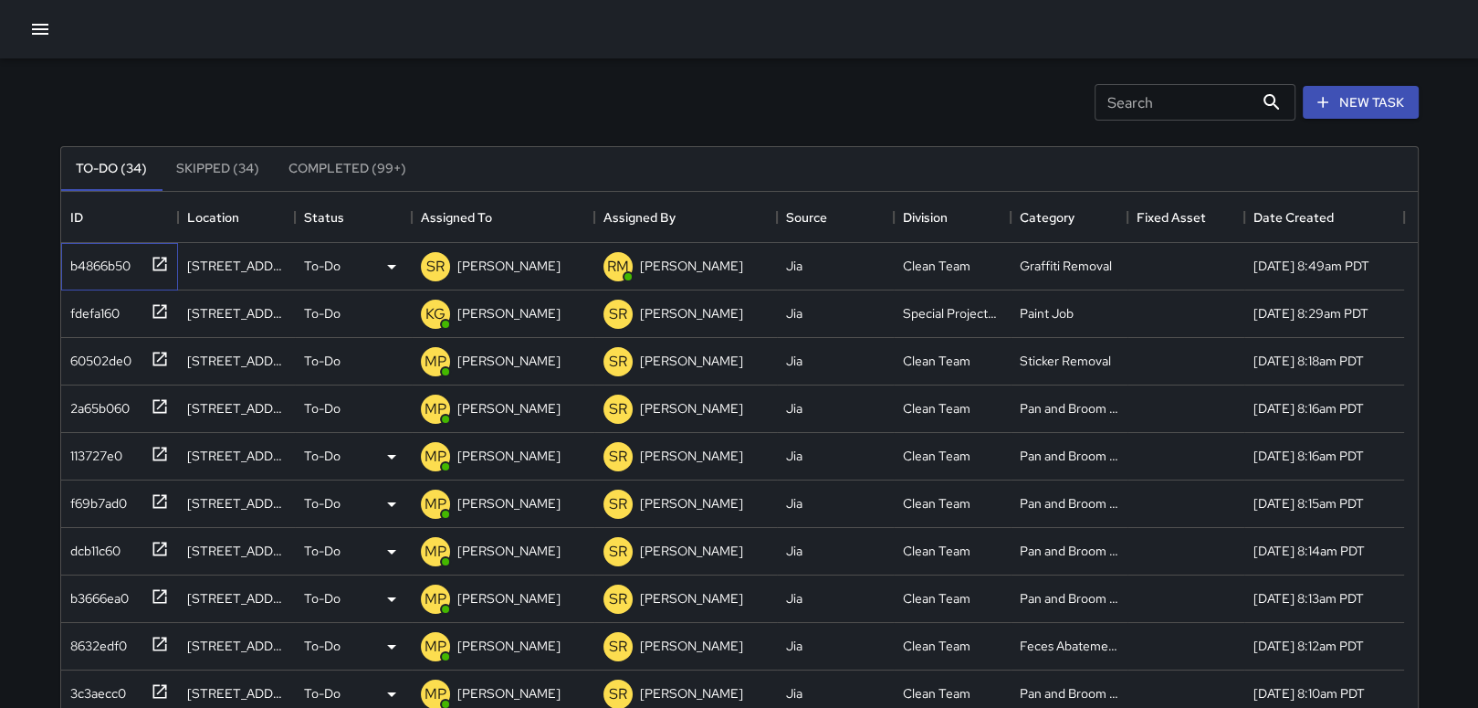
click at [161, 259] on icon at bounding box center [159, 264] width 14 height 14
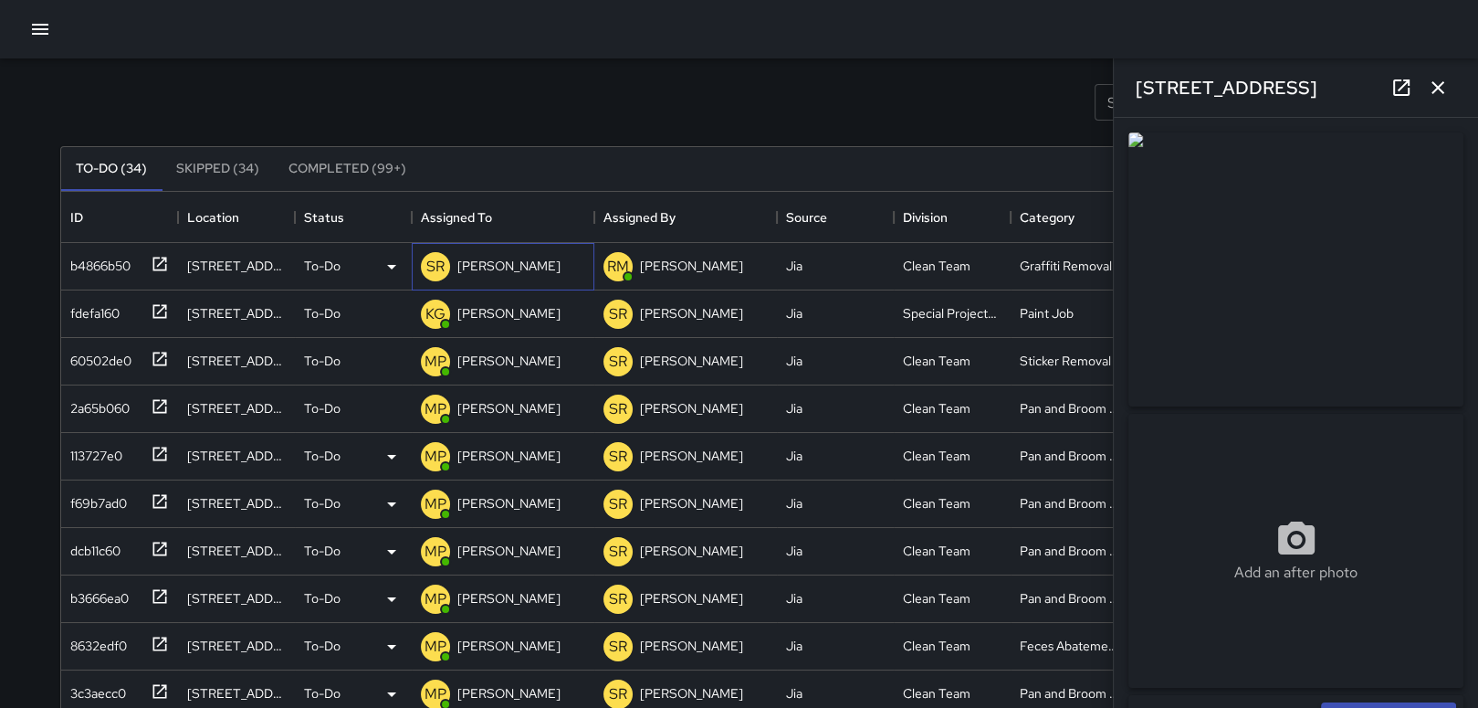
click at [494, 262] on p "[PERSON_NAME]" at bounding box center [508, 266] width 103 height 18
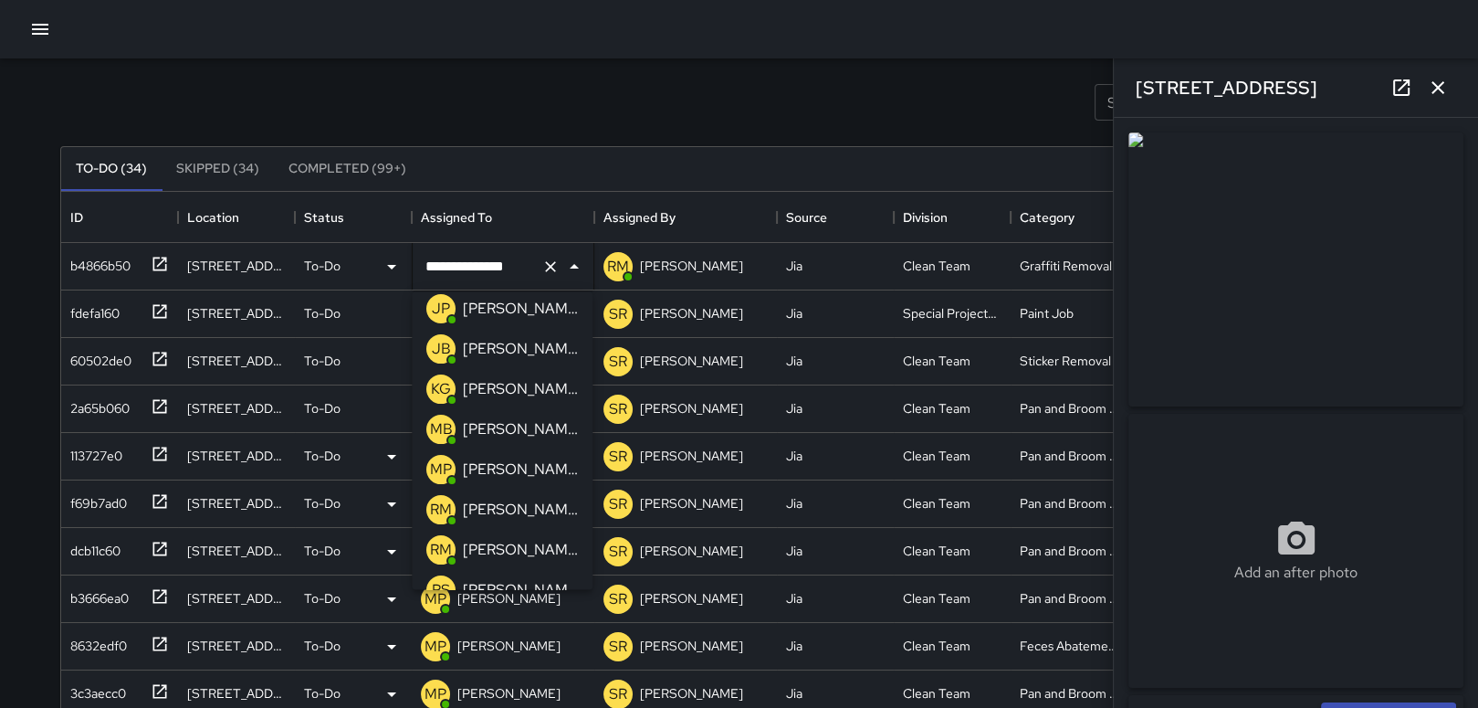
scroll to position [402, 0]
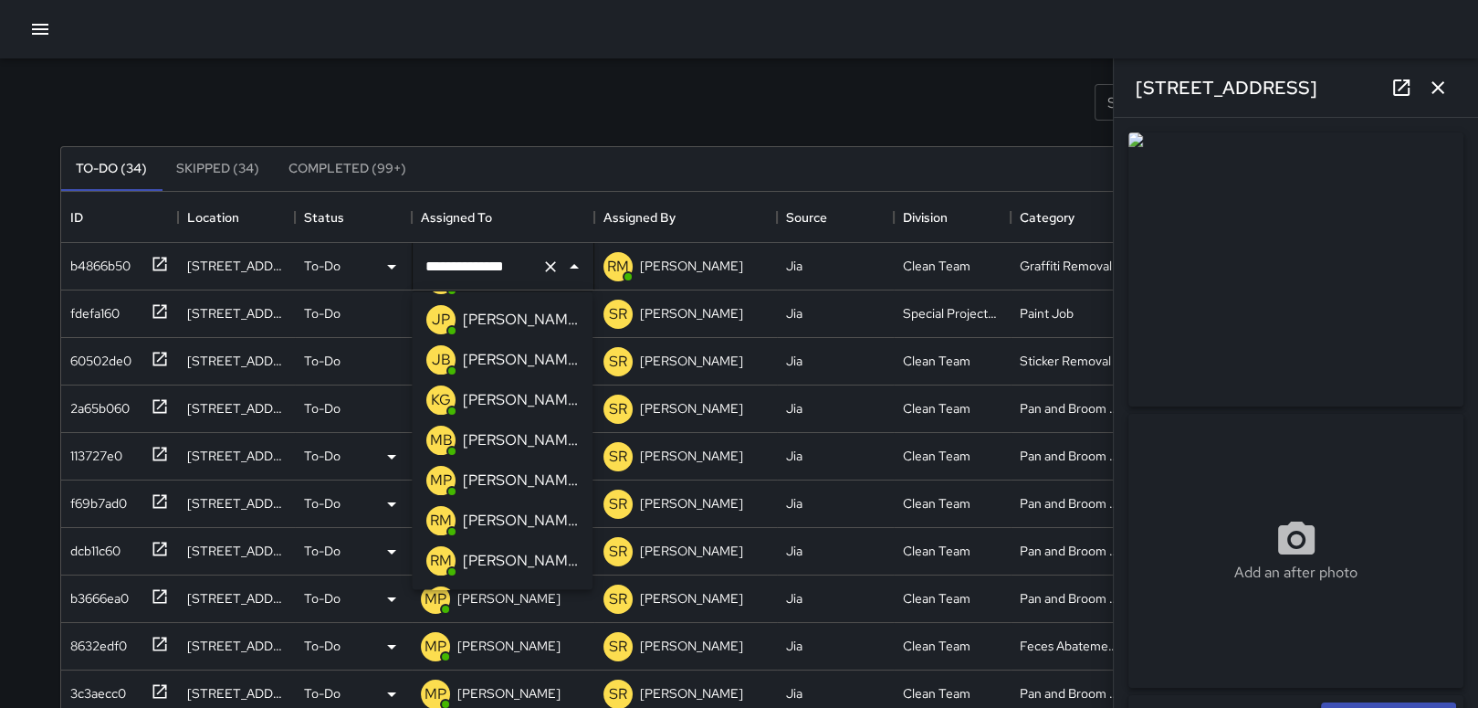
click at [505, 406] on p "[PERSON_NAME]" at bounding box center [520, 400] width 115 height 22
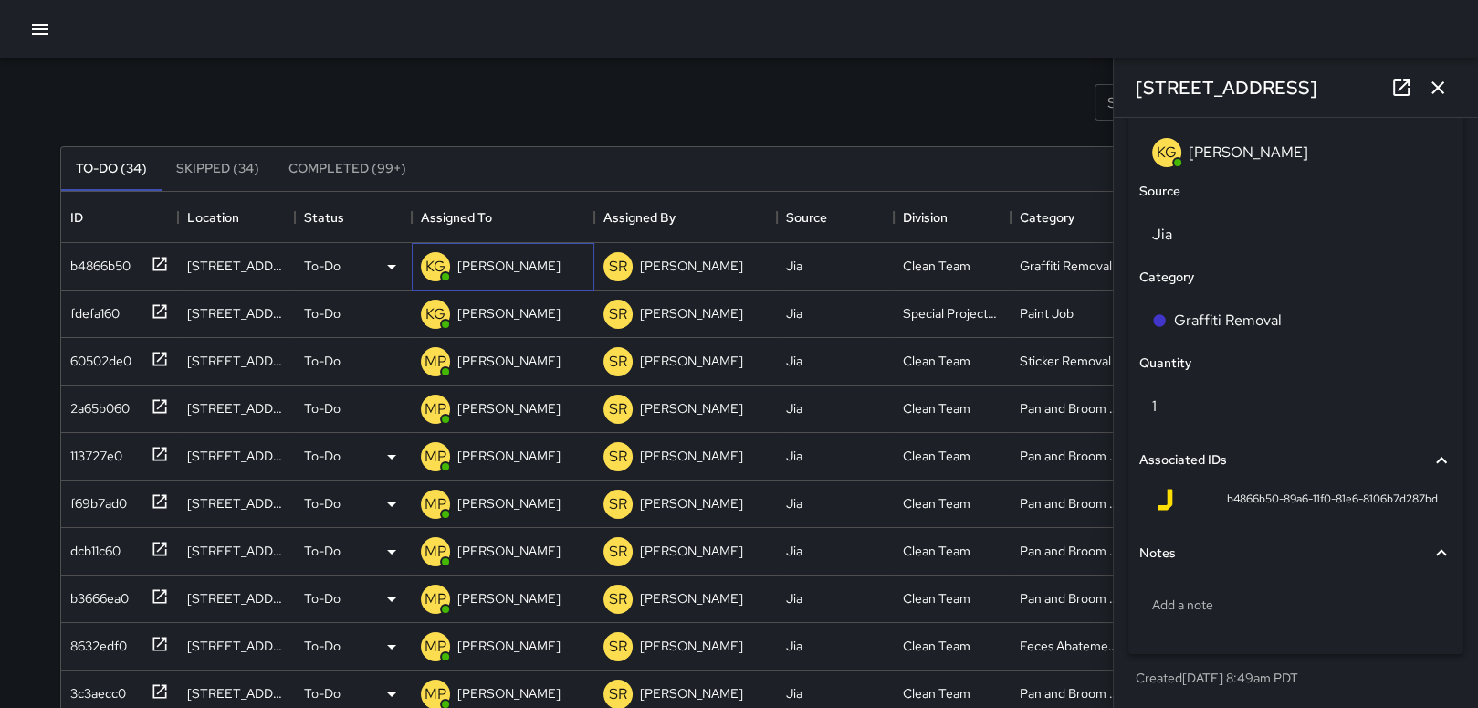
scroll to position [1154, 0]
click at [1184, 591] on div "Add a note" at bounding box center [1295, 603] width 313 height 47
type textarea "**********"
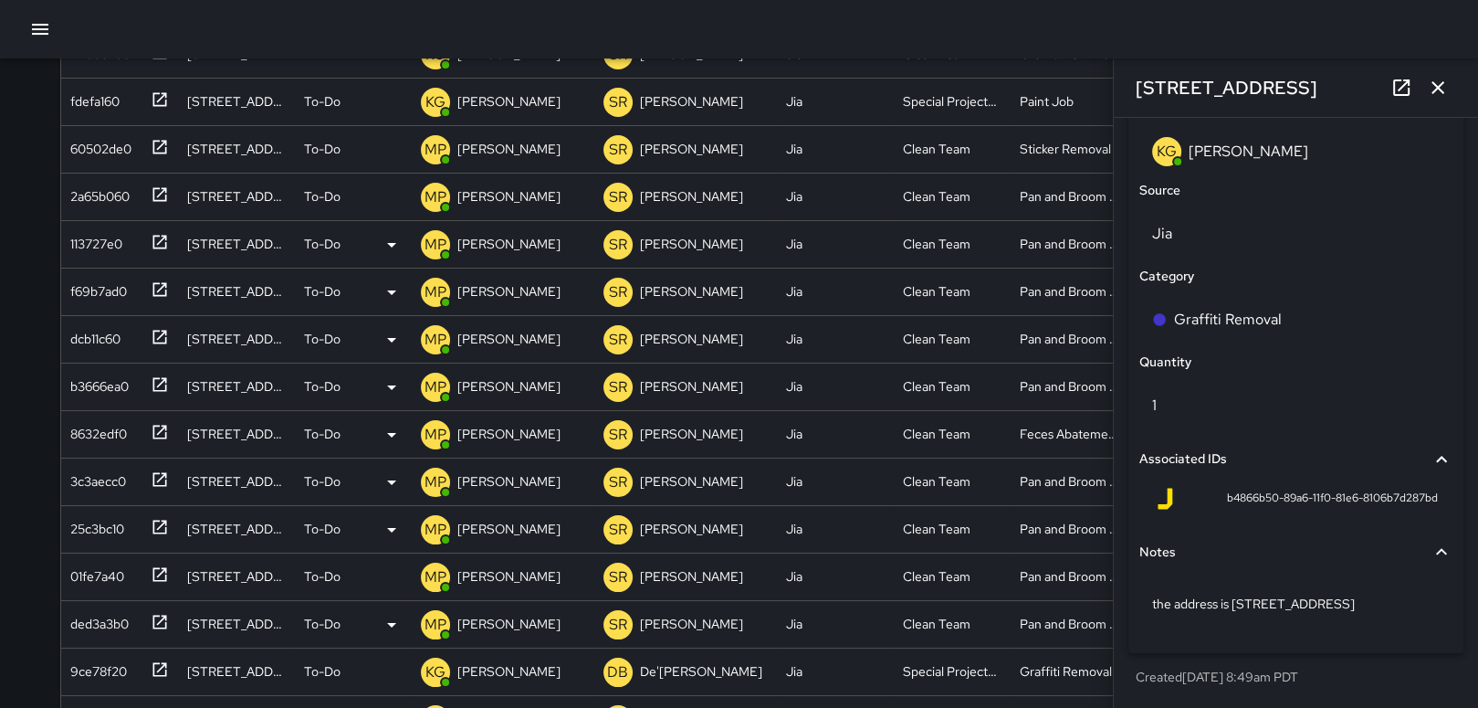
click at [1381, 663] on div "Created [DATE] 8:49am PDT" at bounding box center [1295, 676] width 335 height 33
click at [1432, 82] on icon "button" at bounding box center [1438, 87] width 13 height 13
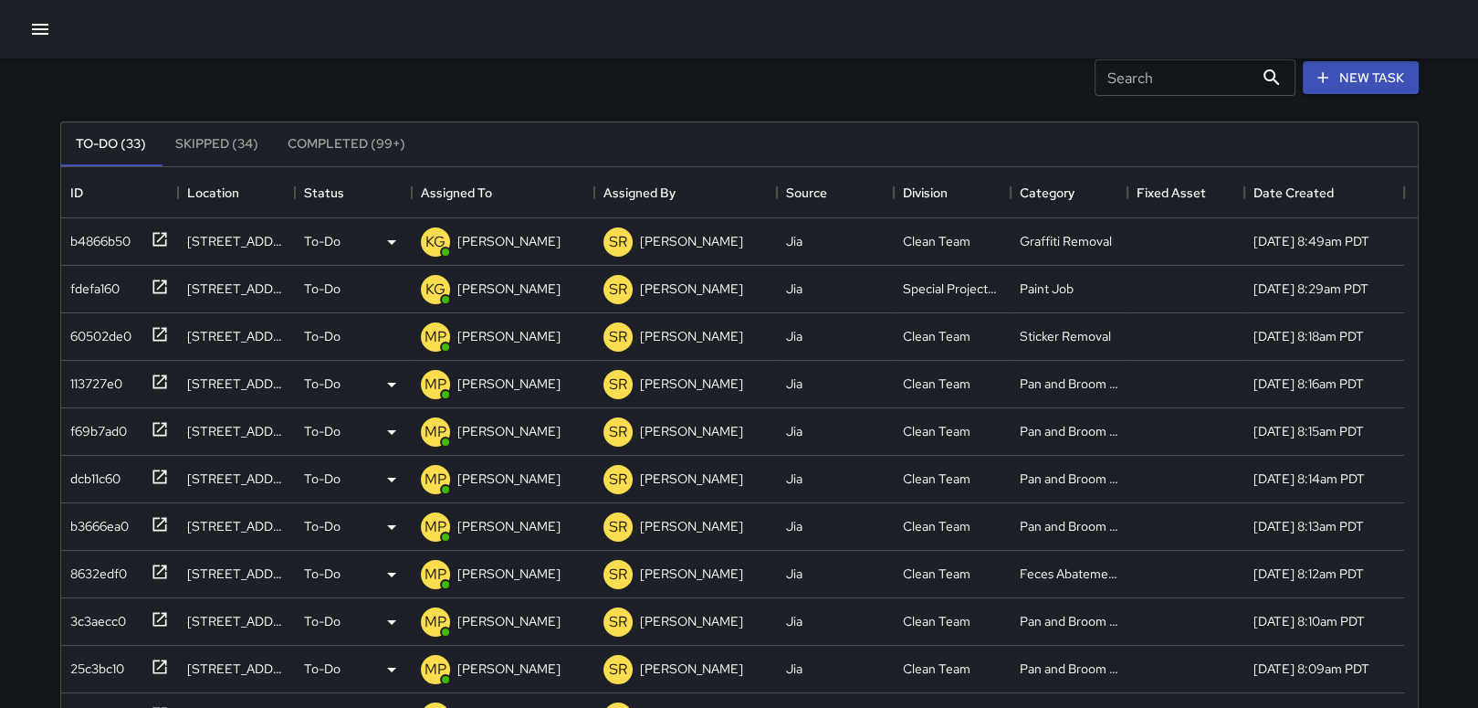
scroll to position [58, 0]
